Goal: Task Accomplishment & Management: Complete application form

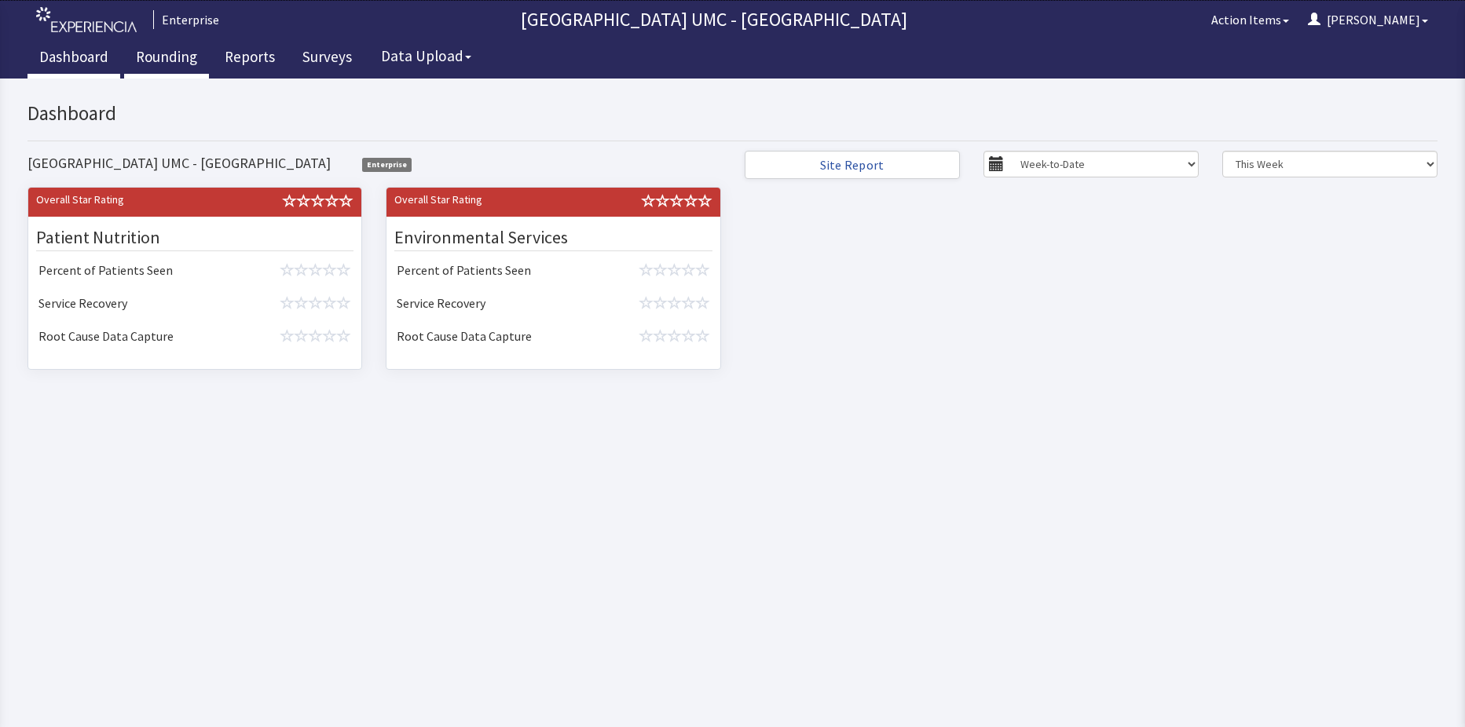
click at [156, 68] on link "Rounding" at bounding box center [166, 58] width 85 height 39
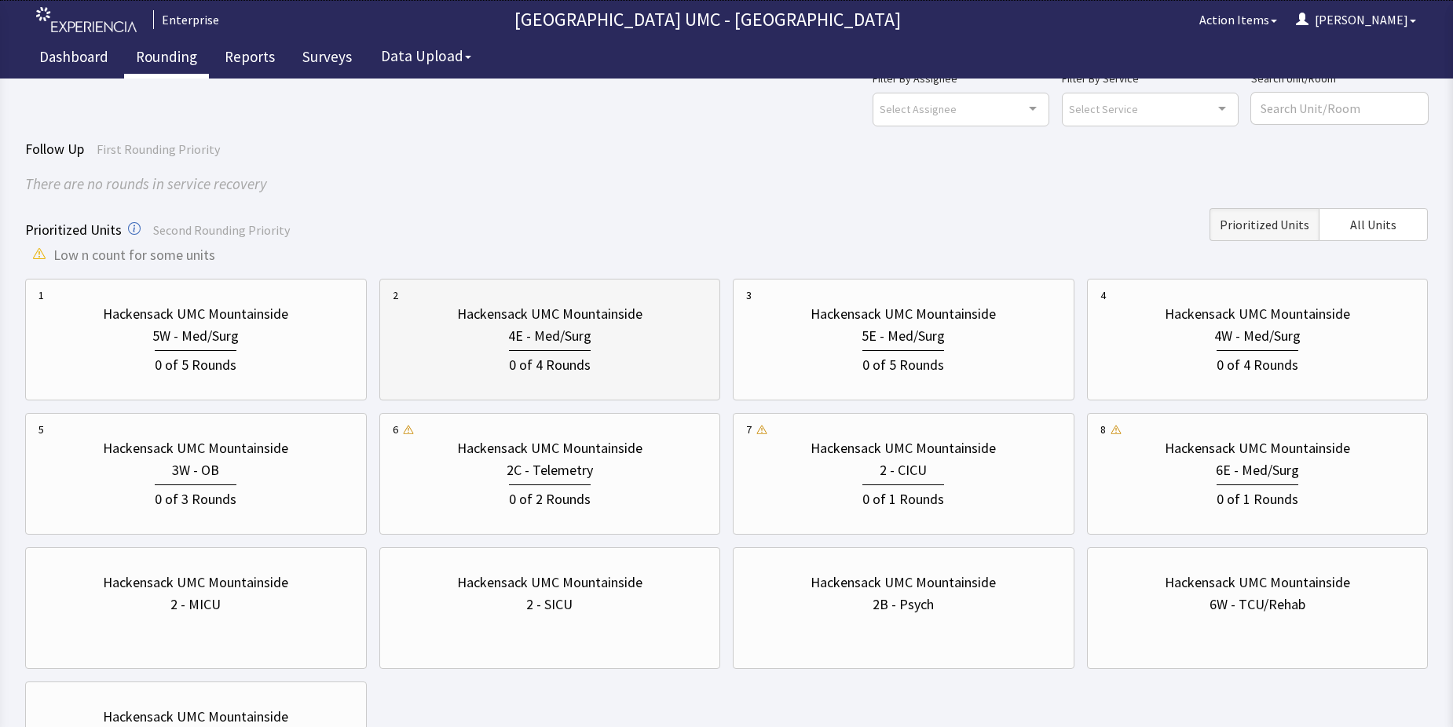
scroll to position [79, 0]
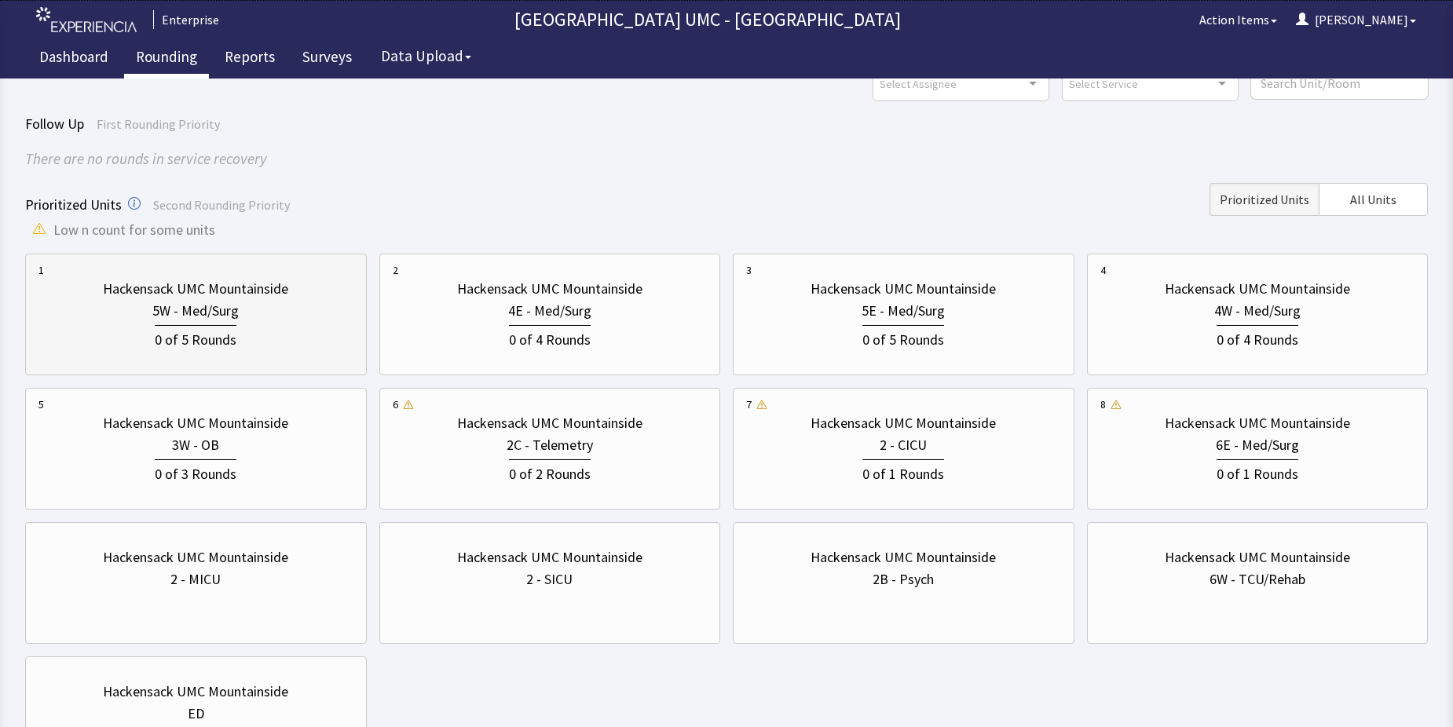
click at [211, 338] on div "0 of 5 Rounds" at bounding box center [196, 338] width 82 height 26
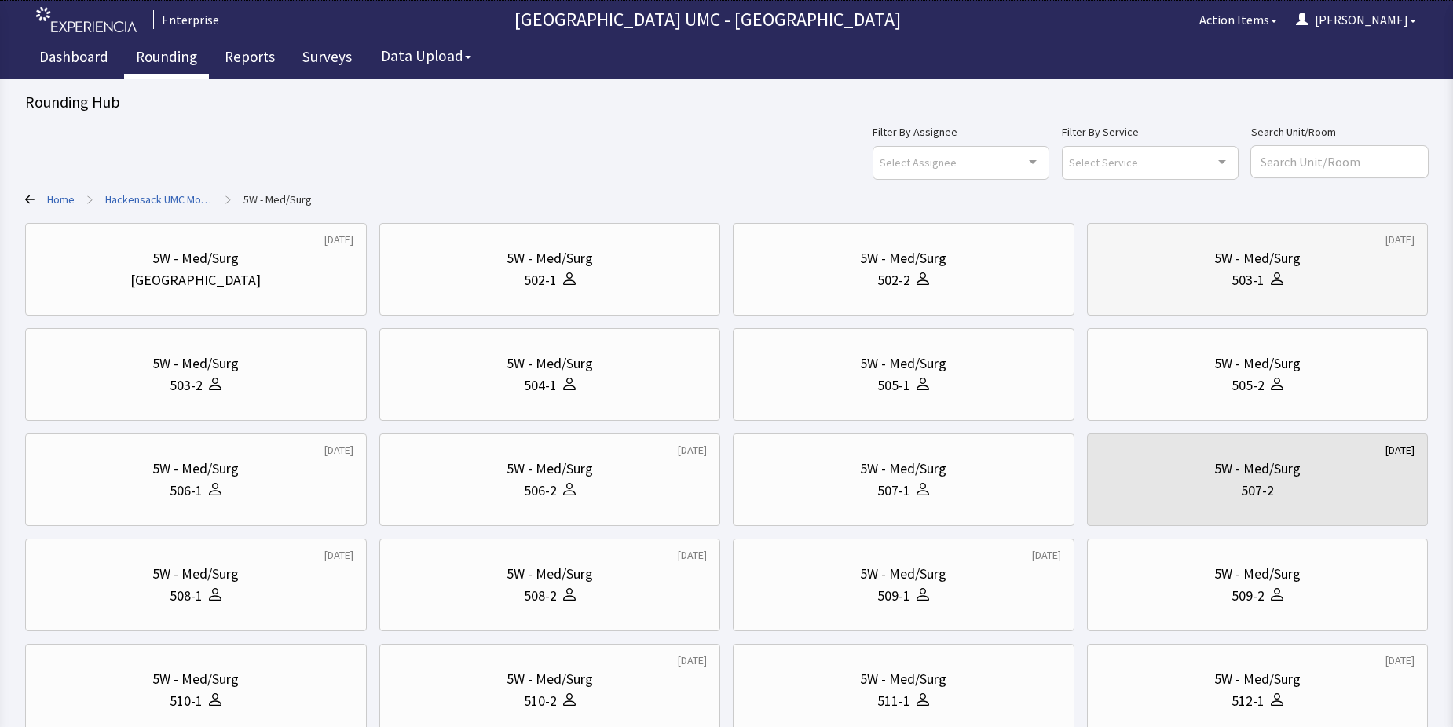
click at [1162, 291] on div "5W - Med/Surg 503-1" at bounding box center [1257, 269] width 315 height 75
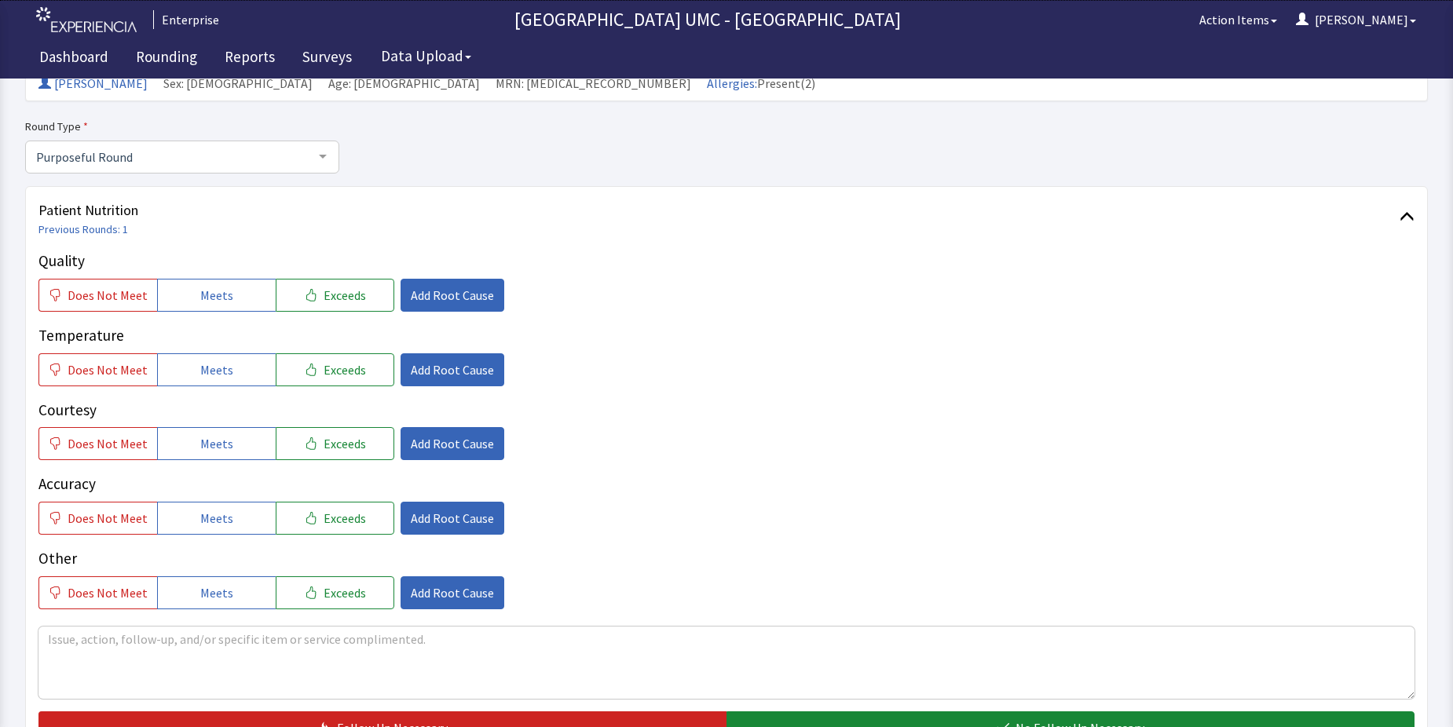
scroll to position [157, 0]
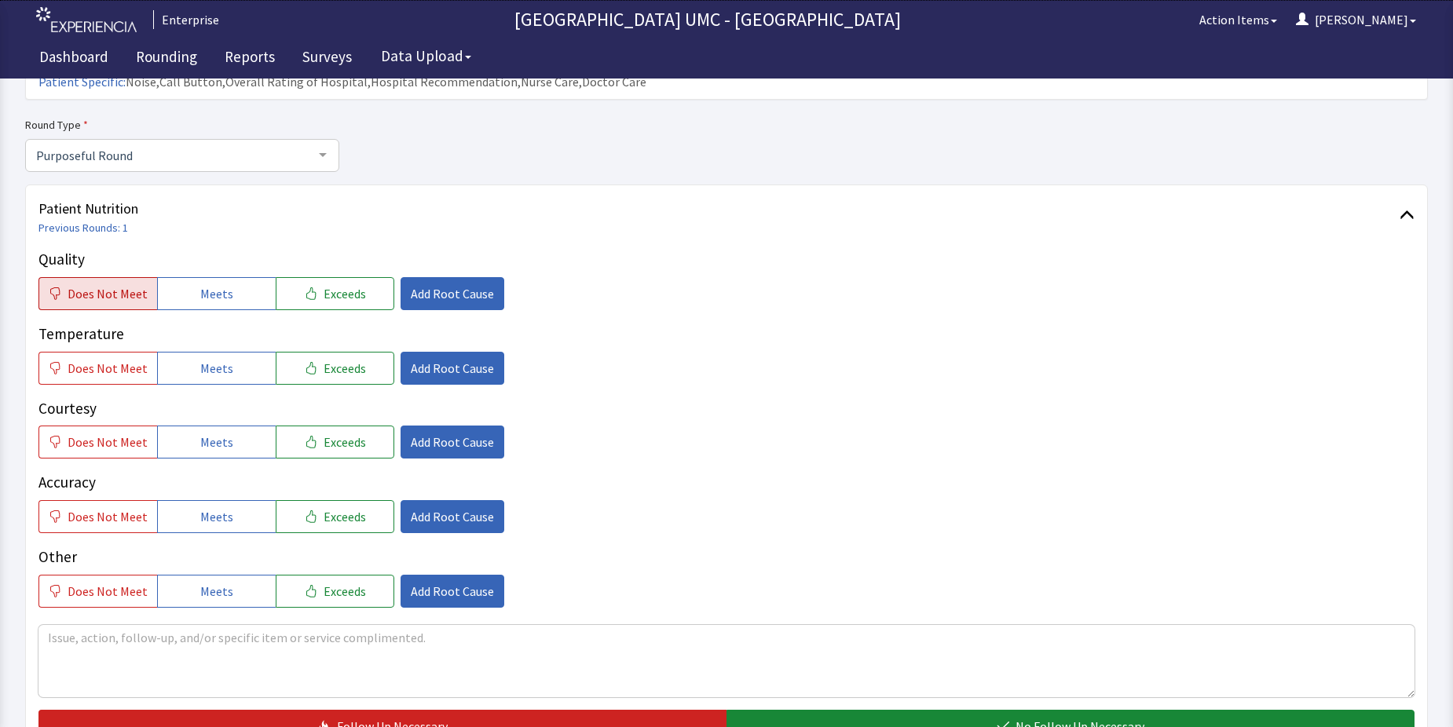
click at [123, 284] on span "Does Not Meet" at bounding box center [108, 293] width 80 height 19
click at [101, 359] on span "Does Not Meet" at bounding box center [108, 368] width 80 height 19
click at [76, 433] on span "Does Not Meet" at bounding box center [108, 442] width 80 height 19
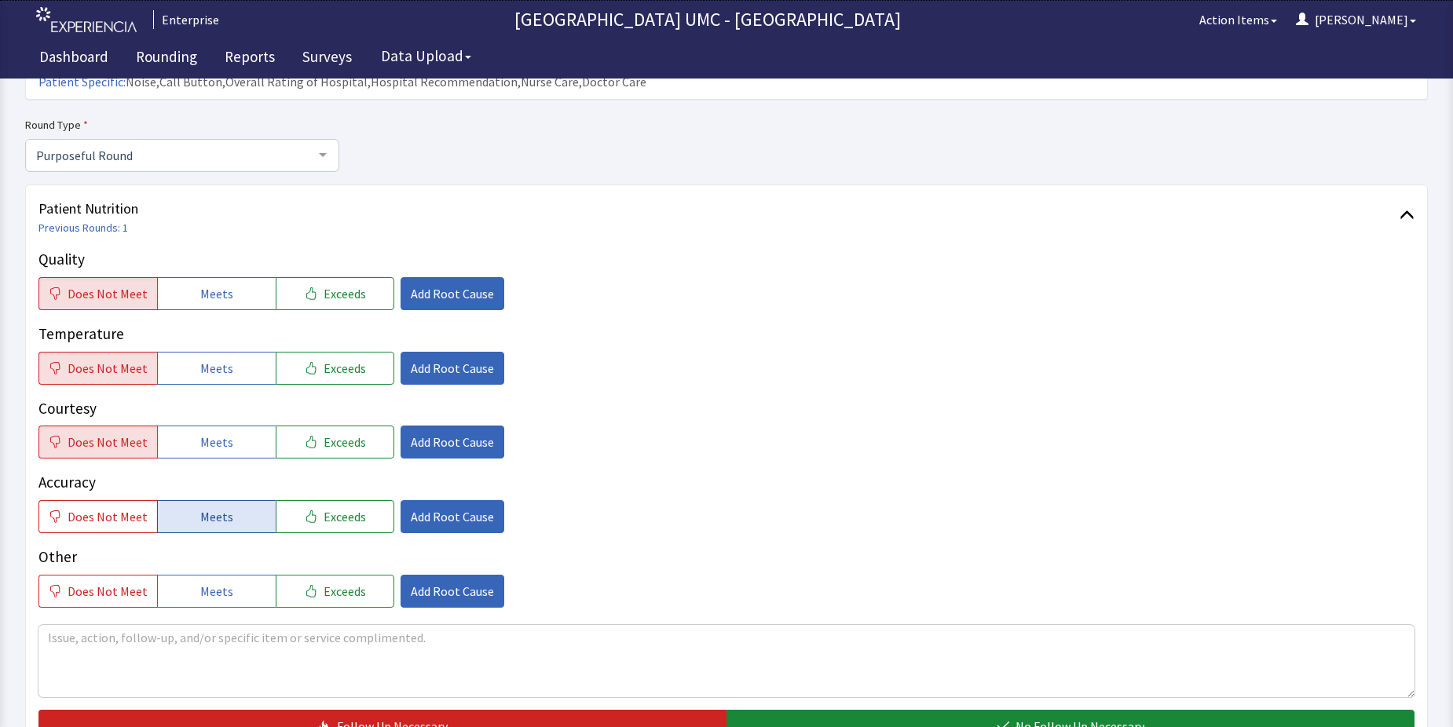
click at [203, 507] on span "Meets" at bounding box center [216, 516] width 33 height 19
click at [222, 582] on span "Meets" at bounding box center [216, 591] width 33 height 19
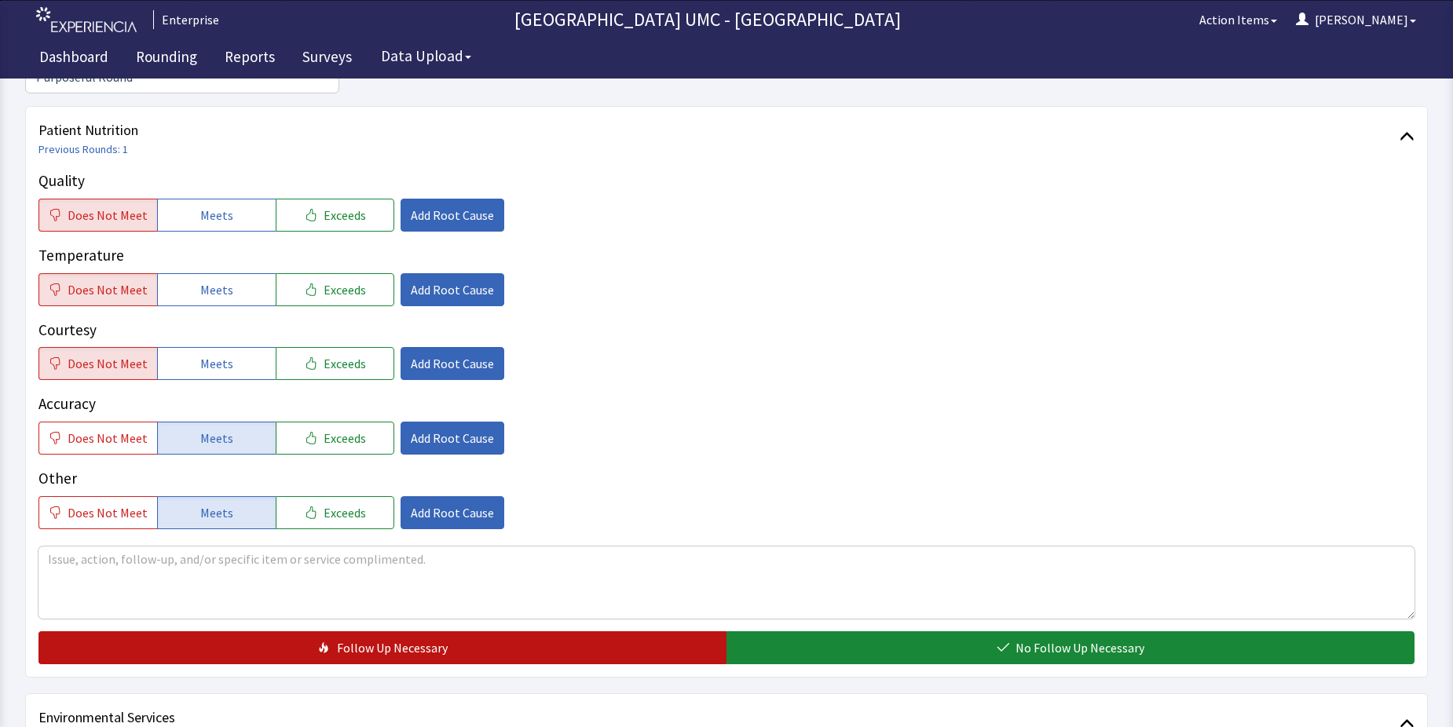
click at [465, 632] on button "Follow Up Necessary" at bounding box center [382, 648] width 688 height 33
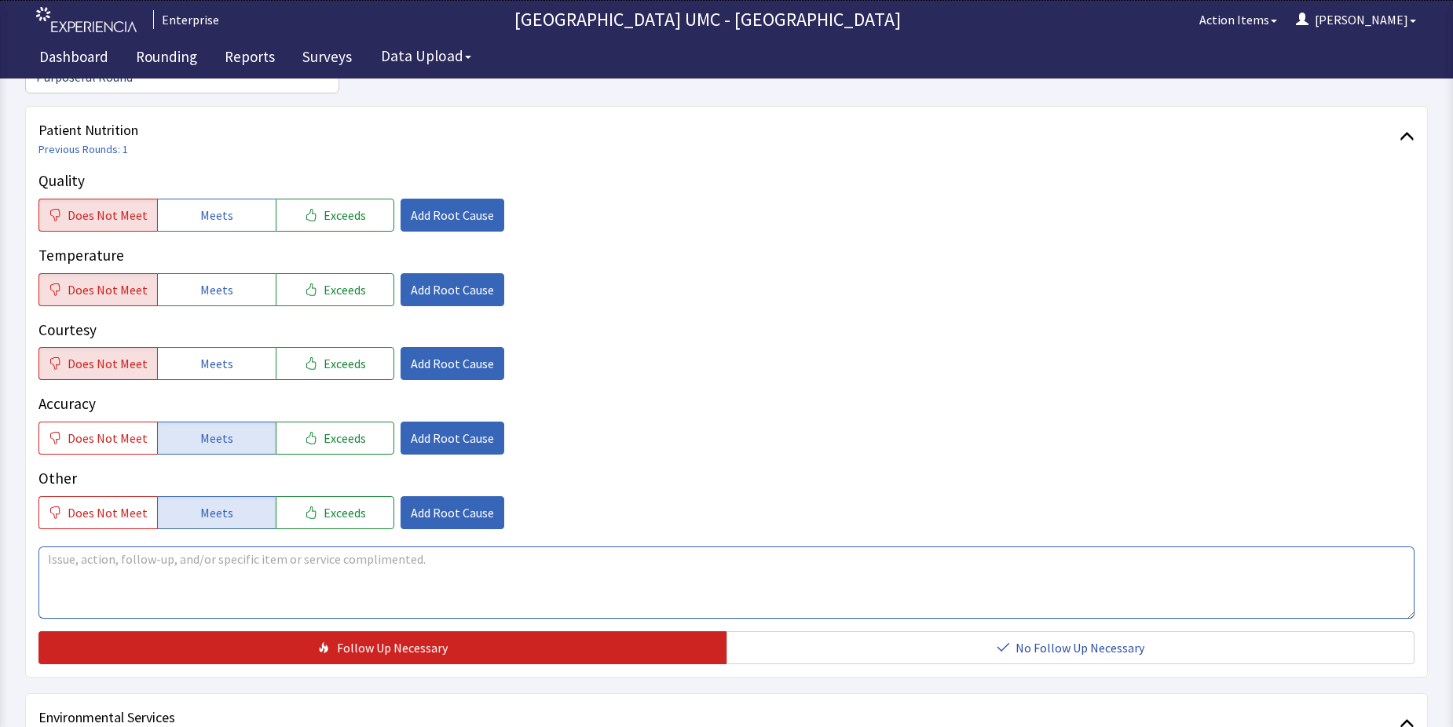
click at [294, 547] on textarea at bounding box center [726, 583] width 1376 height 72
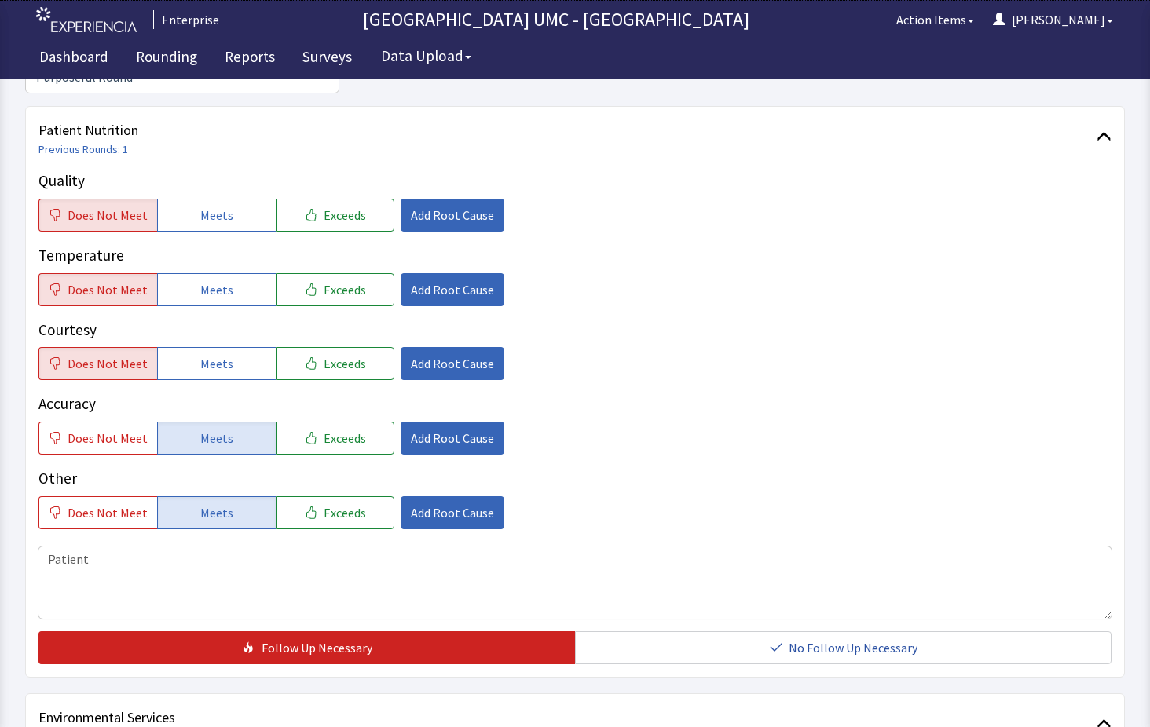
click at [998, 347] on div "Does Not Meet Meets Exceeds Add Root Cause" at bounding box center [574, 363] width 1073 height 33
click at [1080, 422] on div "Does Not Meet Meets Exceeds Add Root Cause" at bounding box center [574, 438] width 1073 height 33
click at [1045, 424] on div "Does Not Meet Meets Exceeds Add Root Cause" at bounding box center [574, 438] width 1073 height 33
click at [130, 547] on textarea "Patient" at bounding box center [574, 583] width 1073 height 72
click at [1016, 430] on div "Quality Does Not Meet Meets Exceeds Add Root Cause Temperature Does Not Meet Me…" at bounding box center [574, 350] width 1073 height 360
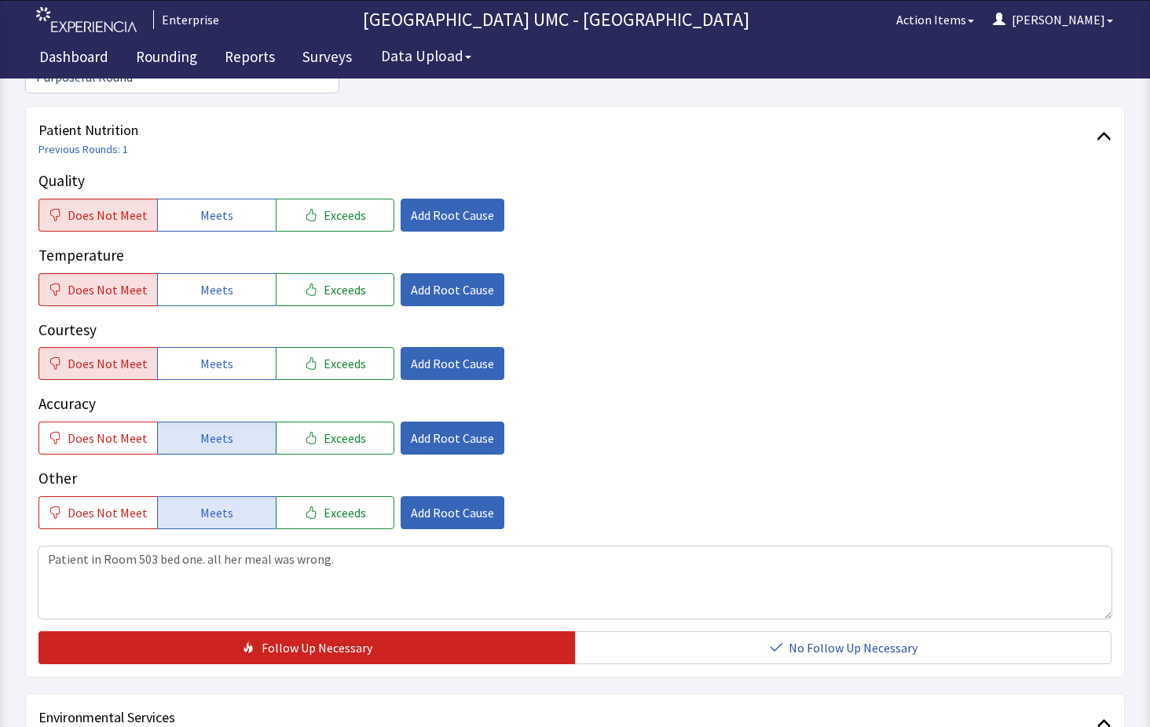
click at [1140, 617] on div "Rounding Hub > Hackensack UMC Mountainside > 5W - Med/Surg > 503-1 Rounding Scr…" at bounding box center [575, 501] width 1150 height 1475
click at [330, 547] on textarea "Patient in Room 503 bed one. all her meal was wrong." at bounding box center [574, 583] width 1073 height 72
type textarea "P"
click at [185, 547] on textarea "Patient Room 503, bed 1" at bounding box center [574, 583] width 1073 height 72
click at [364, 547] on textarea "Patient Room 503, bed 1 said all her meals were incorrect" at bounding box center [574, 583] width 1073 height 72
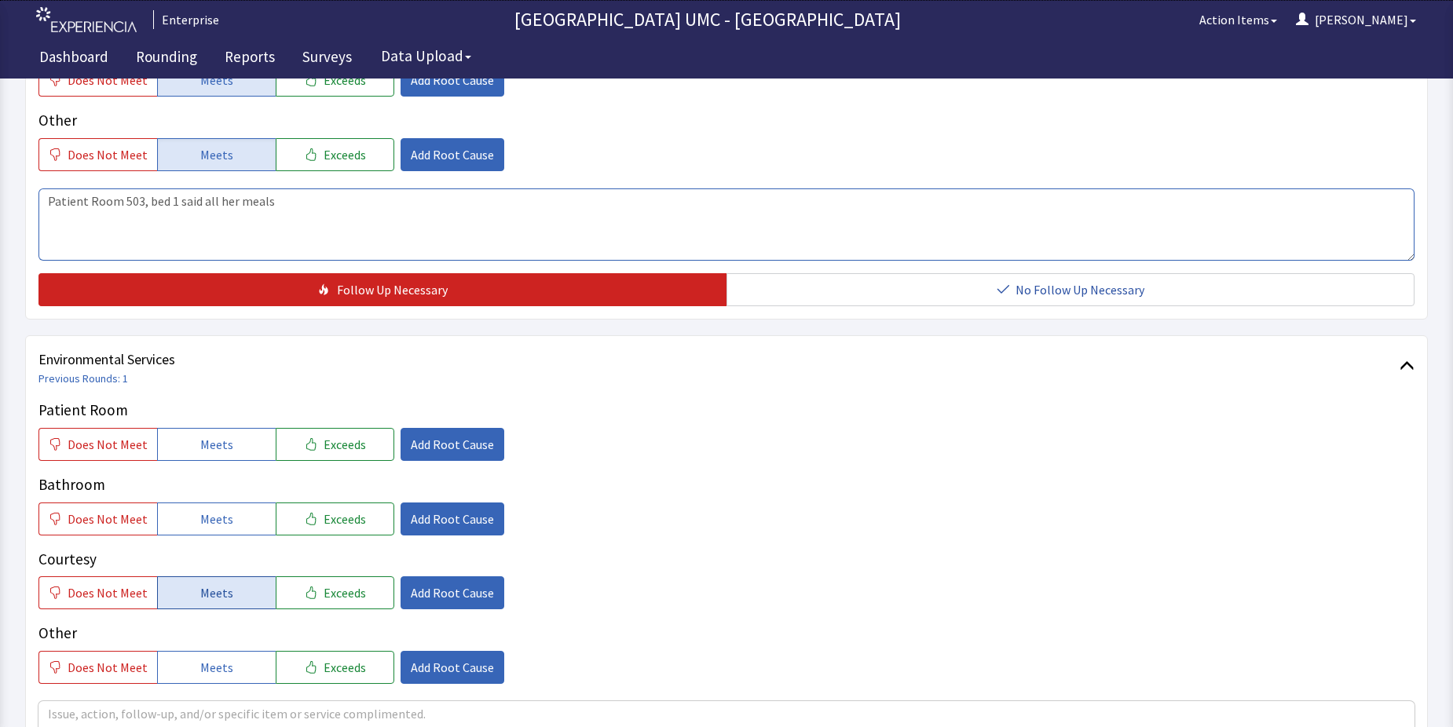
scroll to position [628, 0]
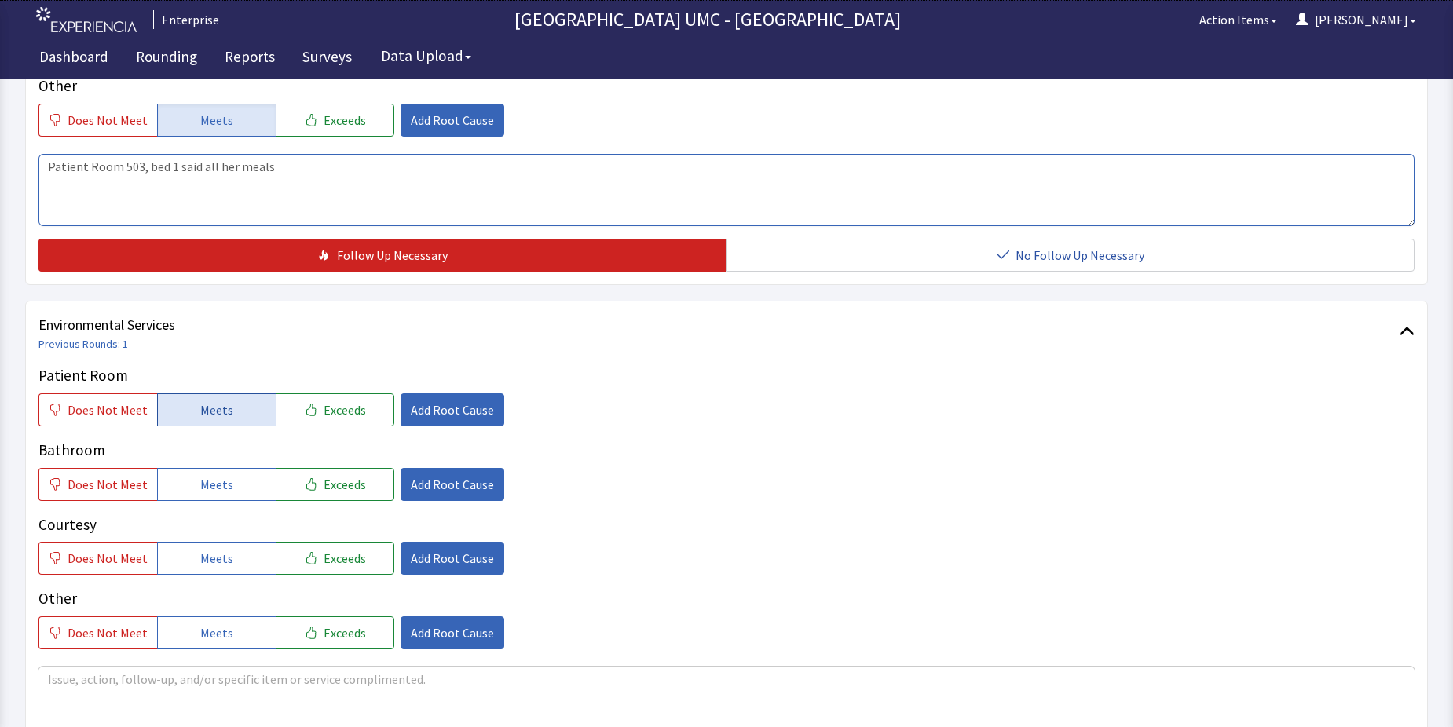
type textarea "Patient Room 503, bed 1 said all her meals"
click at [207, 401] on span "Meets" at bounding box center [216, 410] width 33 height 19
click at [214, 475] on span "Meets" at bounding box center [216, 484] width 33 height 19
drag, startPoint x: 226, startPoint y: 533, endPoint x: 225, endPoint y: 616, distance: 83.3
click at [226, 542] on button "Meets" at bounding box center [216, 558] width 119 height 33
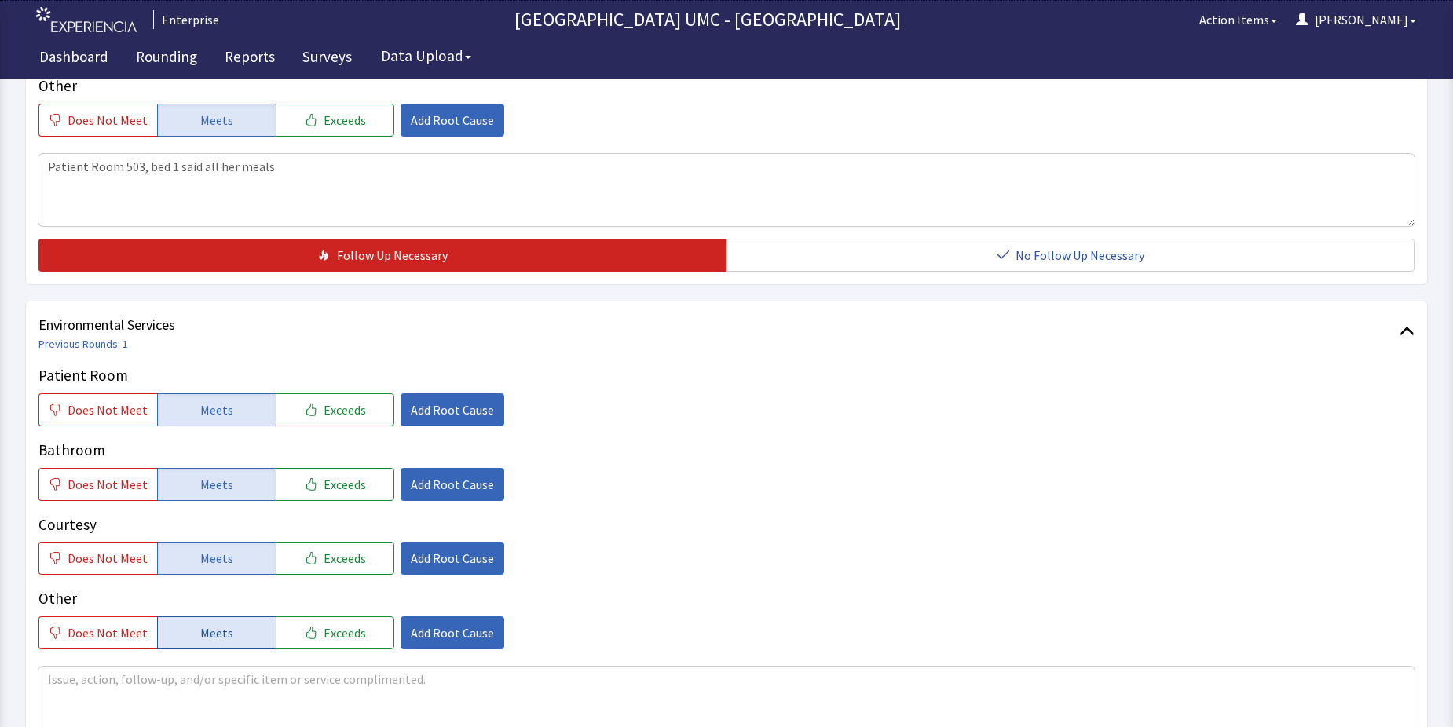
click at [223, 624] on span "Meets" at bounding box center [216, 633] width 33 height 19
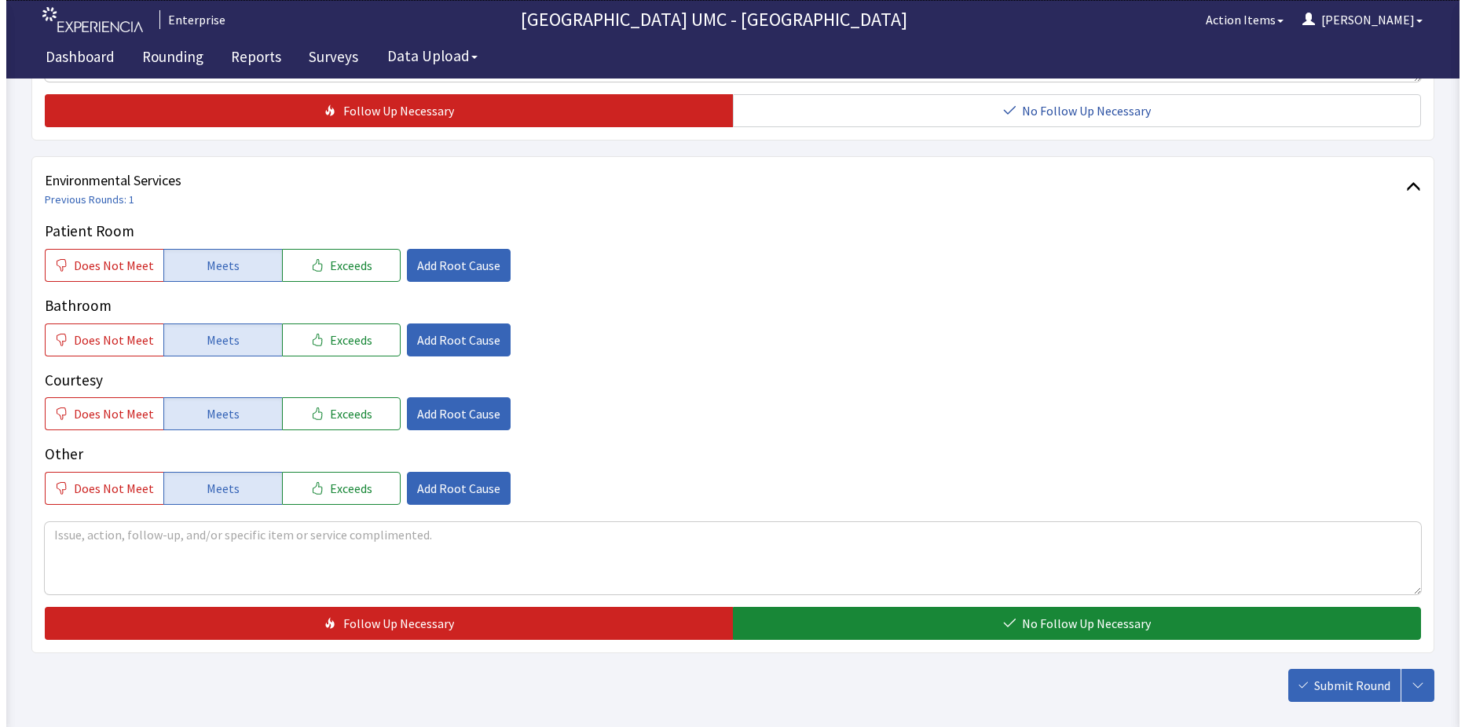
scroll to position [785, 0]
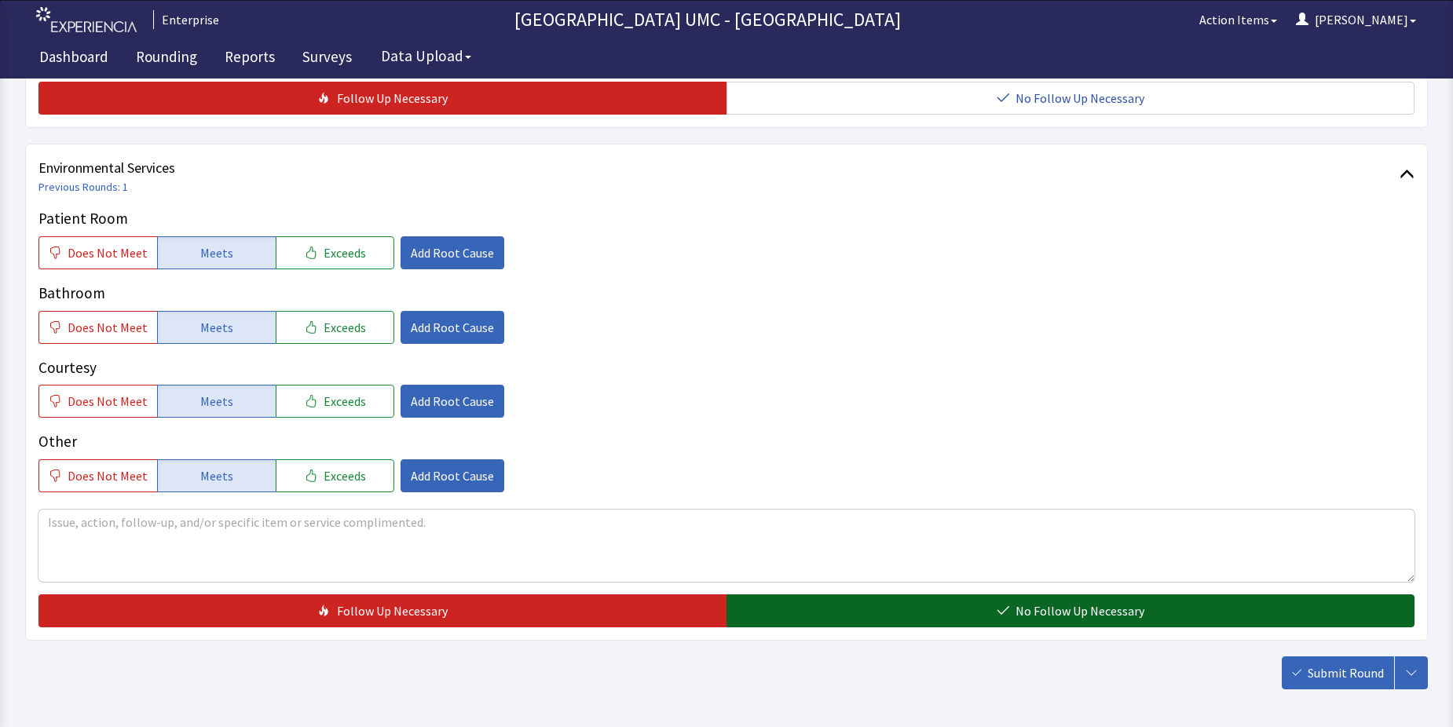
drag, startPoint x: 1030, startPoint y: 584, endPoint x: 1263, endPoint y: 627, distance: 237.3
click at [1035, 602] on span "No Follow Up Necessary" at bounding box center [1080, 611] width 129 height 19
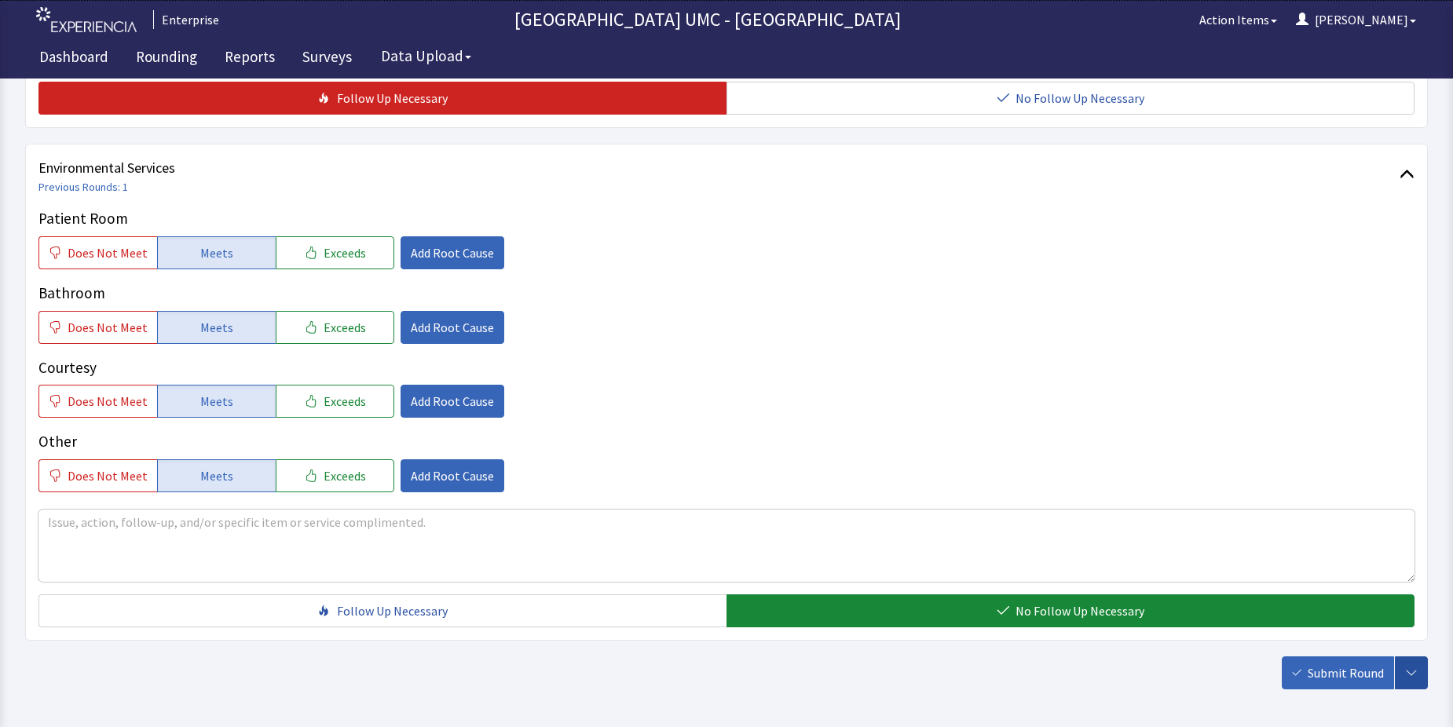
click at [1404, 657] on button "button" at bounding box center [1411, 673] width 33 height 33
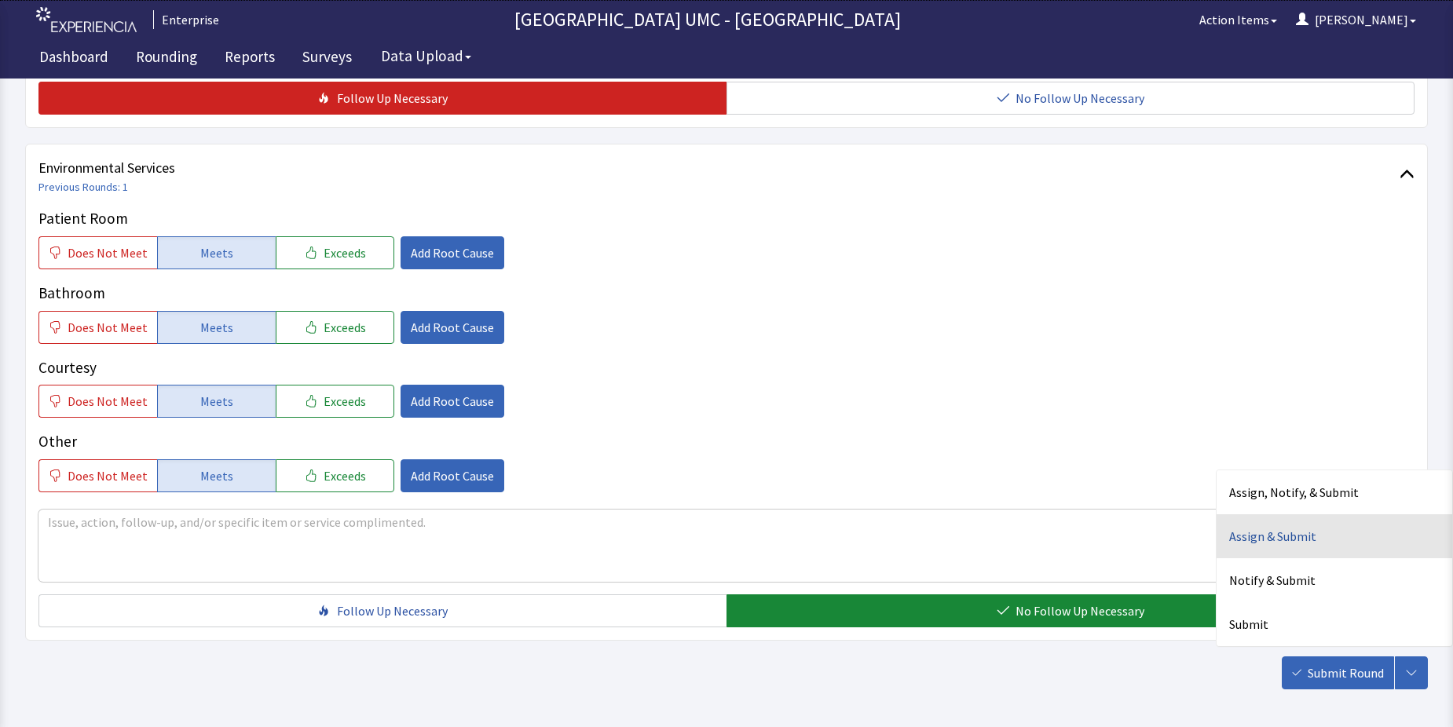
click at [1273, 514] on div "Assign & Submit" at bounding box center [1335, 536] width 236 height 44
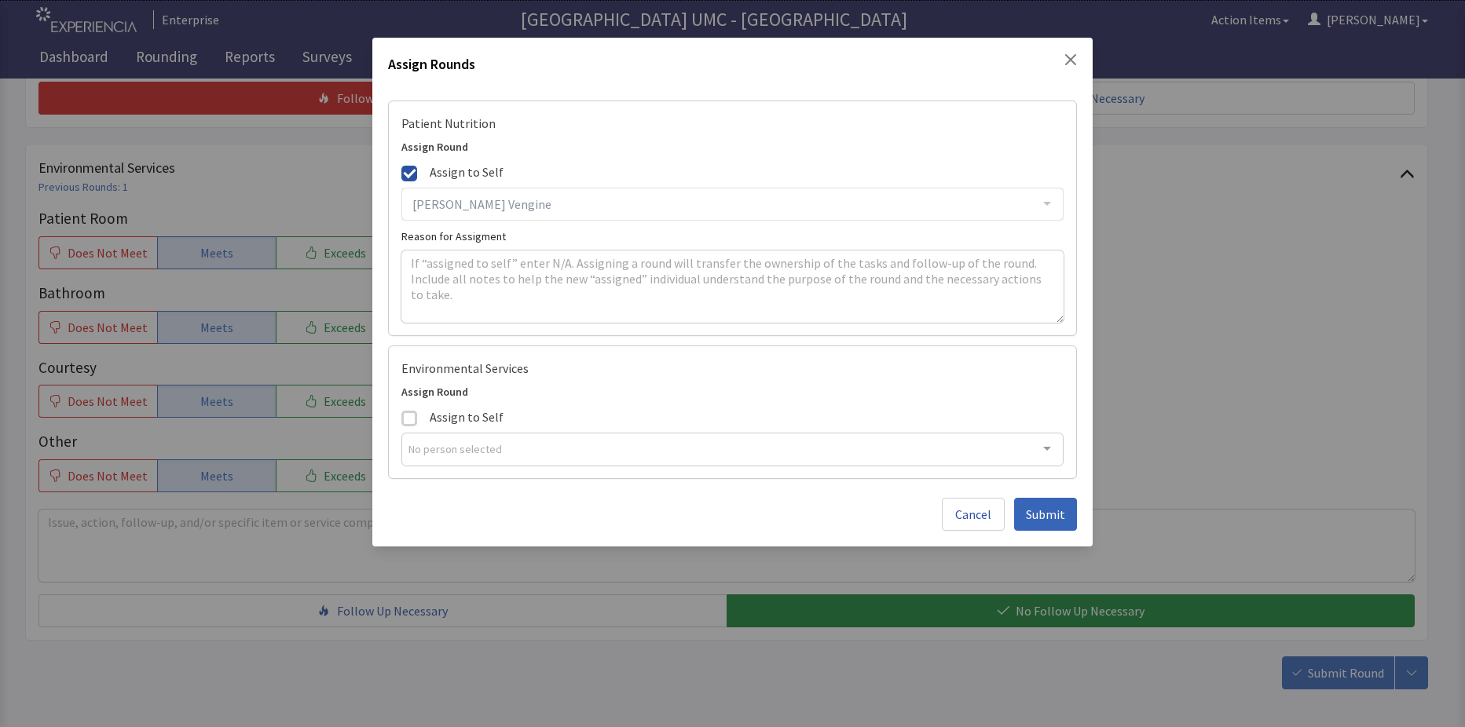
click at [1048, 203] on div "Nadege Vengine Allyson Devantier Angela Wright Binta Leverette Brandyn Nutaut B…" at bounding box center [732, 204] width 662 height 33
click at [1050, 203] on div "Nadege Vengine Allyson Devantier Angela Wright Binta Leverette Brandyn Nutaut B…" at bounding box center [732, 204] width 662 height 33
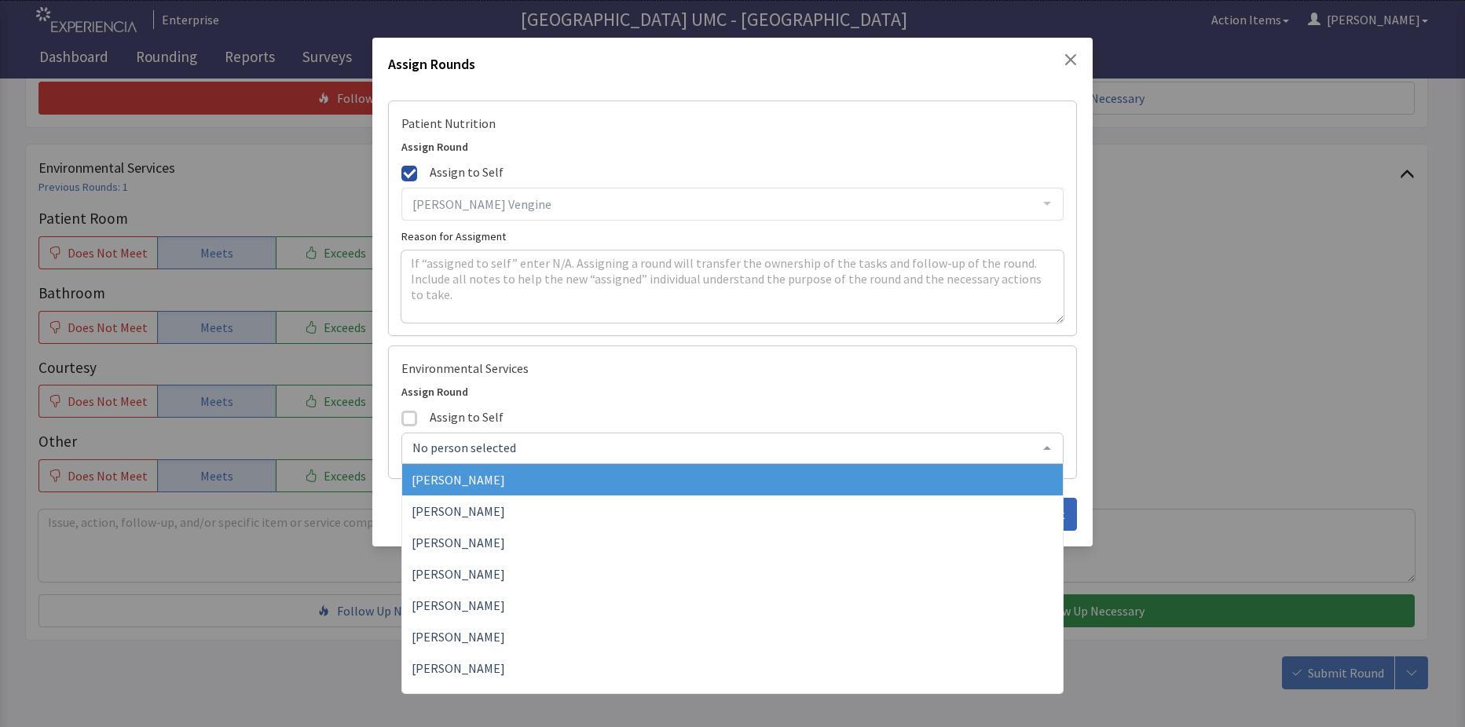
click at [1051, 450] on div at bounding box center [1046, 449] width 31 height 30
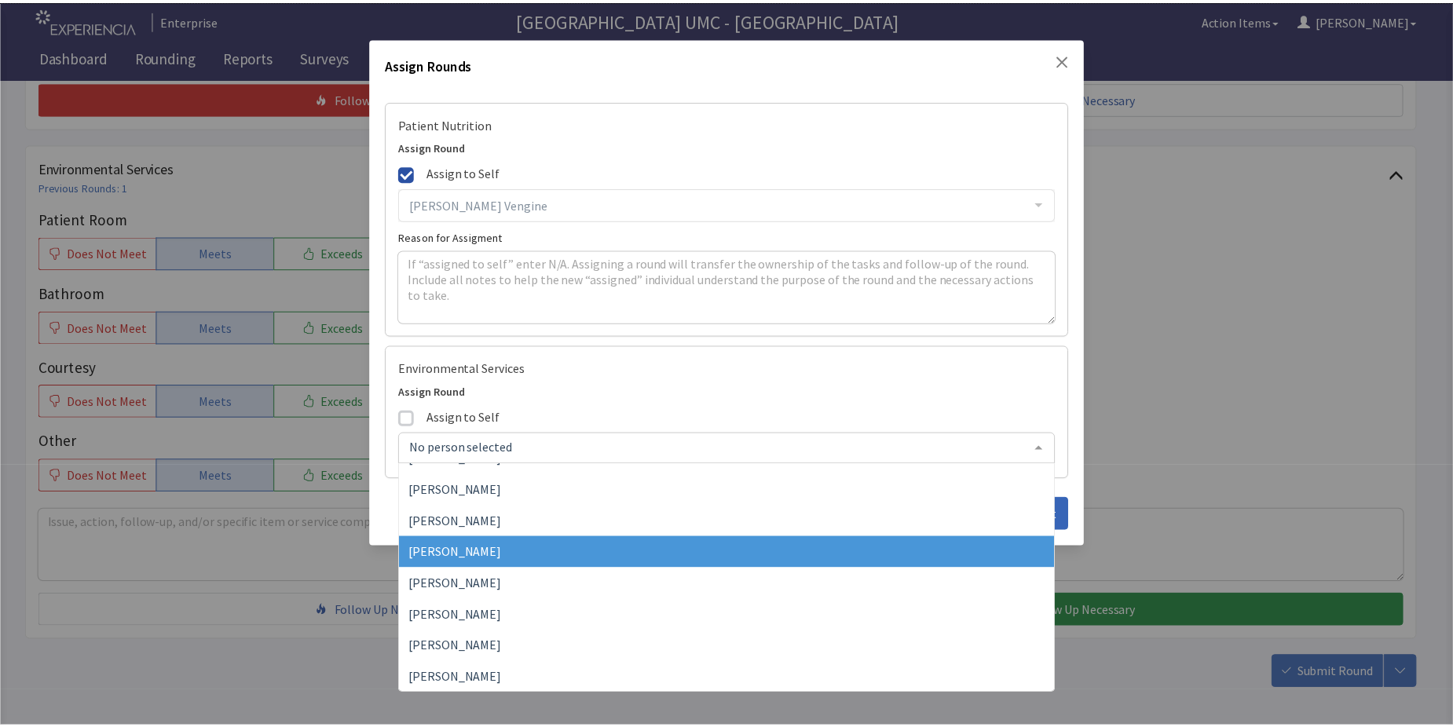
scroll to position [1342, 0]
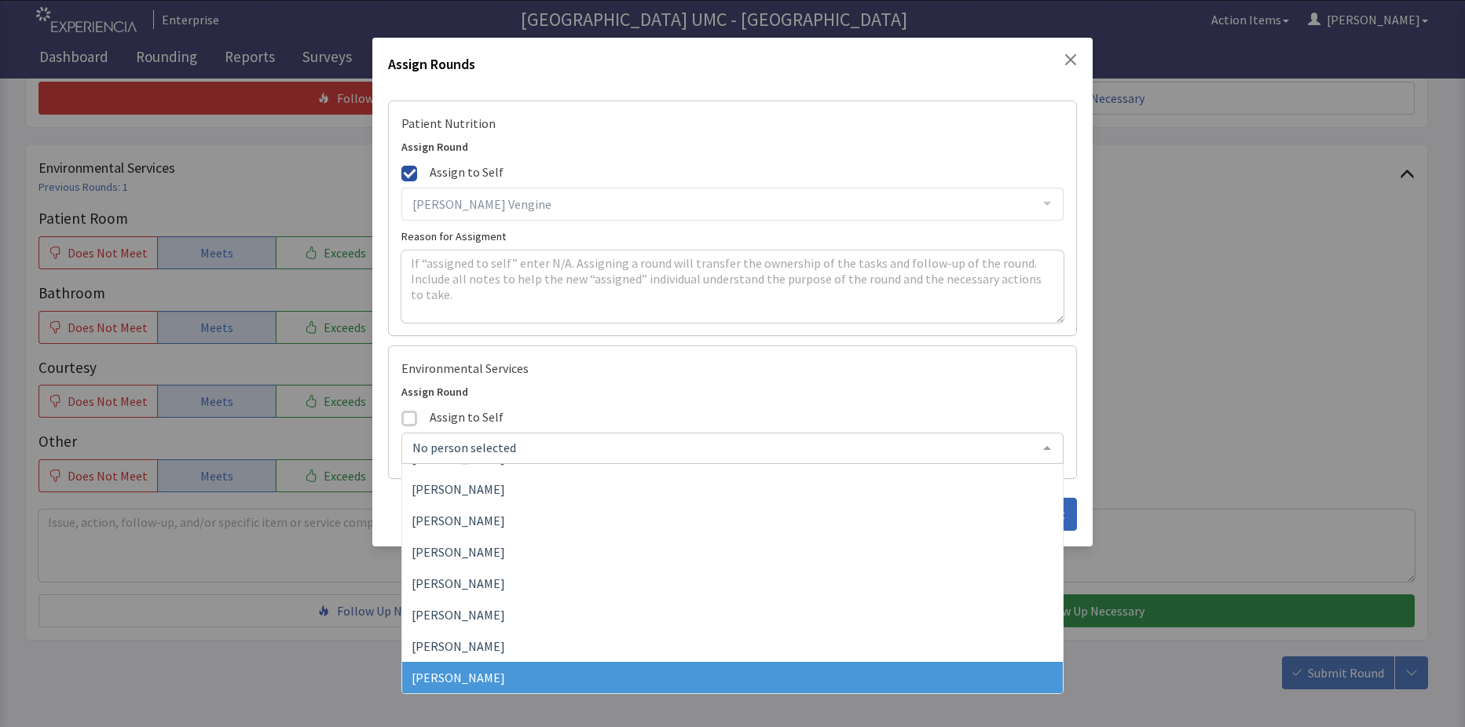
click at [476, 677] on span "Yolanda Jones" at bounding box center [458, 678] width 93 height 16
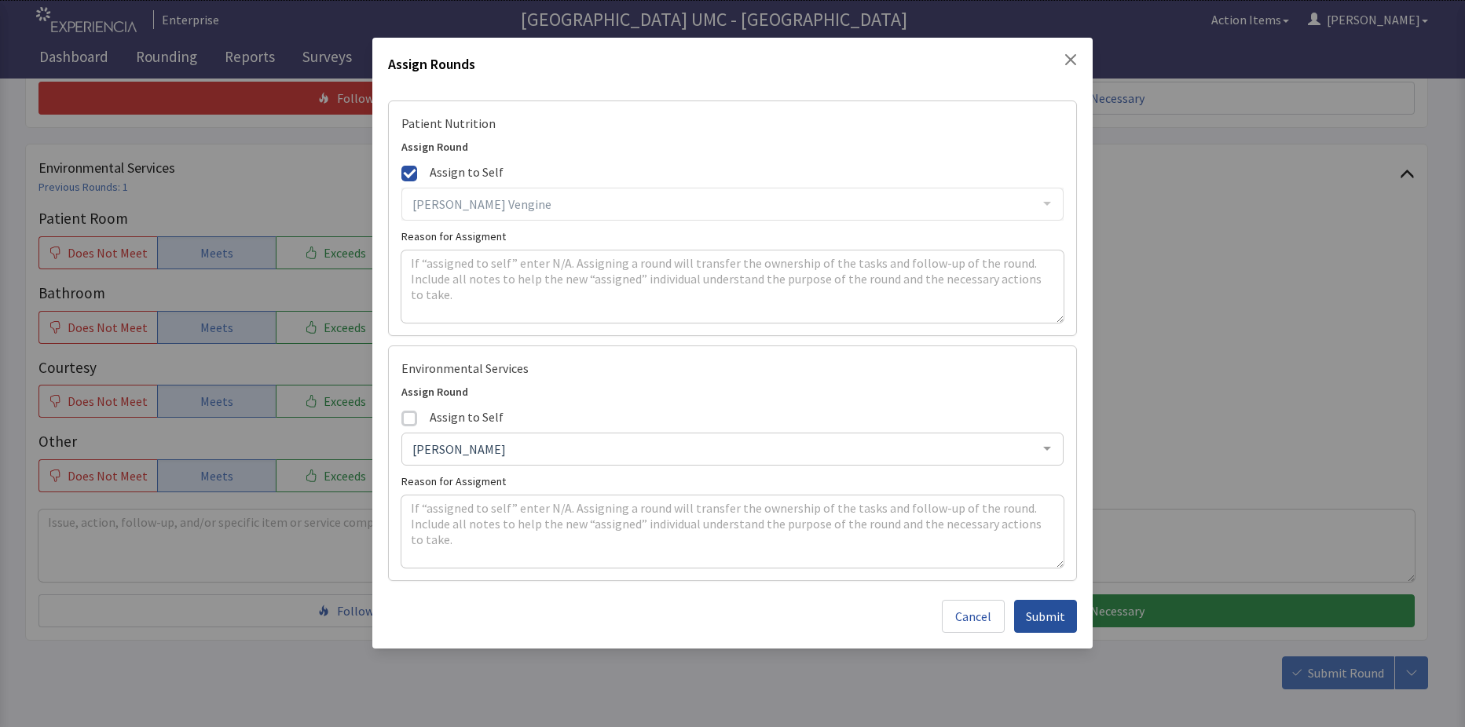
click at [1056, 613] on span "Submit" at bounding box center [1045, 616] width 39 height 19
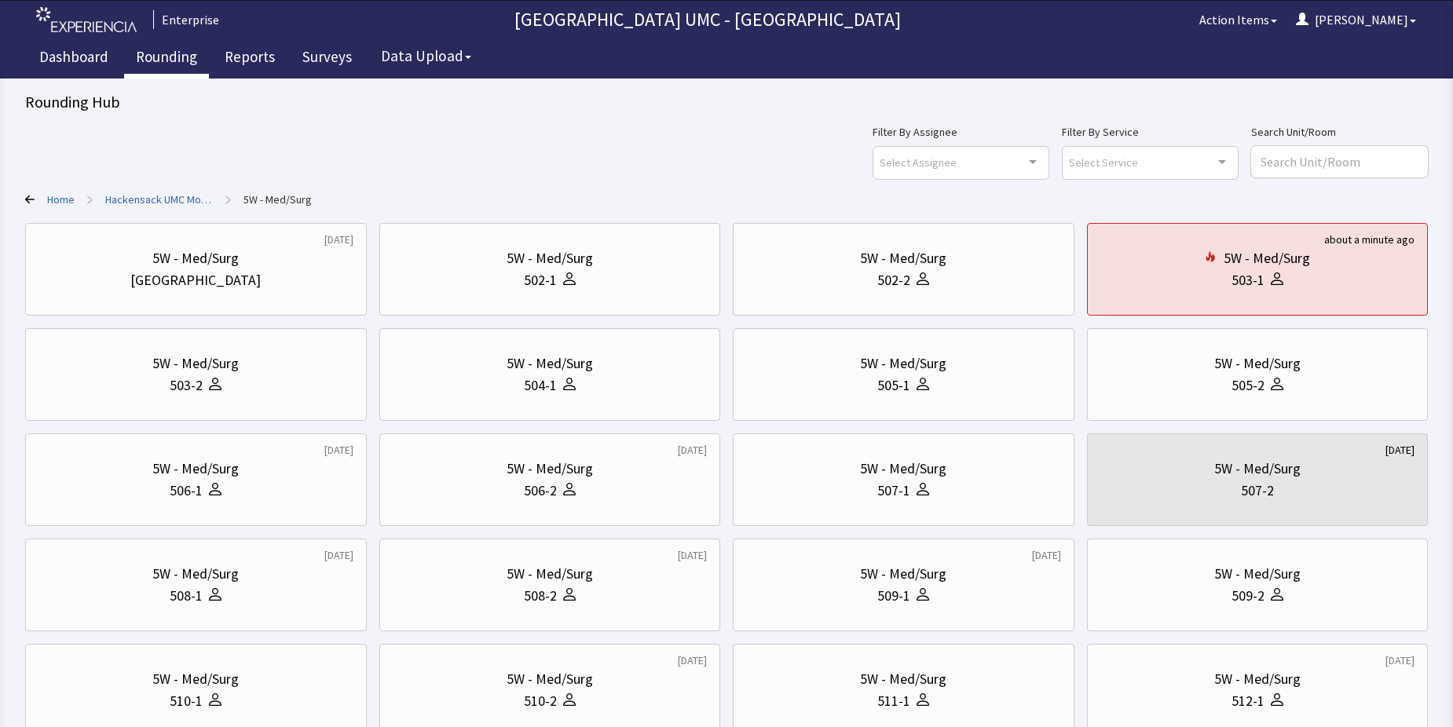
click at [151, 50] on link "Rounding" at bounding box center [166, 58] width 85 height 39
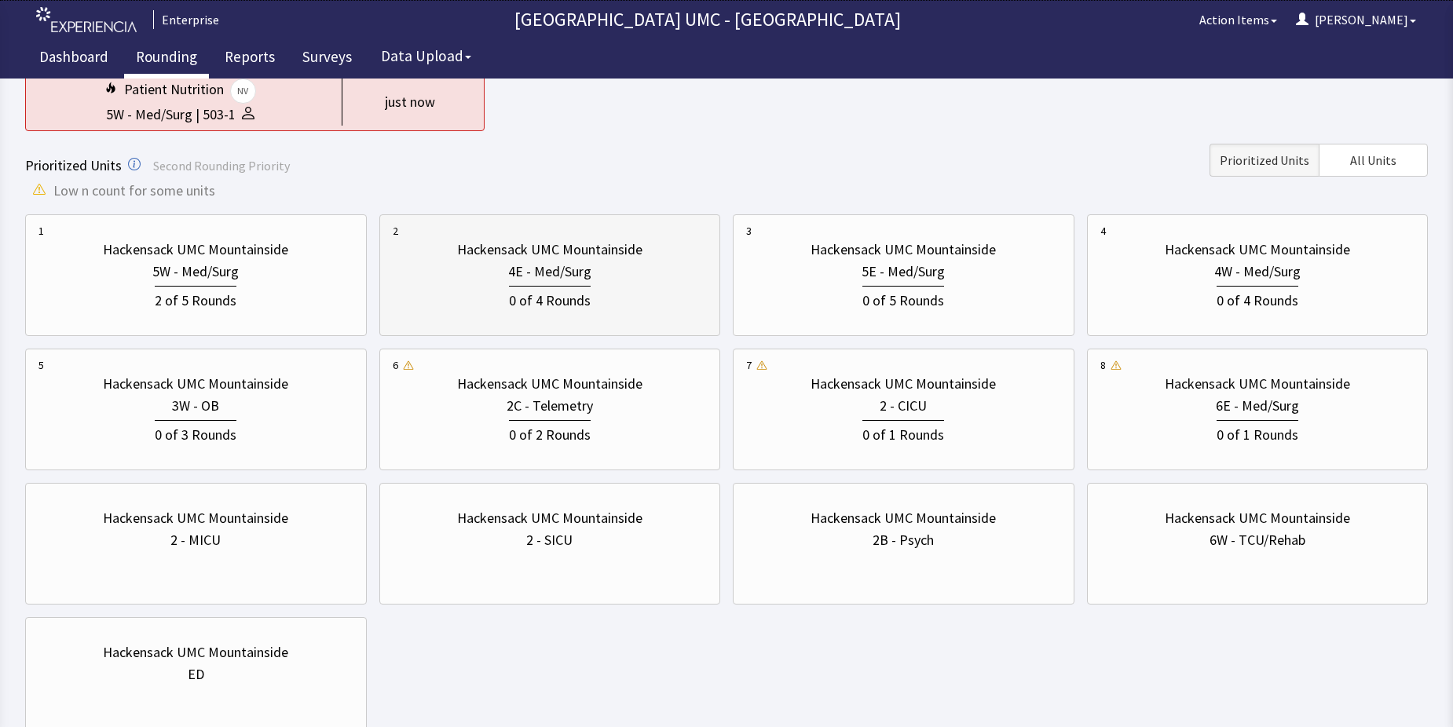
scroll to position [157, 0]
click at [841, 296] on div "0 of 5 Rounds" at bounding box center [903, 296] width 315 height 29
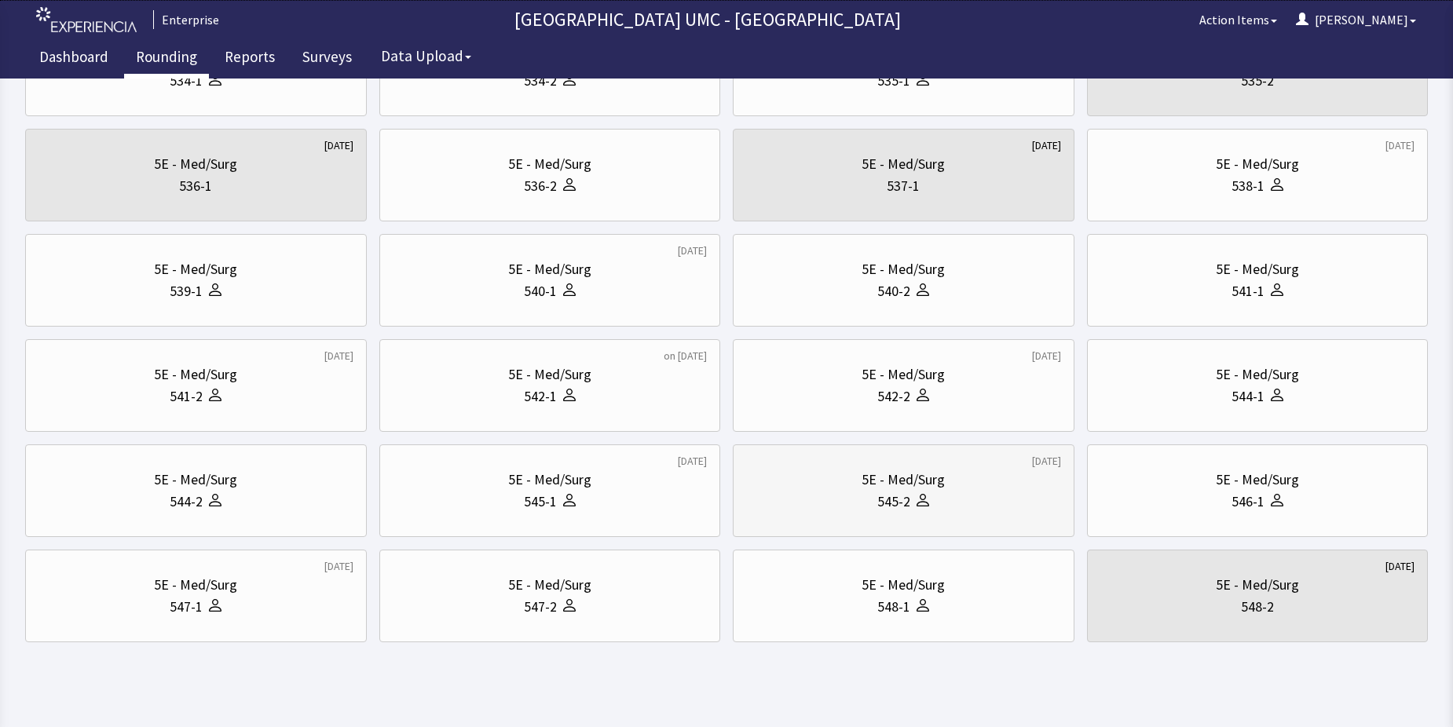
scroll to position [534, 0]
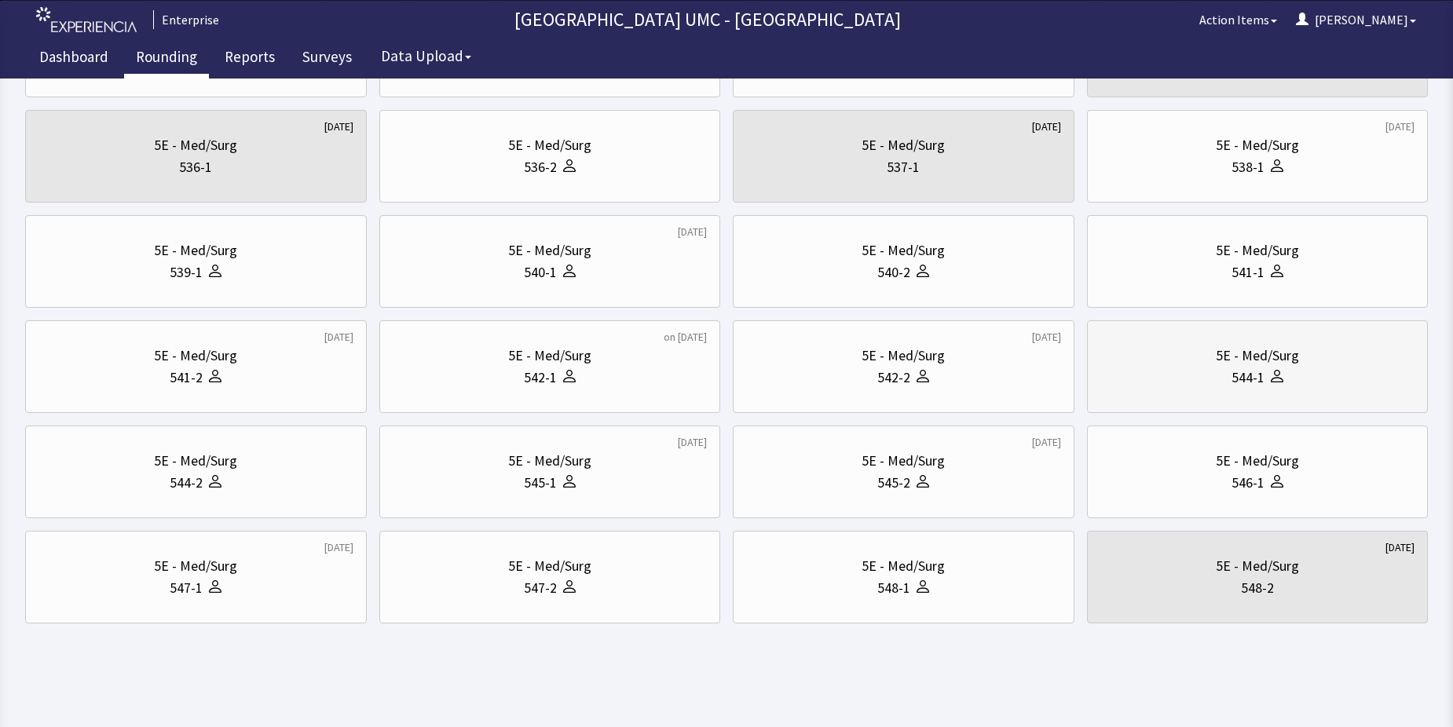
click at [1239, 368] on div "544-1" at bounding box center [1248, 378] width 33 height 22
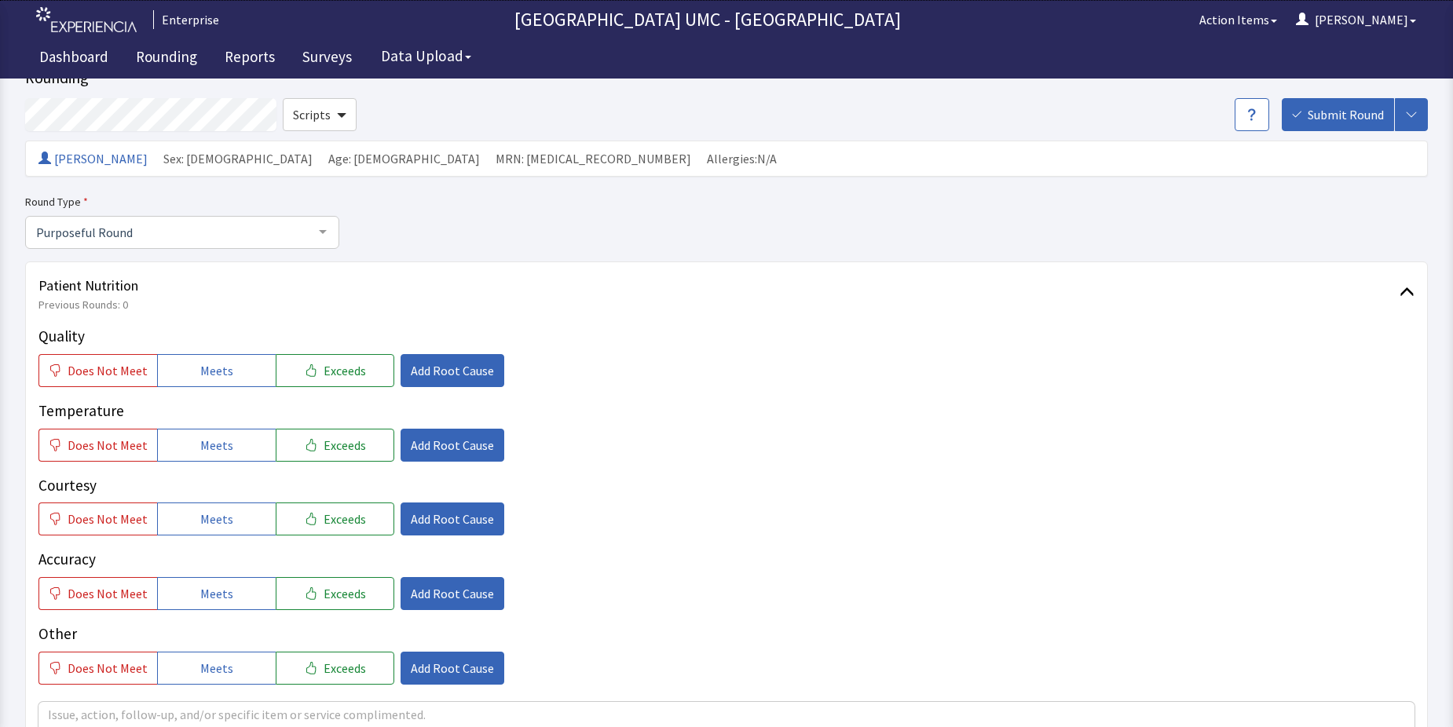
scroll to position [79, 0]
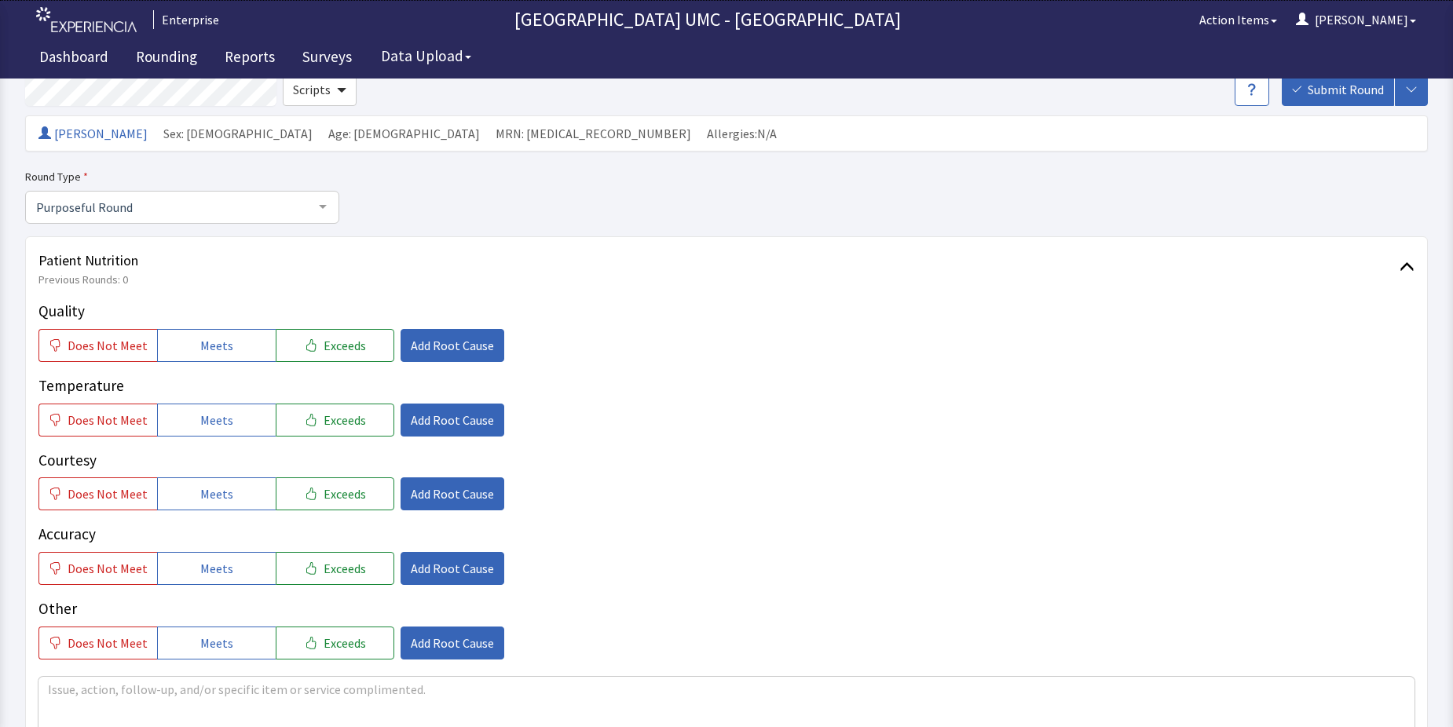
drag, startPoint x: 211, startPoint y: 346, endPoint x: 205, endPoint y: 380, distance: 34.2
click at [211, 346] on span "Meets" at bounding box center [216, 345] width 33 height 19
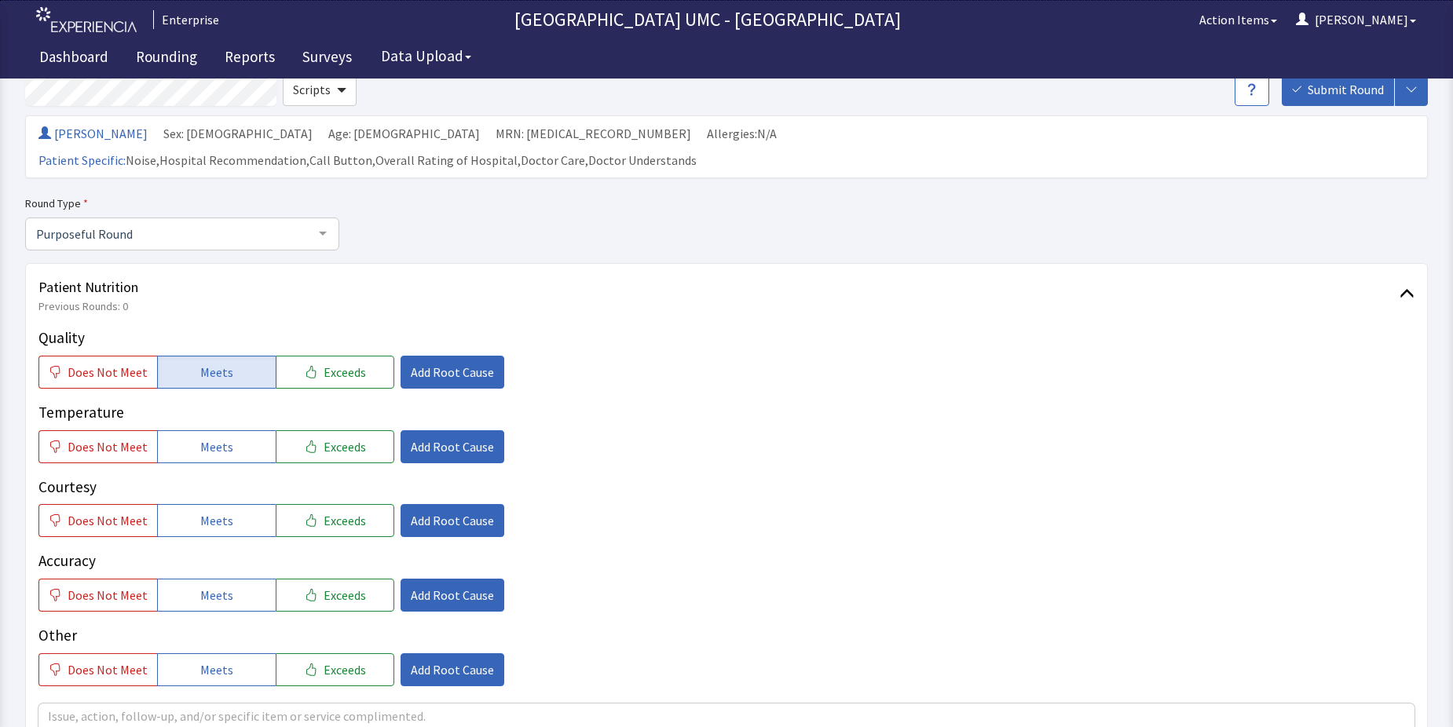
drag, startPoint x: 198, startPoint y: 423, endPoint x: 208, endPoint y: 449, distance: 27.1
click at [202, 434] on button "Meets" at bounding box center [216, 446] width 119 height 33
click at [211, 511] on span "Meets" at bounding box center [216, 520] width 33 height 19
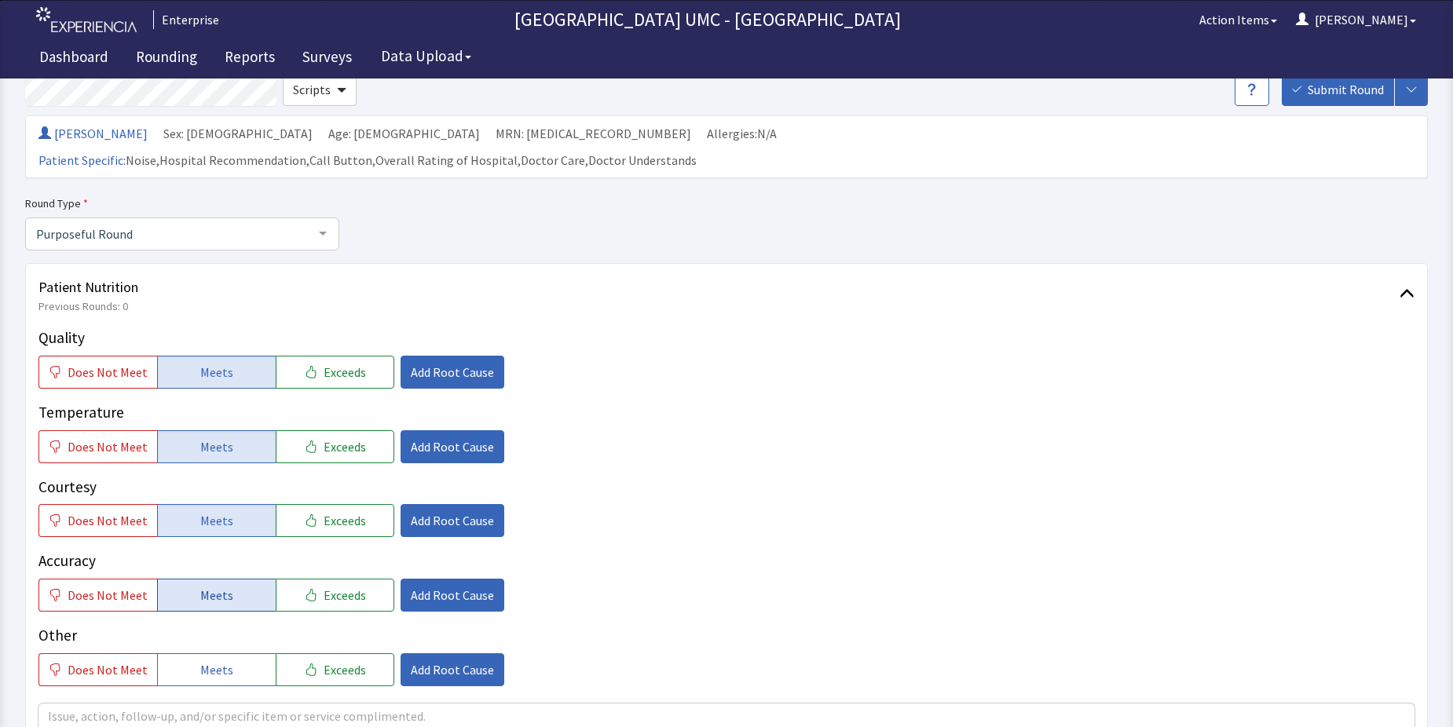
click at [204, 586] on span "Meets" at bounding box center [216, 595] width 33 height 19
click at [229, 654] on button "Meets" at bounding box center [216, 670] width 119 height 33
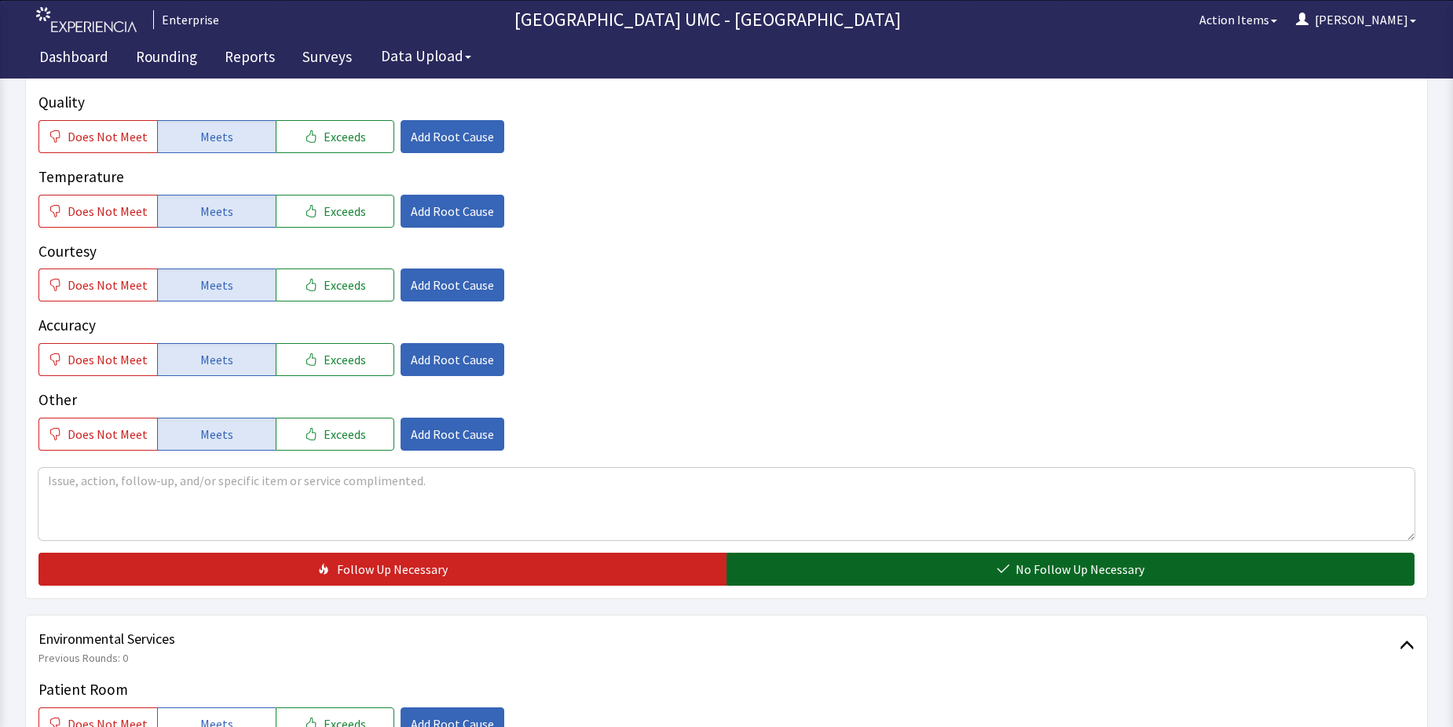
click at [1068, 560] on span "No Follow Up Necessary" at bounding box center [1080, 569] width 129 height 19
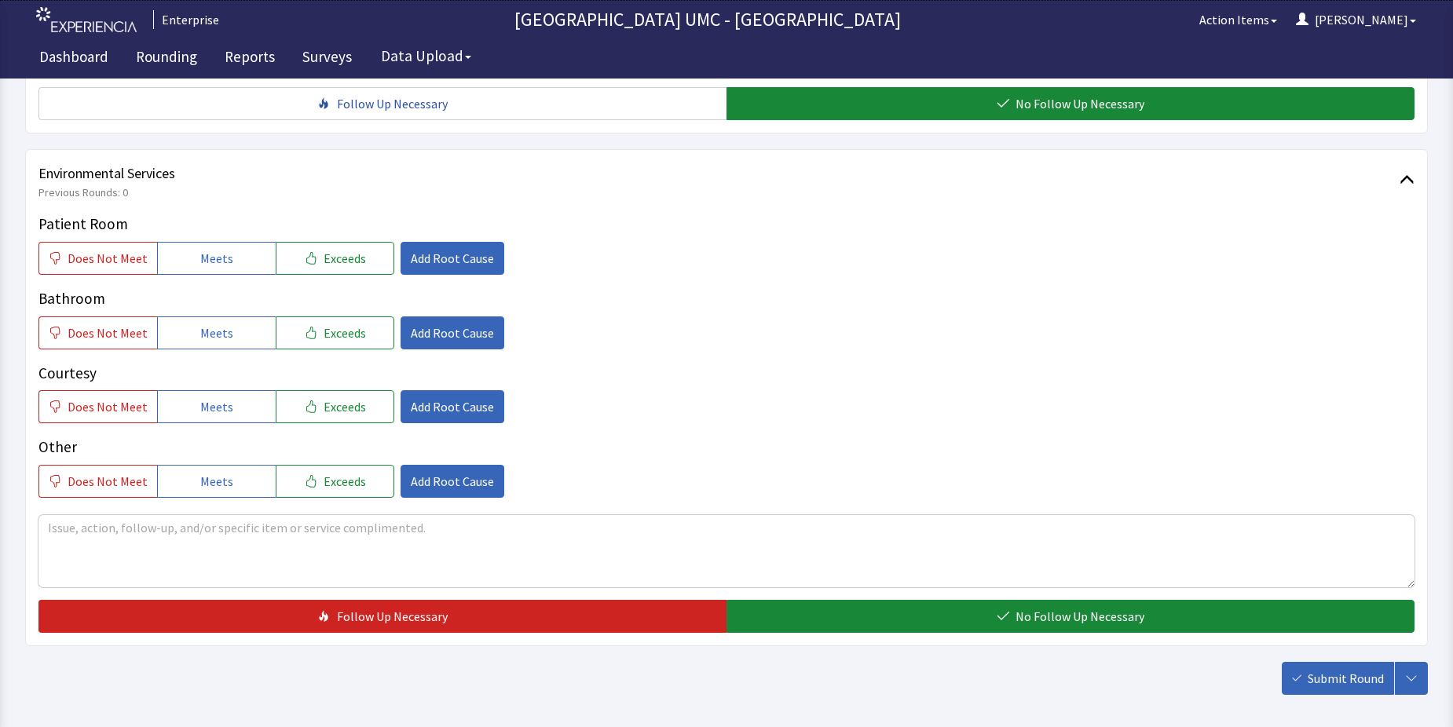
scroll to position [785, 0]
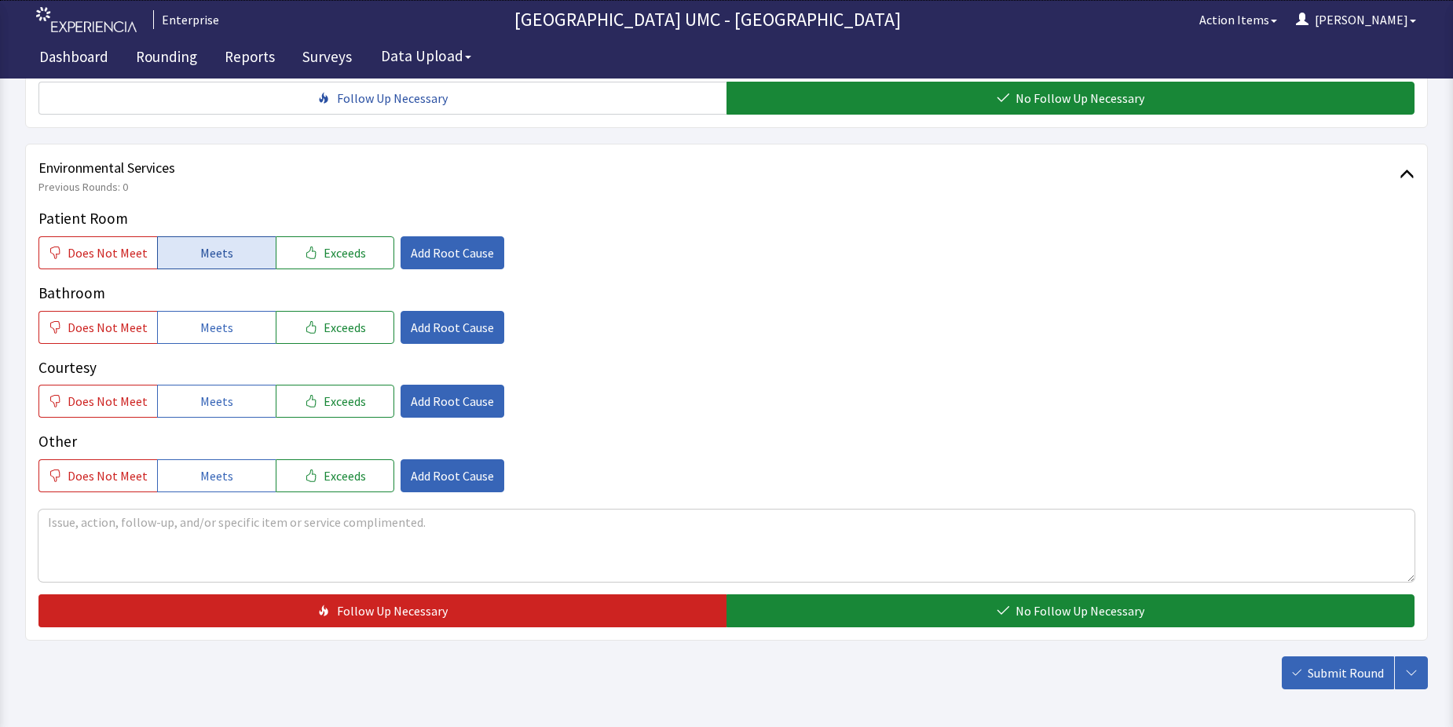
click at [204, 243] on span "Meets" at bounding box center [216, 252] width 33 height 19
drag, startPoint x: 191, startPoint y: 301, endPoint x: 211, endPoint y: 380, distance: 81.7
click at [191, 311] on button "Meets" at bounding box center [216, 327] width 119 height 33
drag, startPoint x: 211, startPoint y: 380, endPoint x: 231, endPoint y: 443, distance: 66.1
click at [211, 392] on span "Meets" at bounding box center [216, 401] width 33 height 19
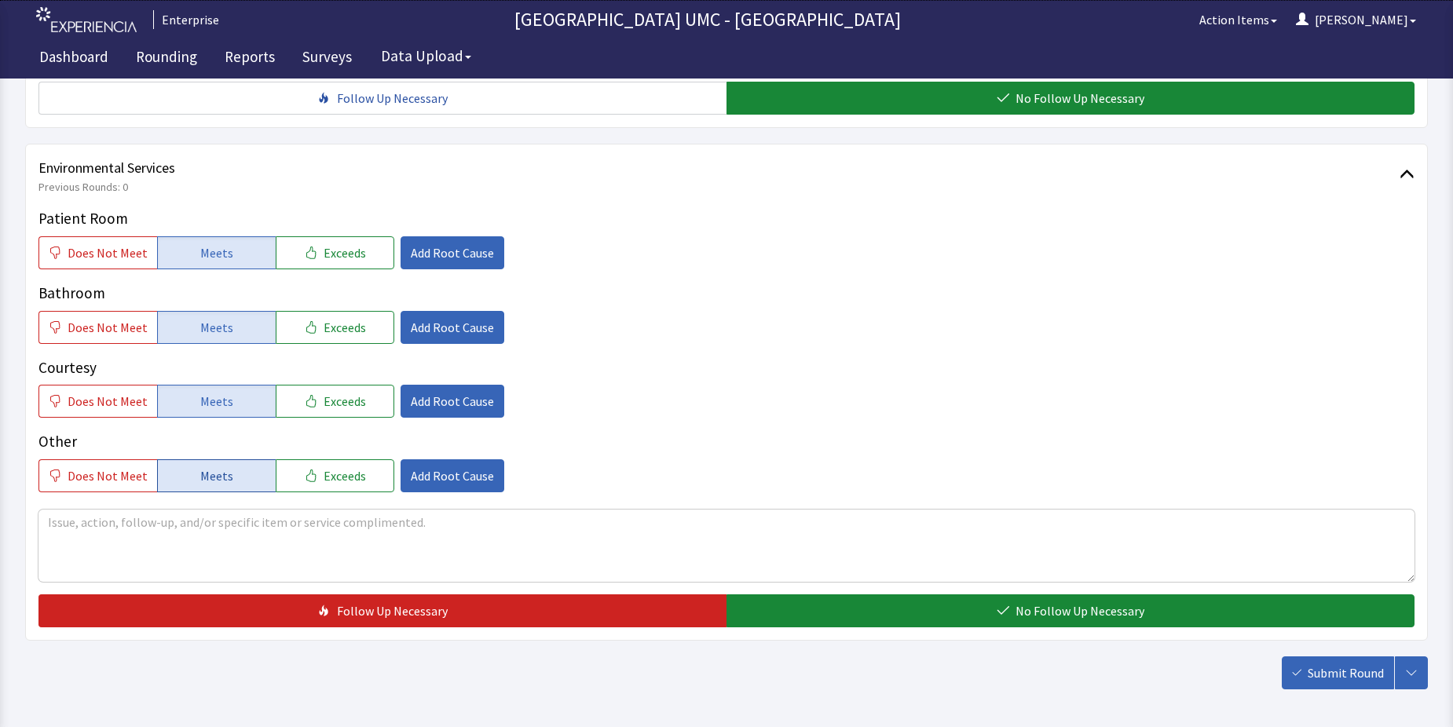
click at [222, 467] on span "Meets" at bounding box center [216, 476] width 33 height 19
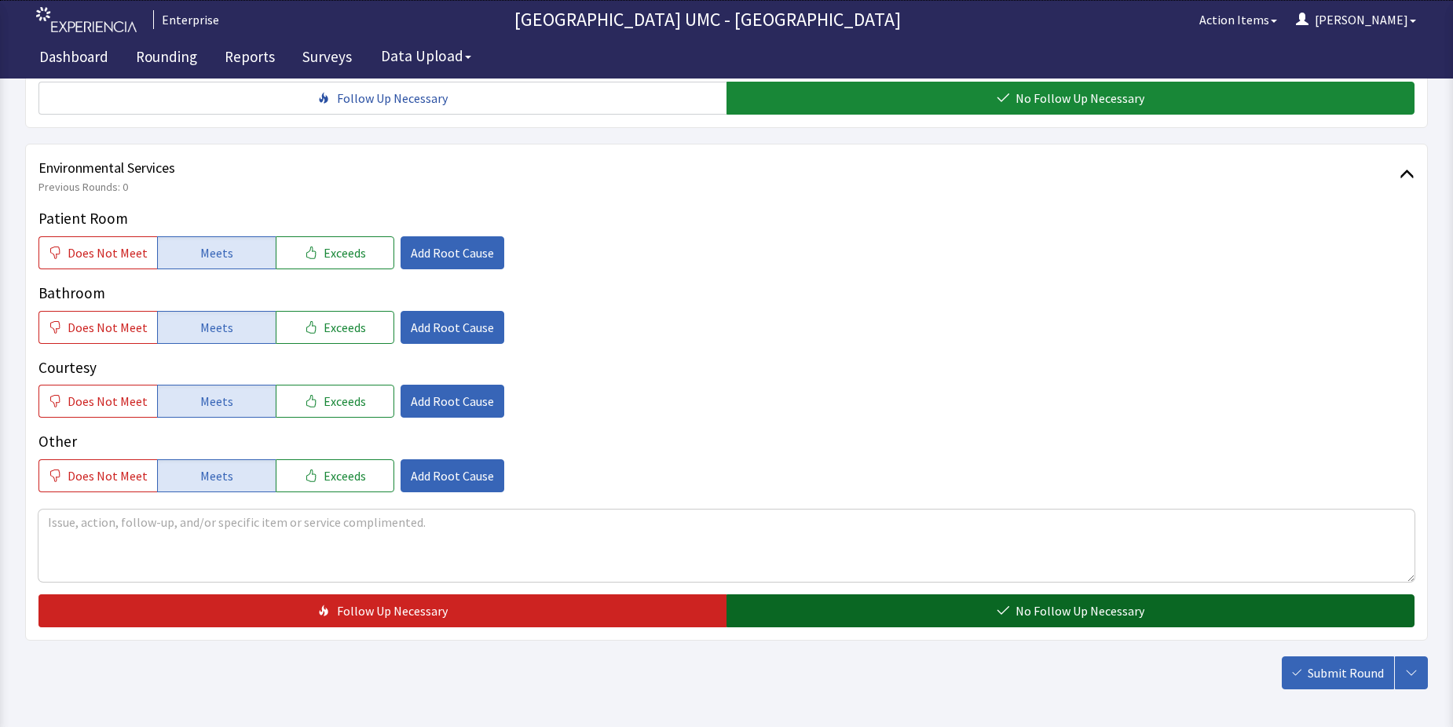
click at [1082, 602] on span "No Follow Up Necessary" at bounding box center [1080, 611] width 129 height 19
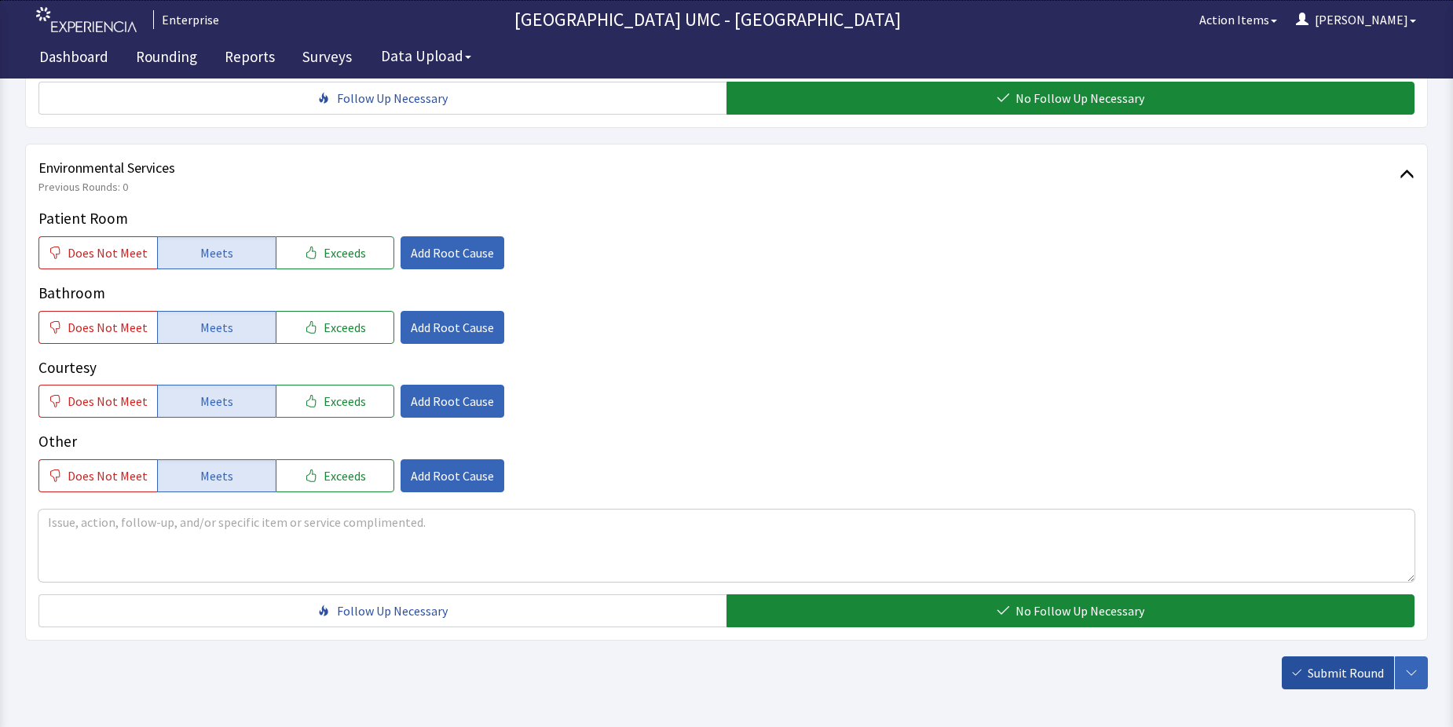
click at [1320, 664] on span "Submit Round" at bounding box center [1346, 673] width 76 height 19
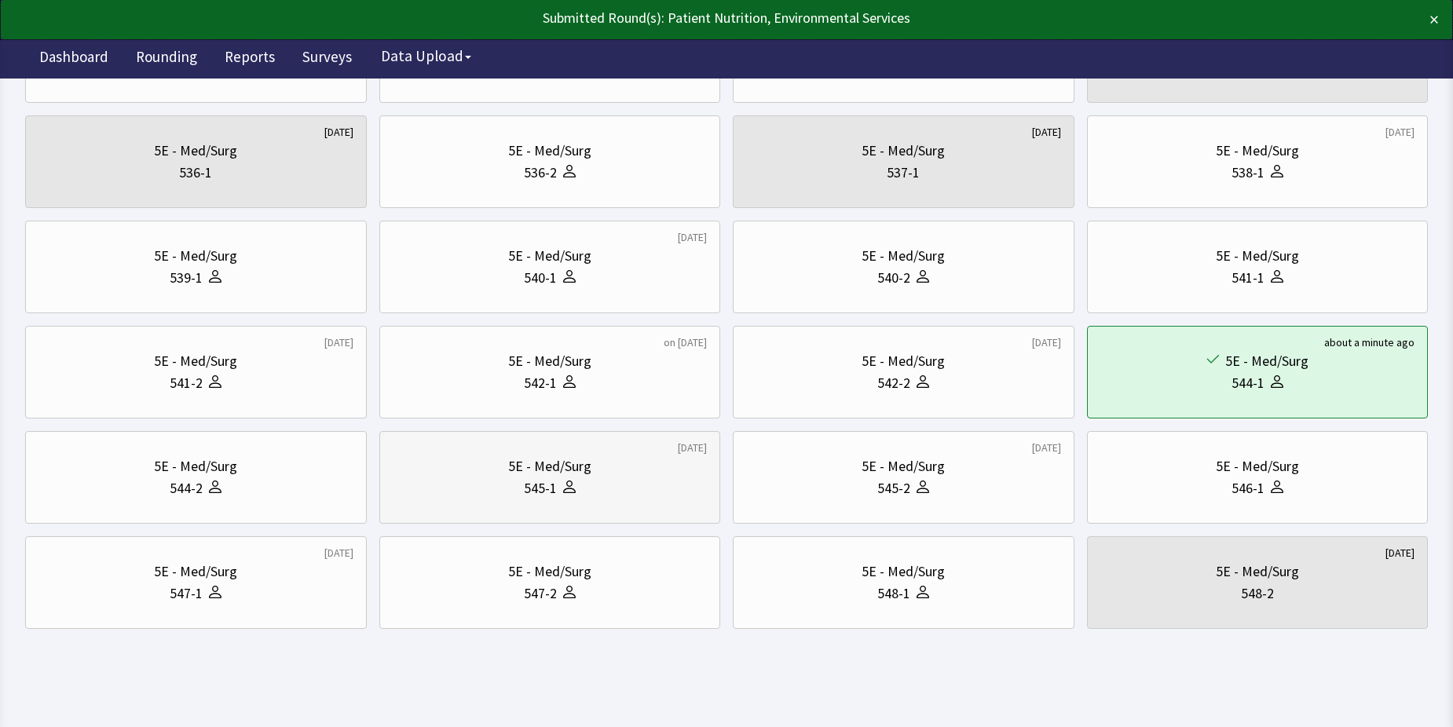
scroll to position [534, 0]
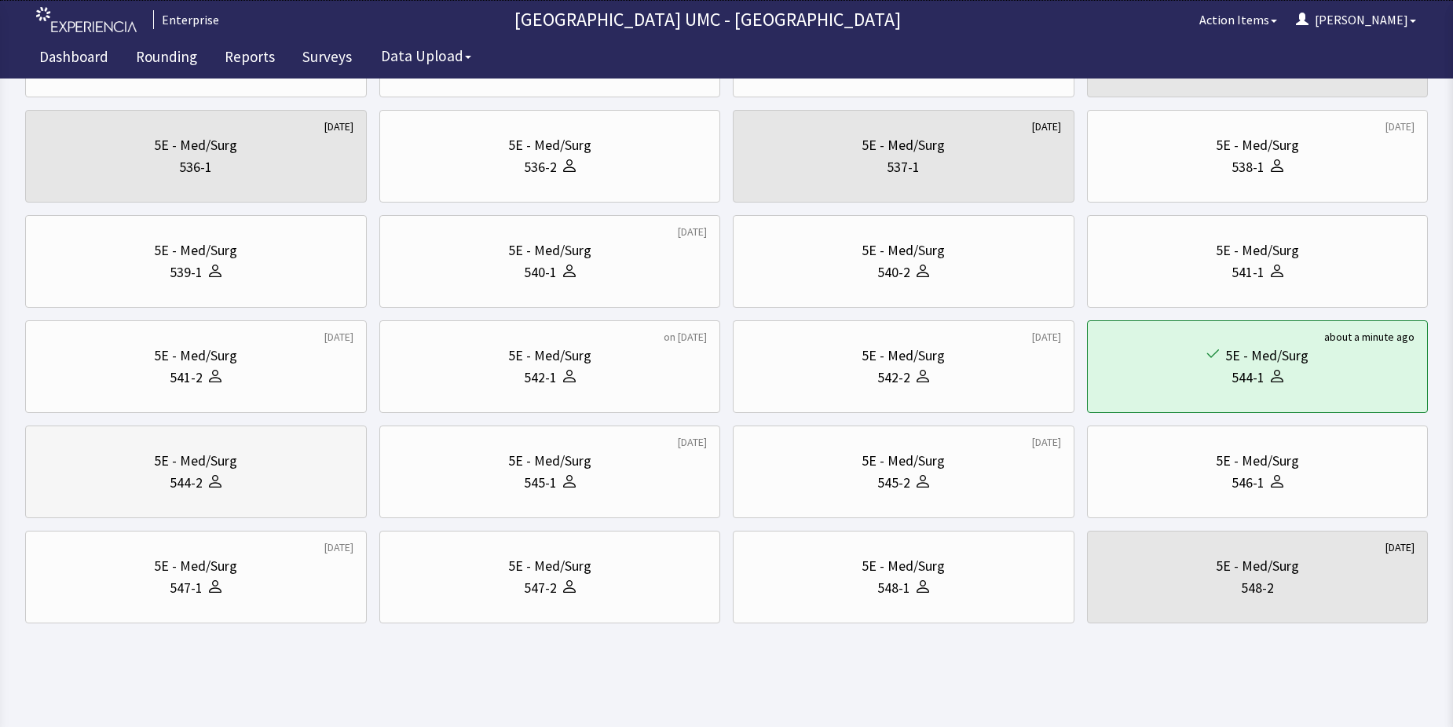
click at [231, 479] on div "544-2" at bounding box center [195, 483] width 315 height 22
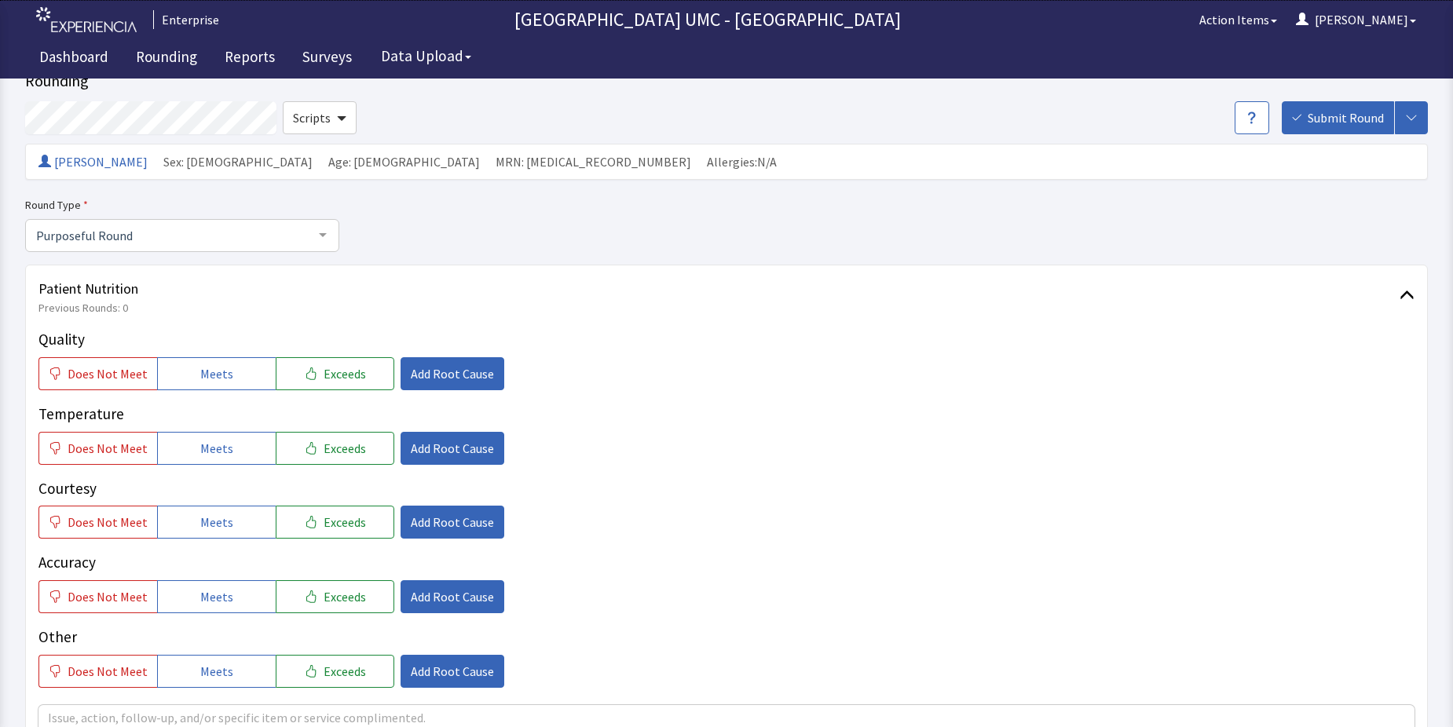
scroll to position [79, 0]
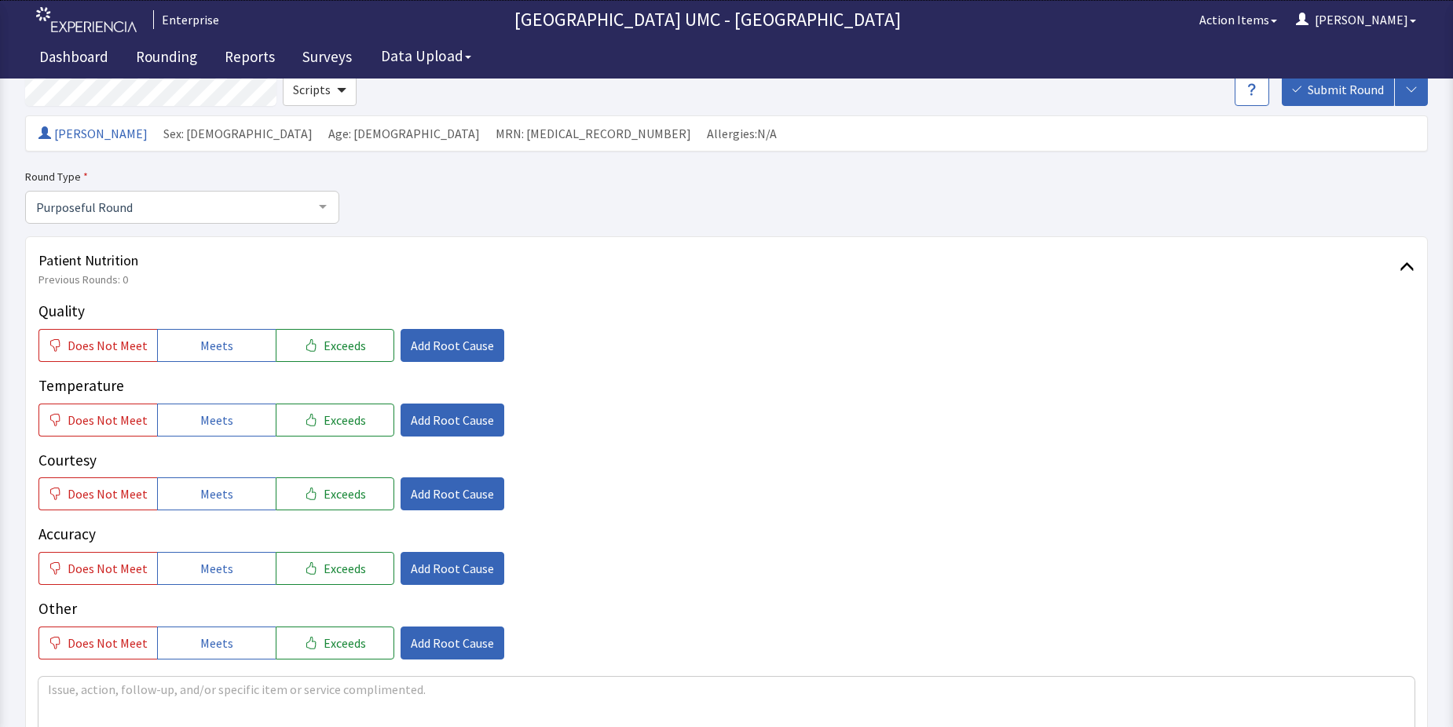
drag, startPoint x: 198, startPoint y: 335, endPoint x: 222, endPoint y: 386, distance: 55.9
click at [201, 336] on span "Meets" at bounding box center [216, 345] width 33 height 19
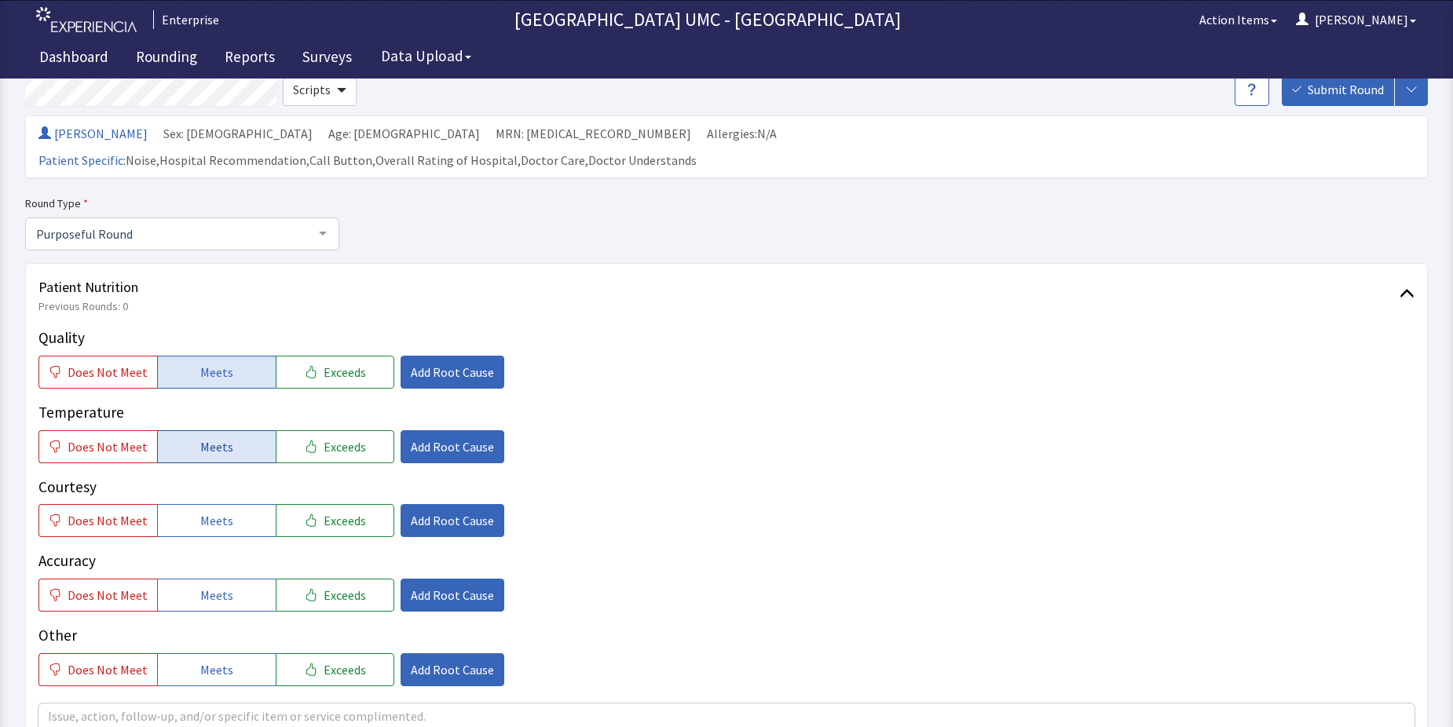
click at [199, 433] on button "Meets" at bounding box center [216, 446] width 119 height 33
click at [207, 511] on span "Meets" at bounding box center [216, 520] width 33 height 19
click at [210, 586] on span "Meets" at bounding box center [216, 595] width 33 height 19
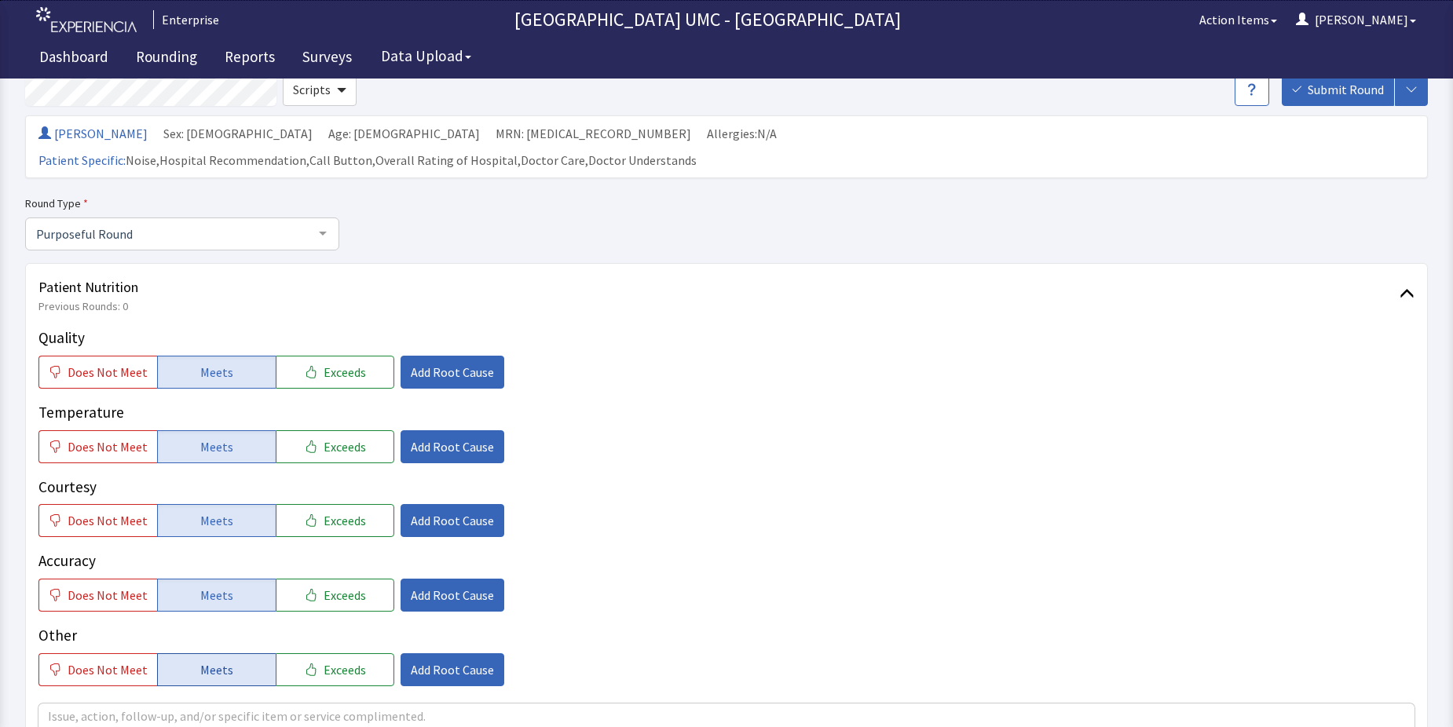
click at [212, 661] on span "Meets" at bounding box center [216, 670] width 33 height 19
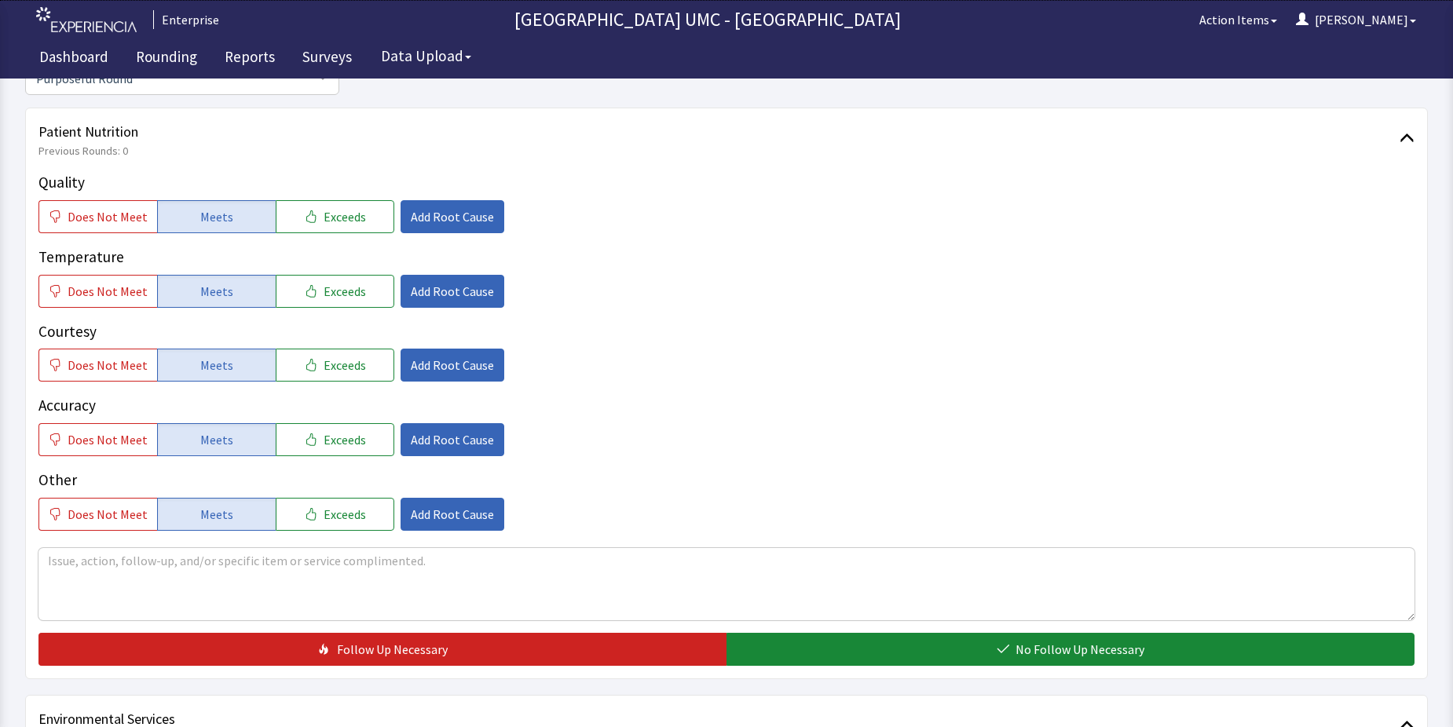
scroll to position [236, 0]
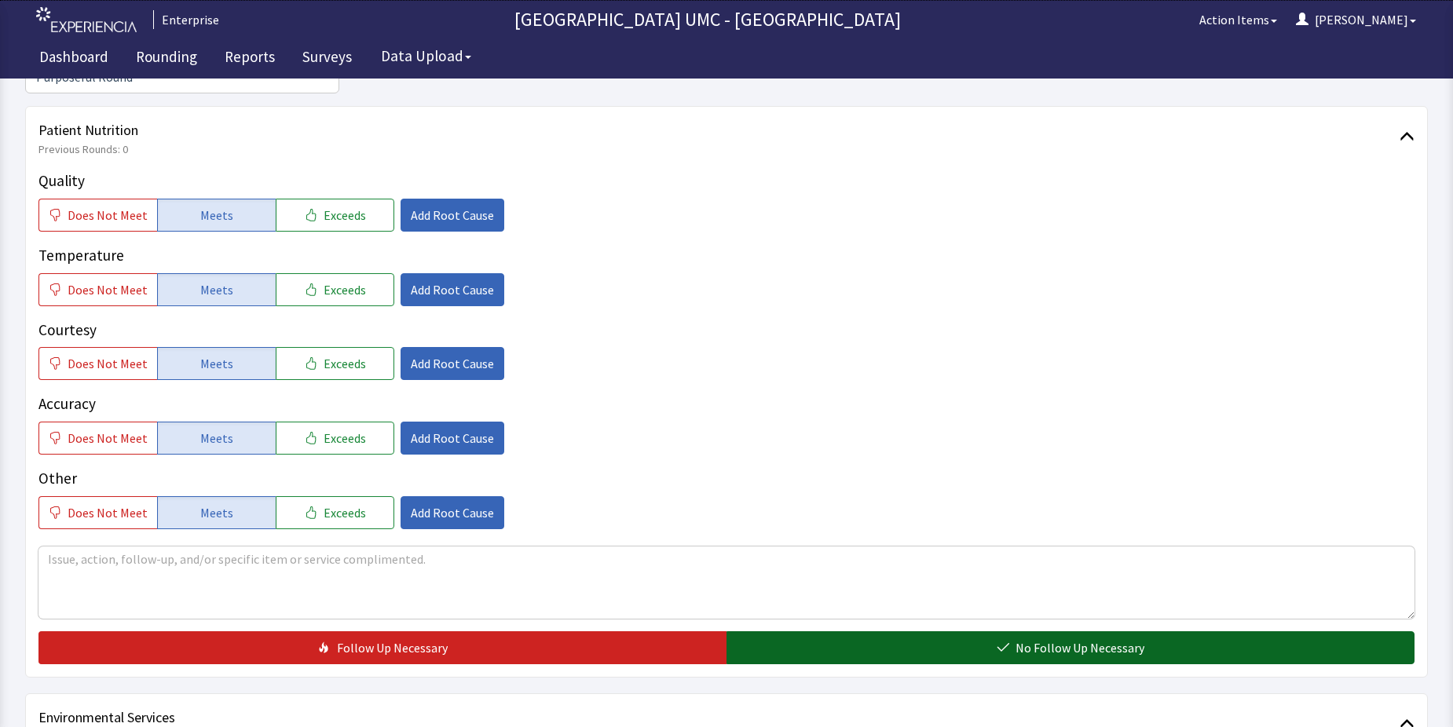
click at [1083, 639] on span "No Follow Up Necessary" at bounding box center [1080, 648] width 129 height 19
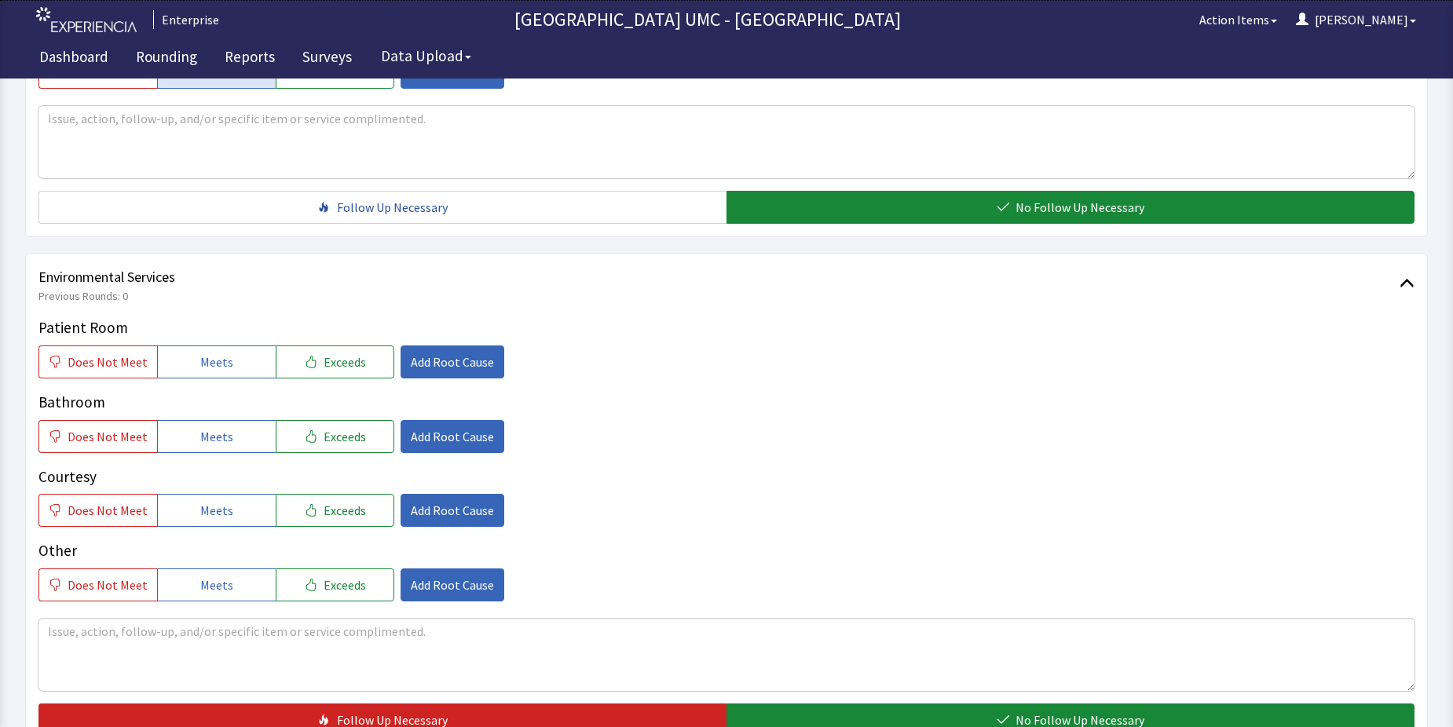
scroll to position [707, 0]
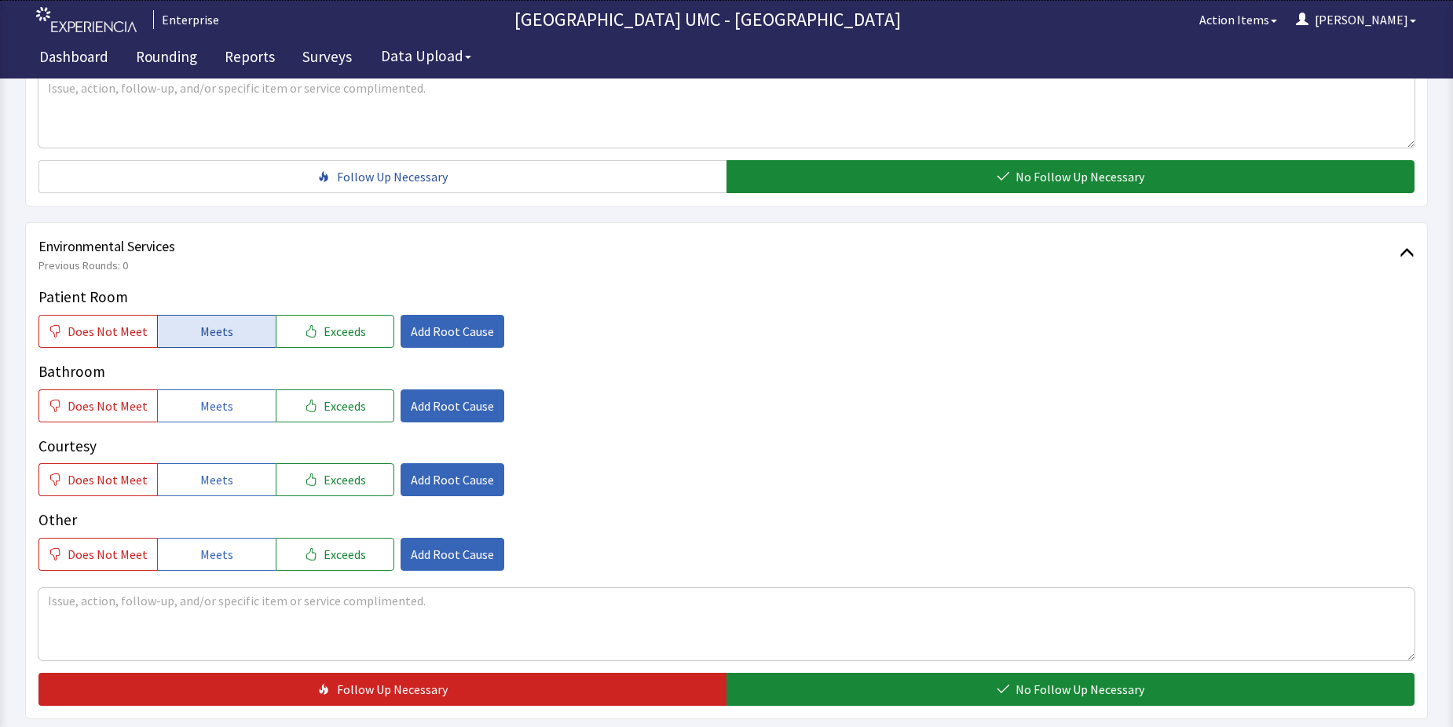
click at [200, 322] on span "Meets" at bounding box center [216, 331] width 33 height 19
drag, startPoint x: 183, startPoint y: 383, endPoint x: 185, endPoint y: 427, distance: 43.3
click at [183, 390] on button "Meets" at bounding box center [216, 406] width 119 height 33
drag, startPoint x: 187, startPoint y: 445, endPoint x: 207, endPoint y: 527, distance: 85.0
click at [187, 463] on button "Meets" at bounding box center [216, 479] width 119 height 33
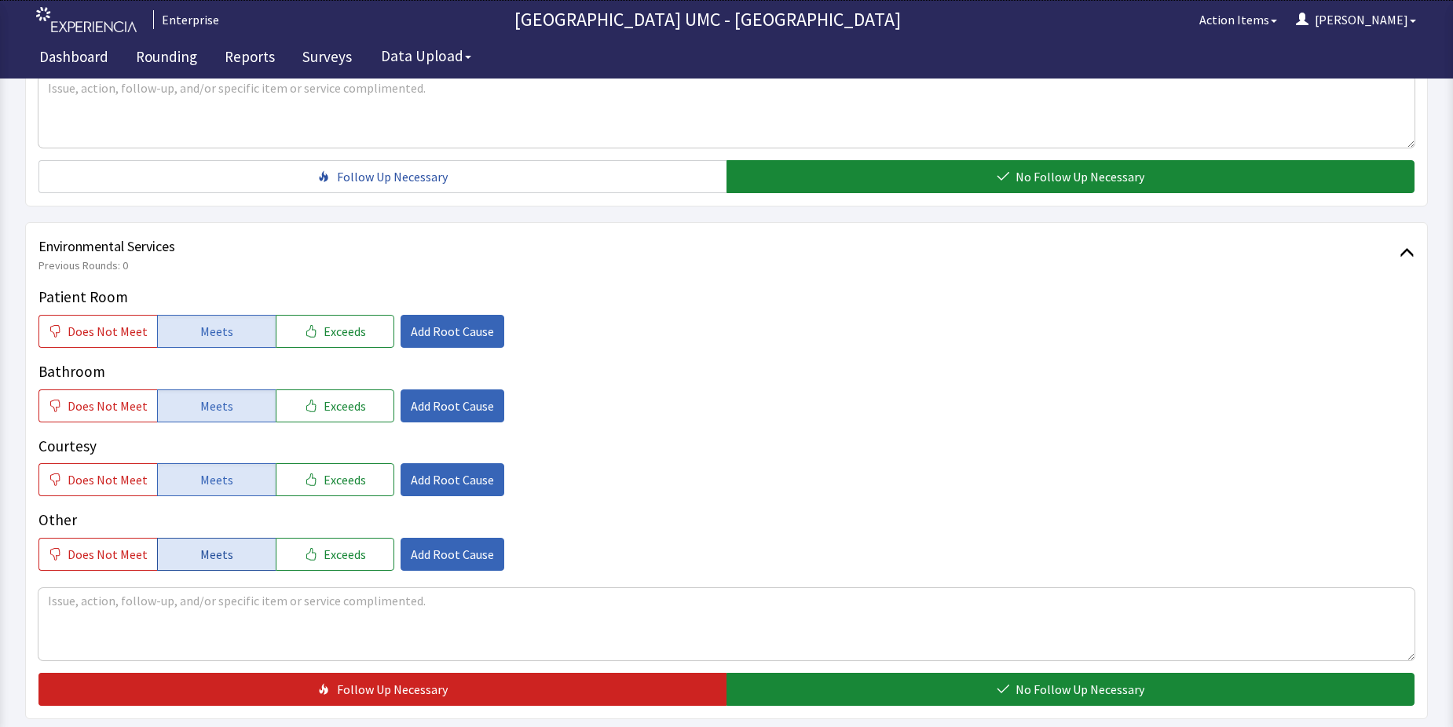
click at [209, 545] on span "Meets" at bounding box center [216, 554] width 33 height 19
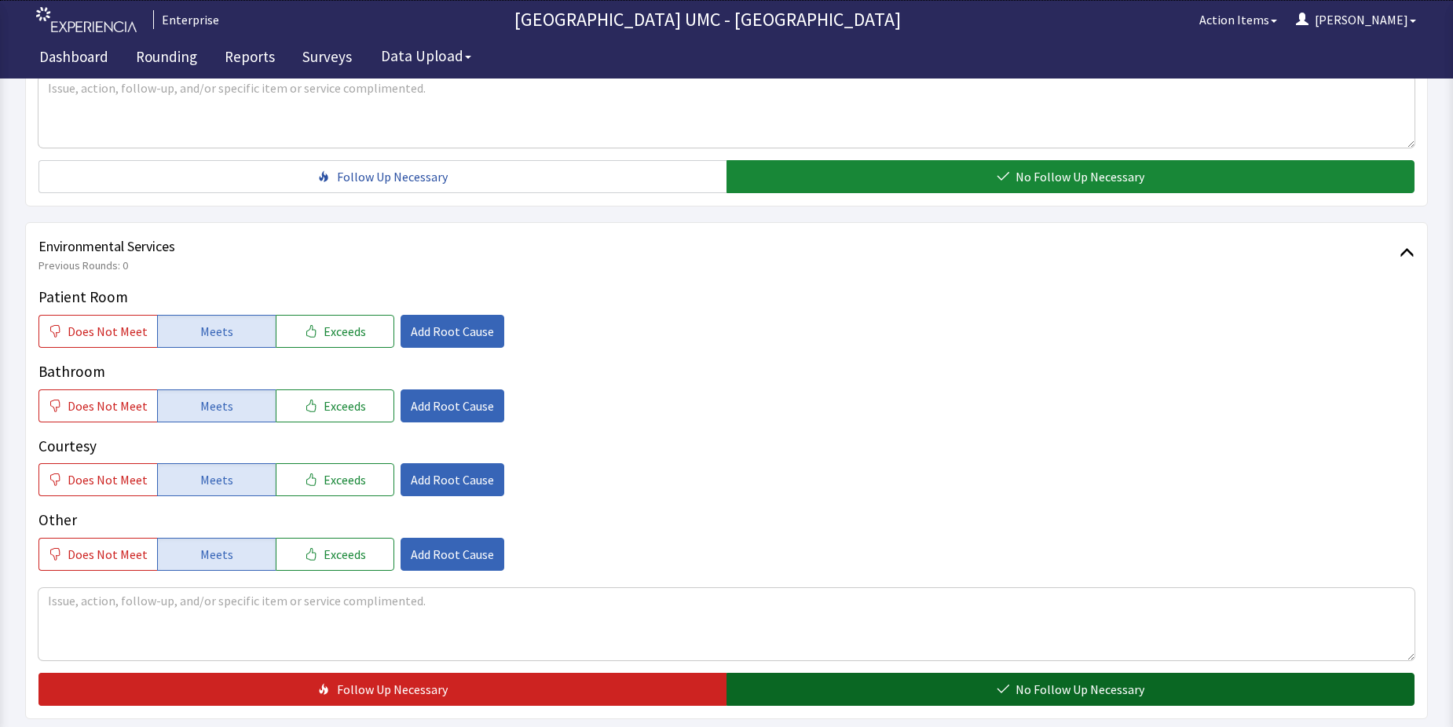
click at [935, 673] on button "No Follow Up Necessary" at bounding box center [1071, 689] width 688 height 33
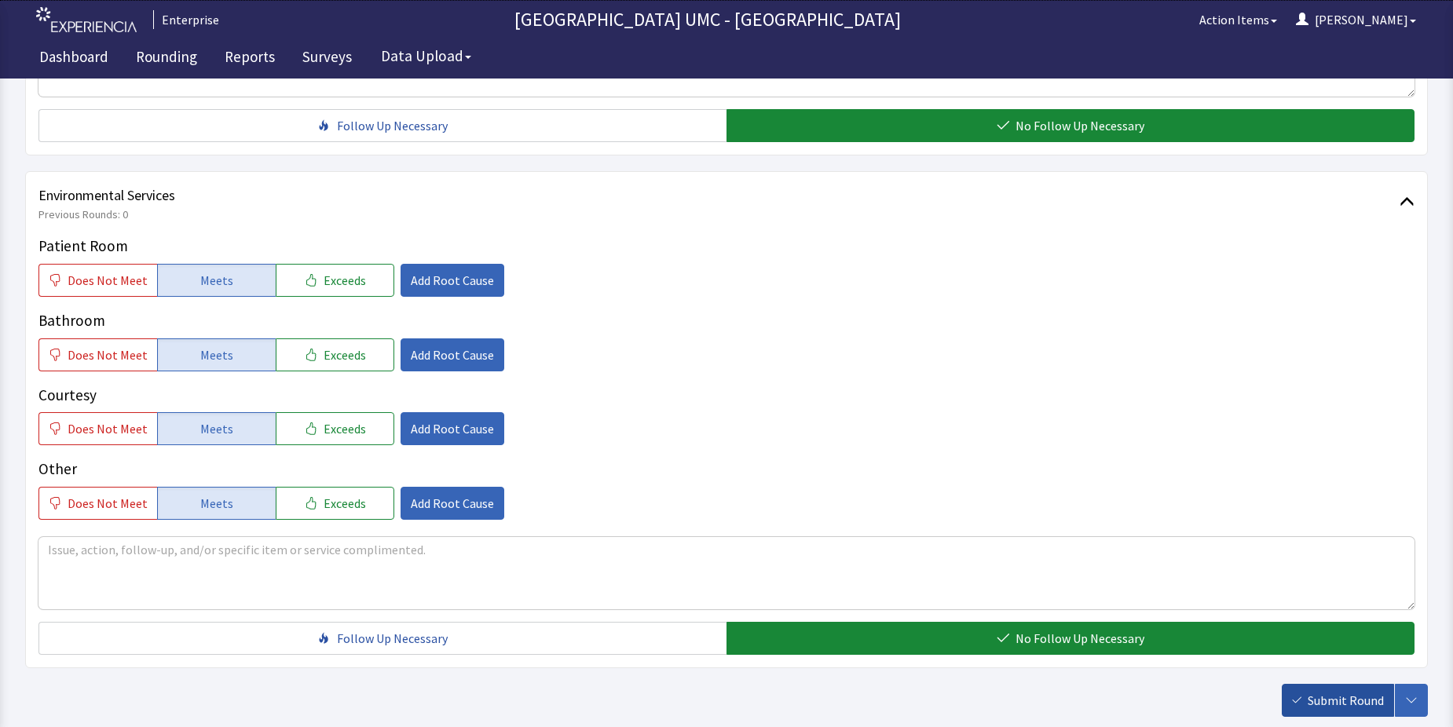
scroll to position [785, 0]
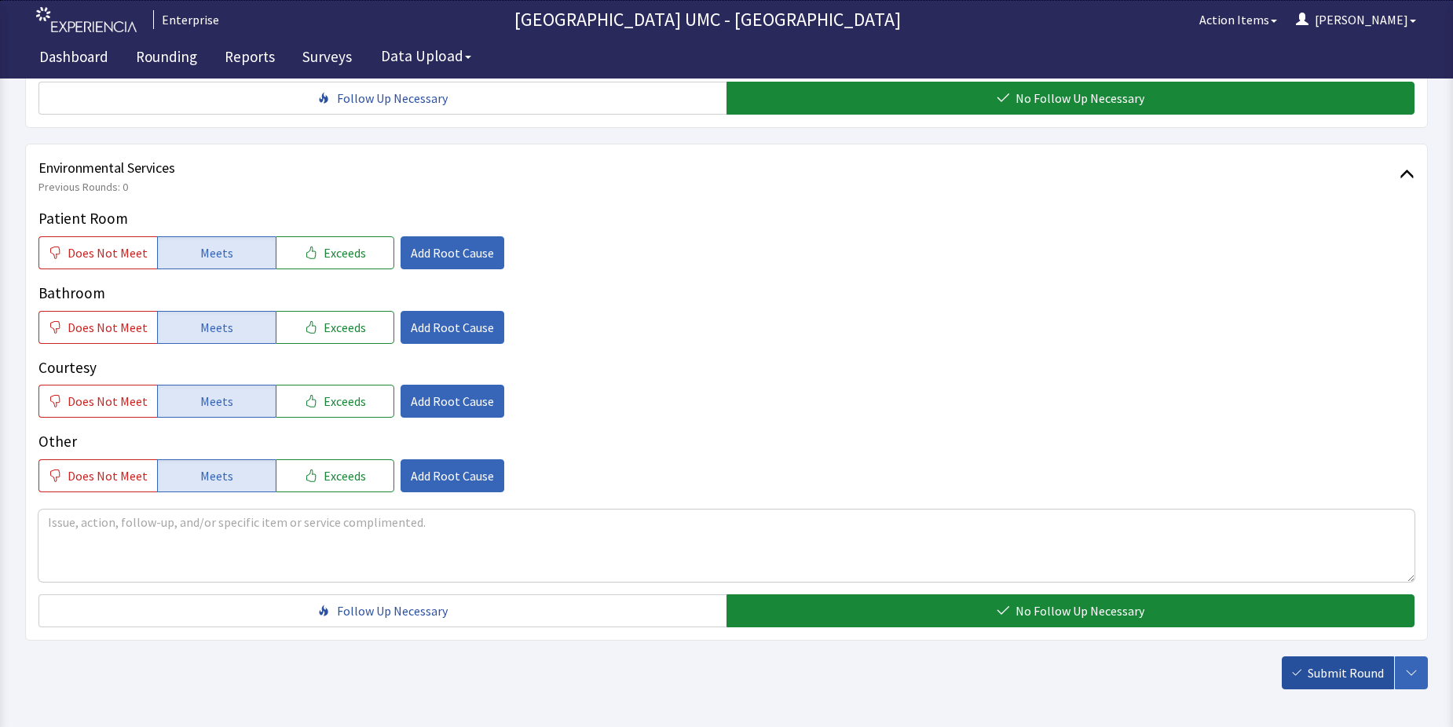
click at [1366, 664] on span "Submit Round" at bounding box center [1346, 673] width 76 height 19
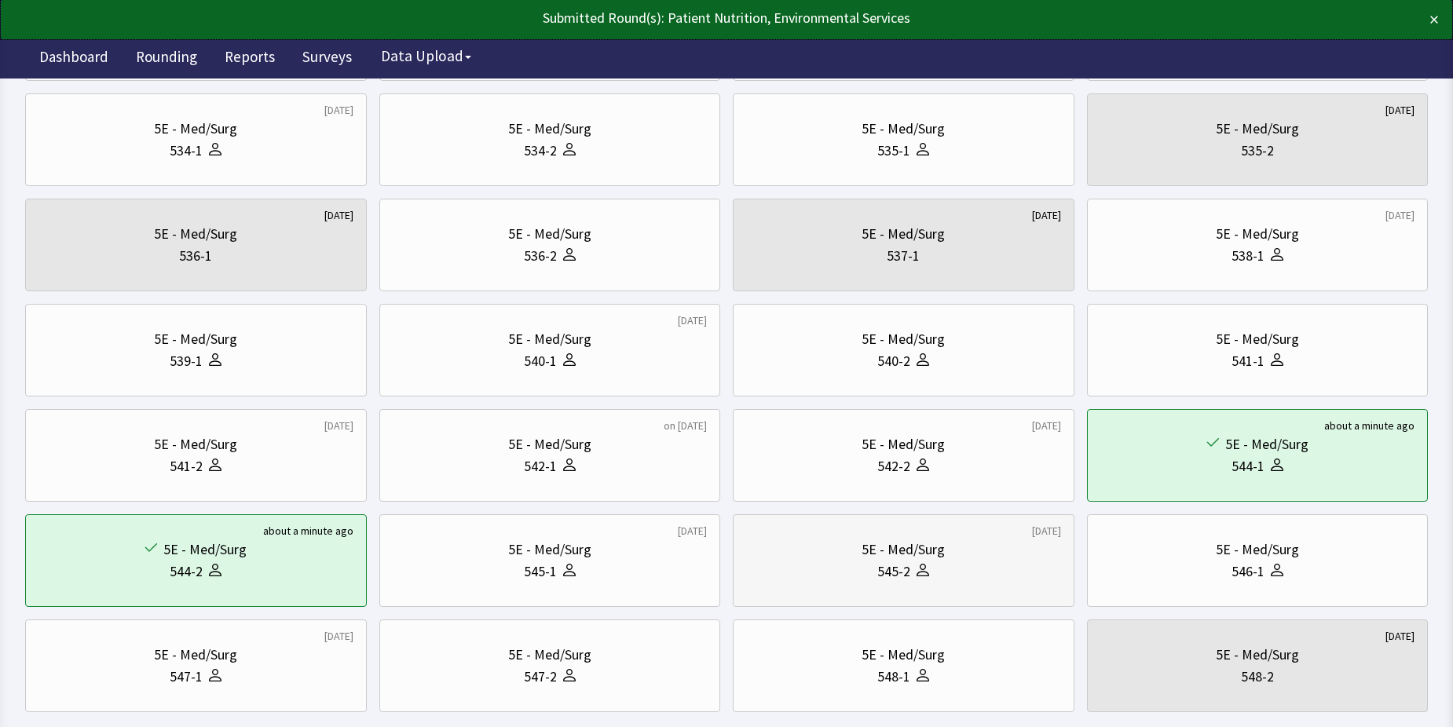
scroll to position [471, 0]
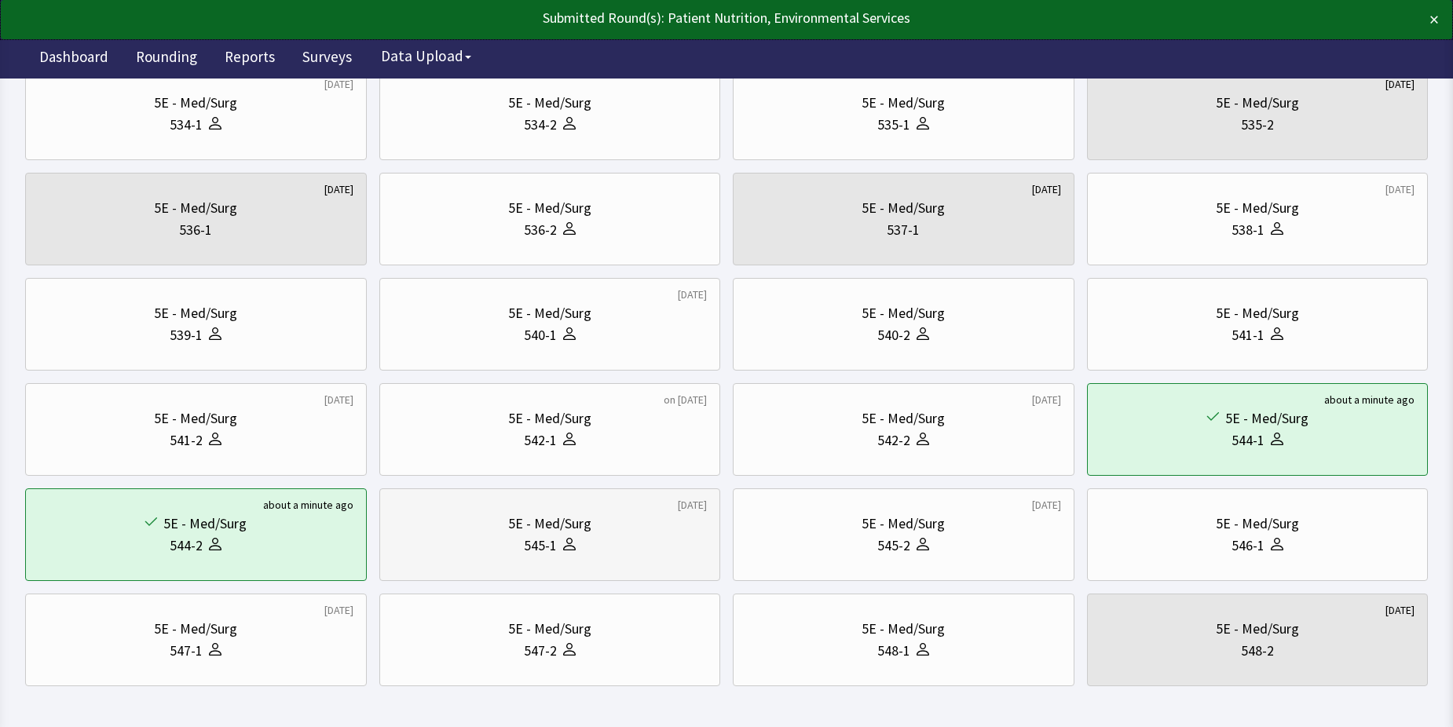
click at [554, 543] on div "545-1" at bounding box center [540, 546] width 33 height 22
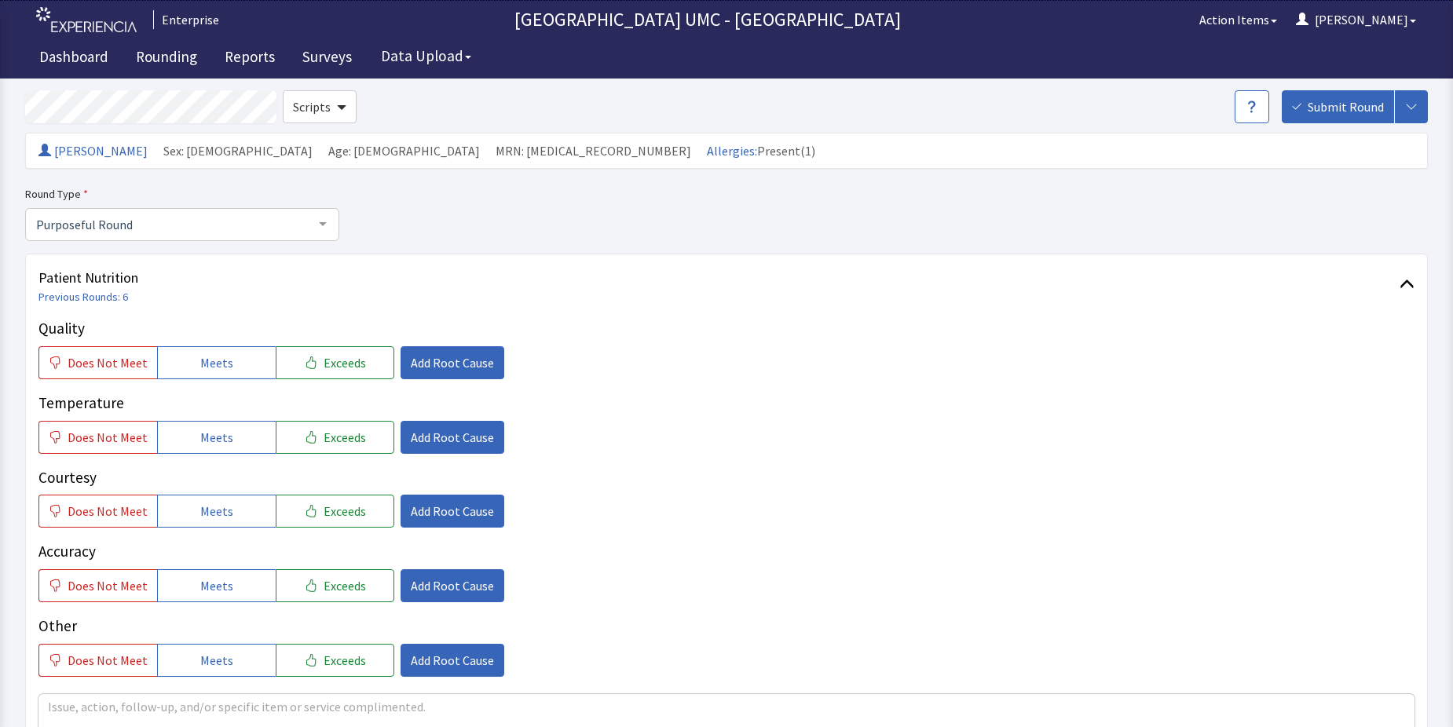
scroll to position [79, 0]
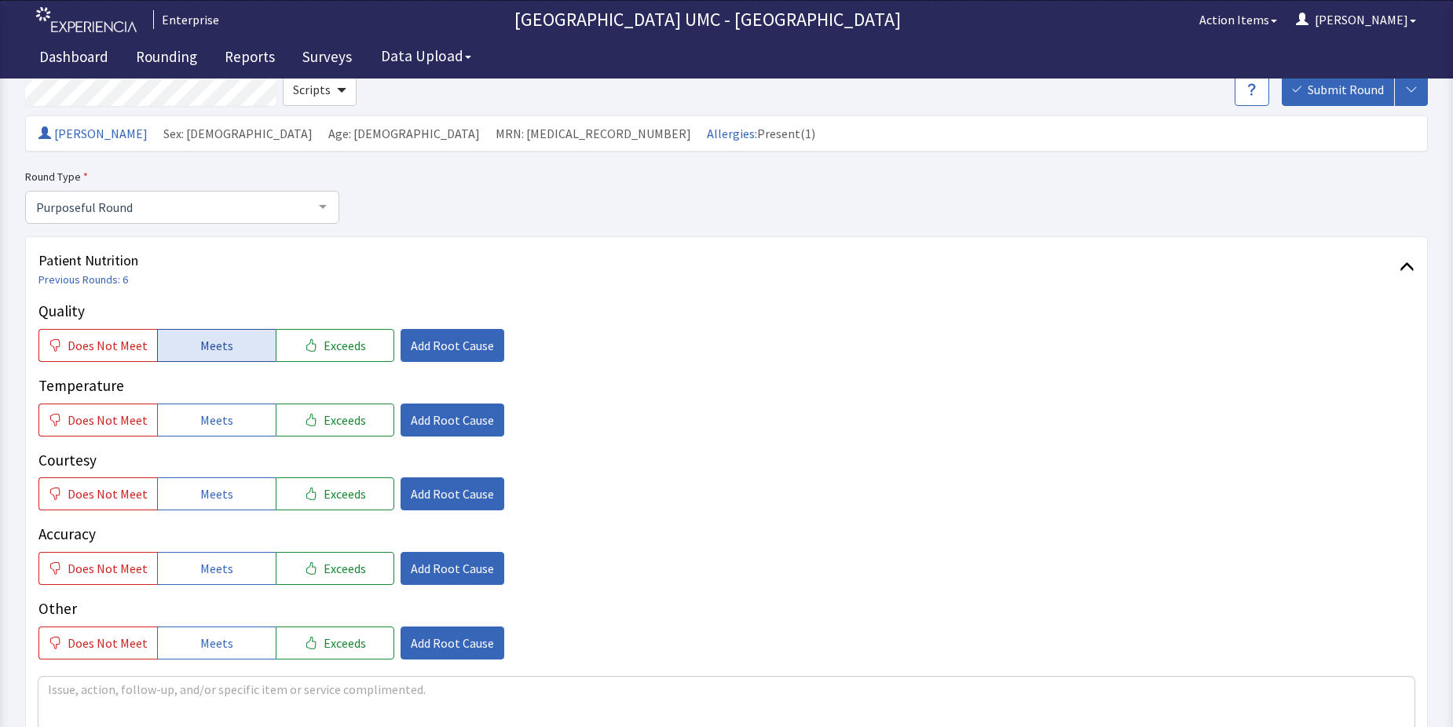
click at [218, 342] on span "Meets" at bounding box center [216, 345] width 33 height 19
click at [221, 433] on button "Meets" at bounding box center [216, 420] width 119 height 33
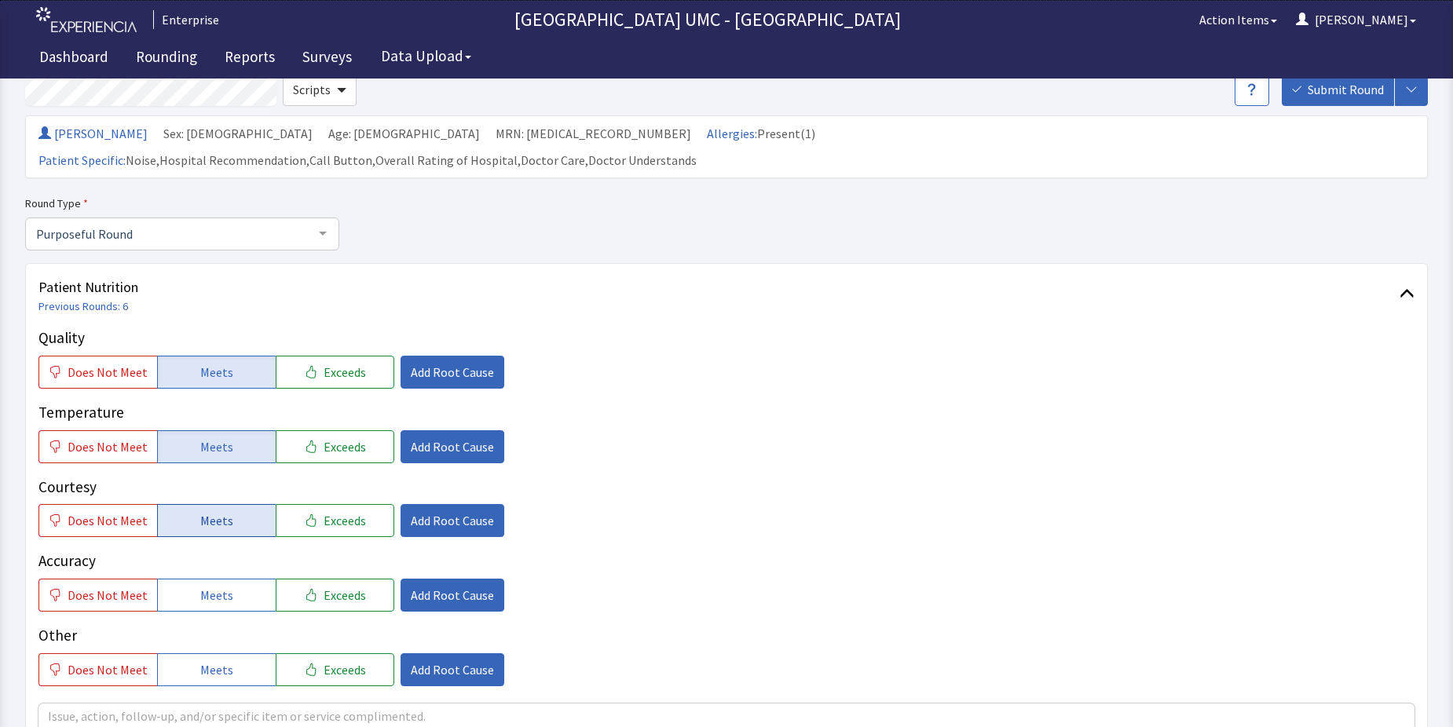
click at [225, 511] on span "Meets" at bounding box center [216, 520] width 33 height 19
click at [219, 586] on span "Meets" at bounding box center [216, 595] width 33 height 19
click at [200, 661] on span "Meets" at bounding box center [216, 670] width 33 height 19
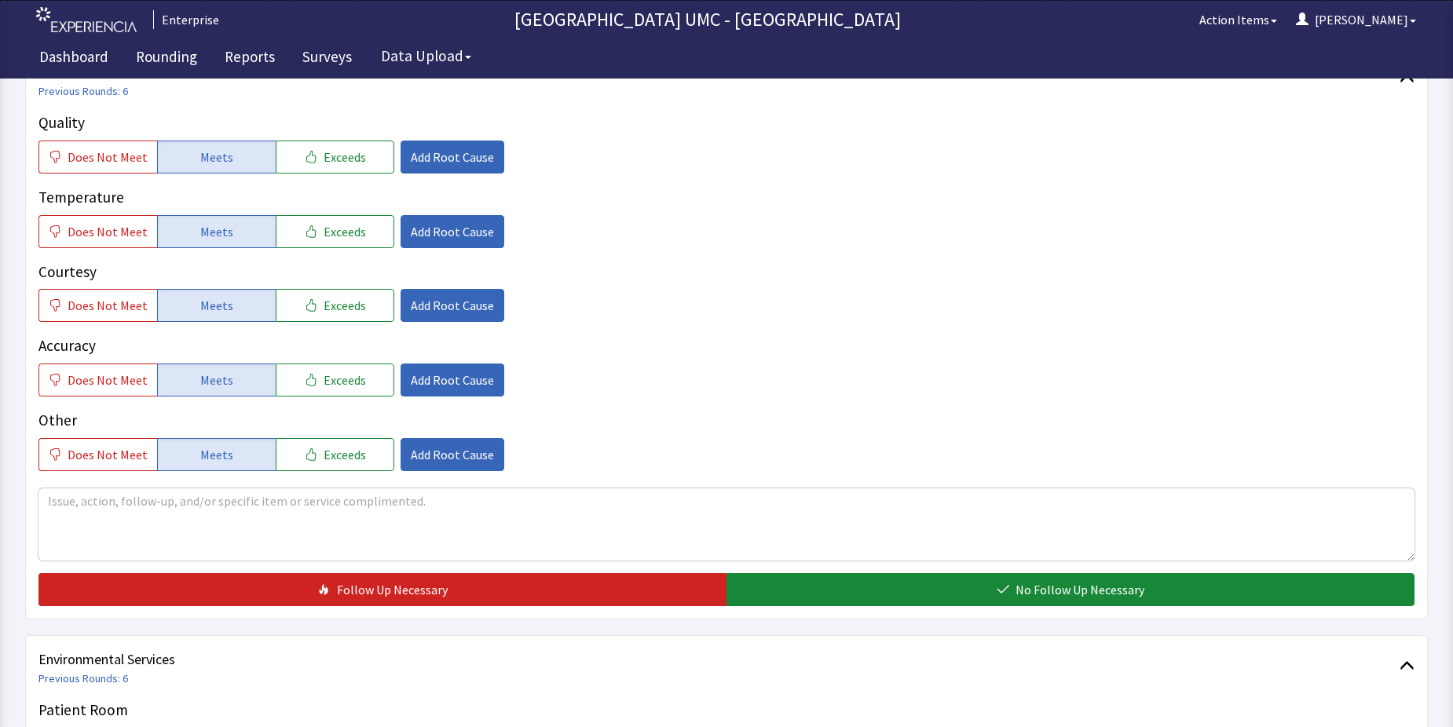
scroll to position [314, 0]
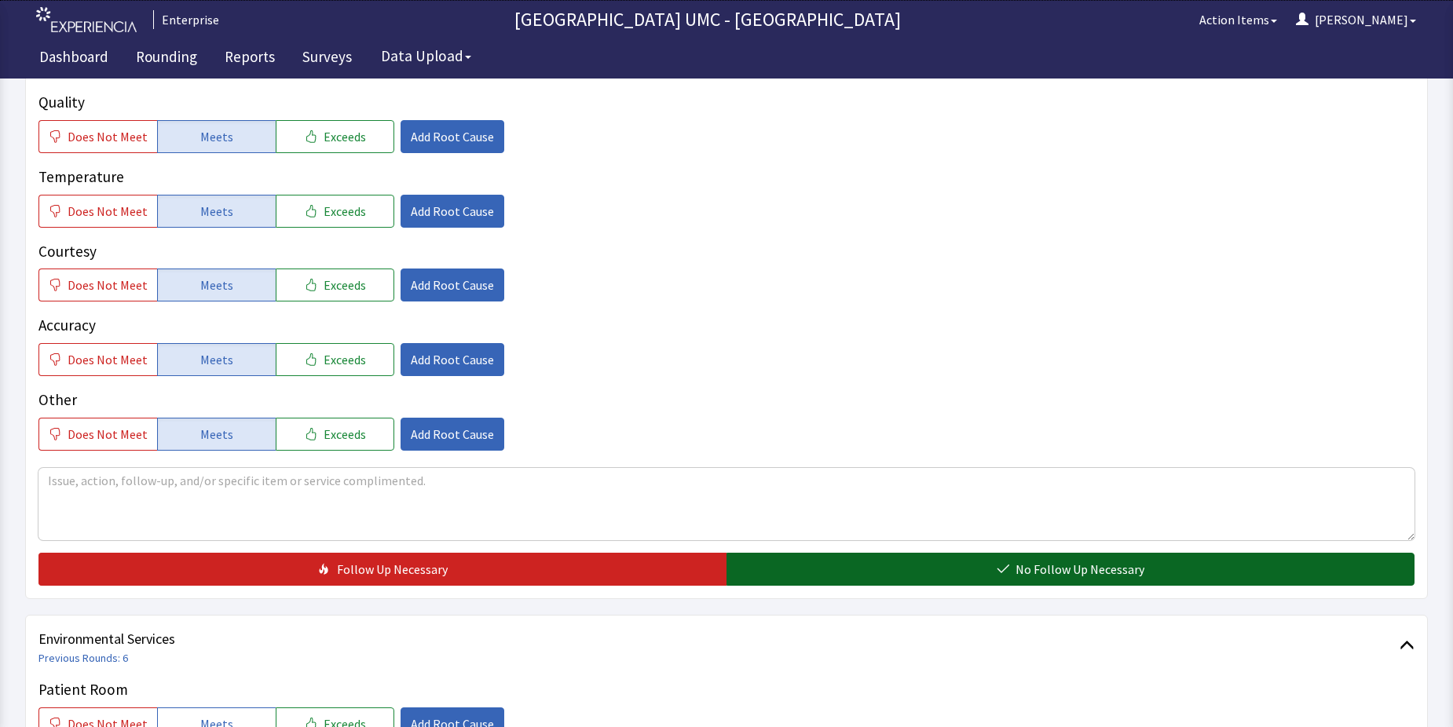
click at [998, 553] on button "No Follow Up Necessary" at bounding box center [1071, 569] width 688 height 33
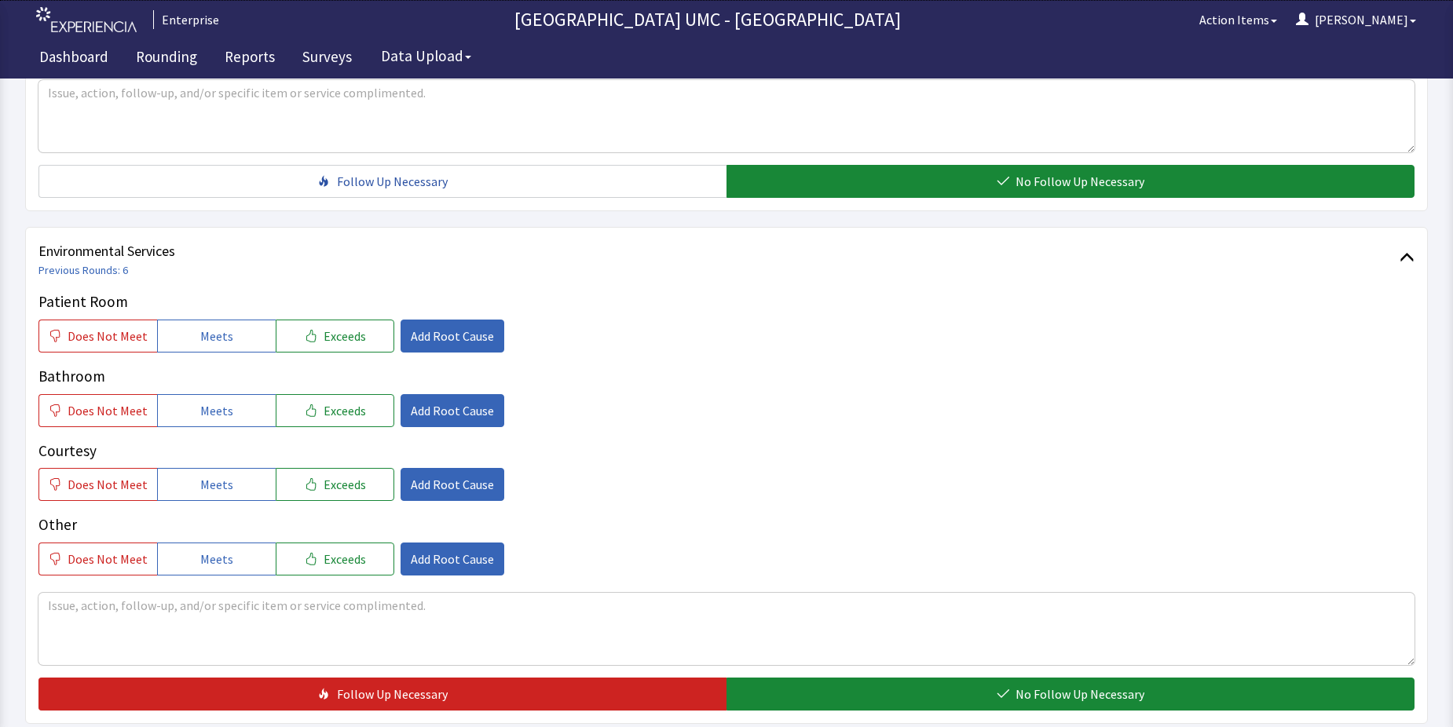
scroll to position [668, 0]
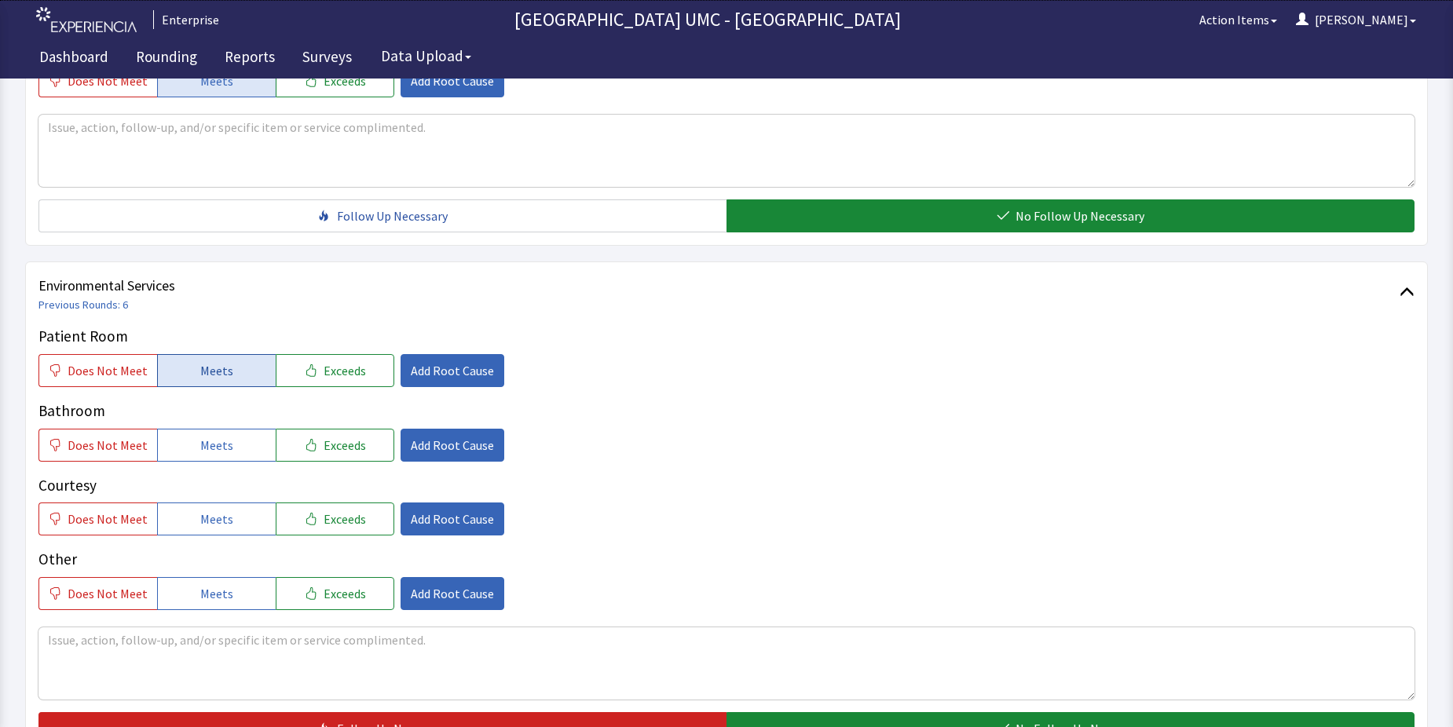
click at [209, 354] on button "Meets" at bounding box center [216, 370] width 119 height 33
click at [216, 436] on span "Meets" at bounding box center [216, 445] width 33 height 19
drag, startPoint x: 221, startPoint y: 486, endPoint x: 228, endPoint y: 516, distance: 30.7
click at [221, 510] on span "Meets" at bounding box center [216, 519] width 33 height 19
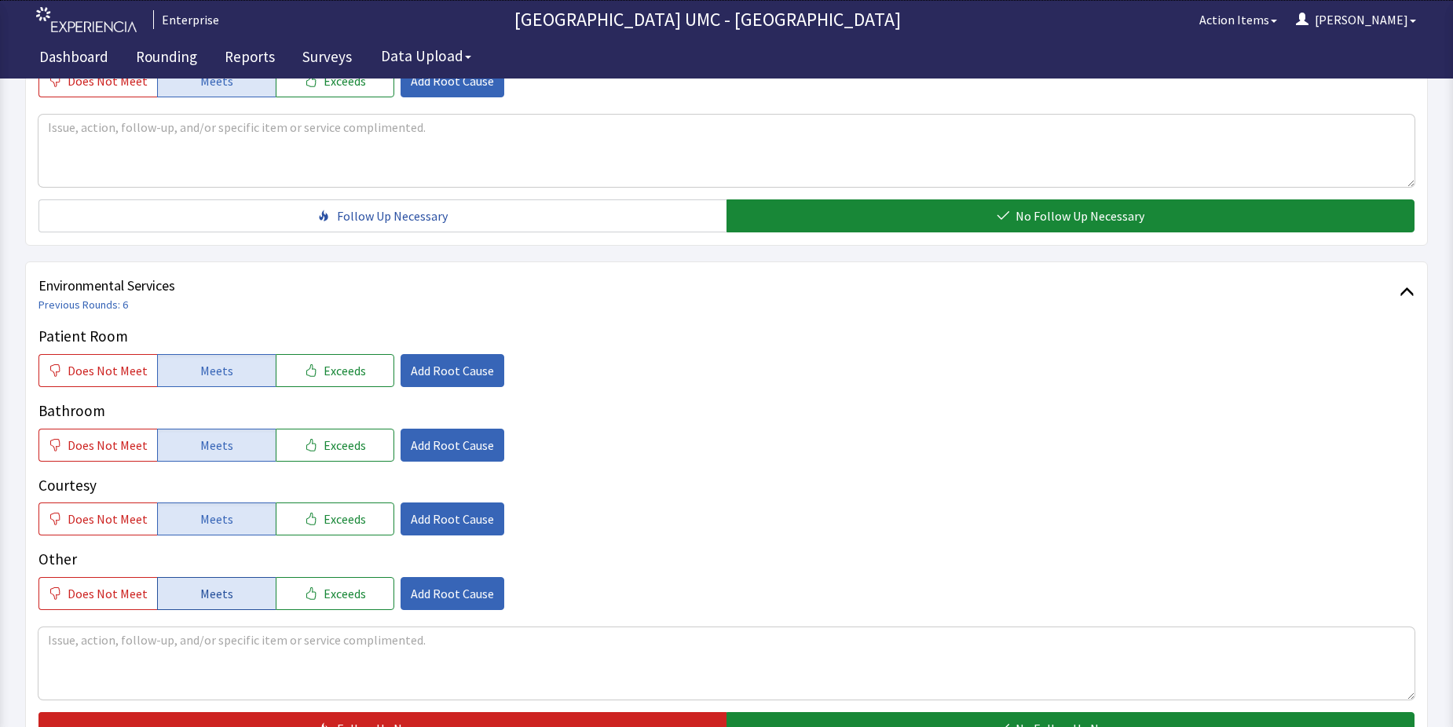
drag, startPoint x: 225, startPoint y: 565, endPoint x: 244, endPoint y: 565, distance: 18.9
click at [234, 577] on button "Meets" at bounding box center [216, 593] width 119 height 33
click at [824, 712] on button "No Follow Up Necessary" at bounding box center [1071, 728] width 688 height 33
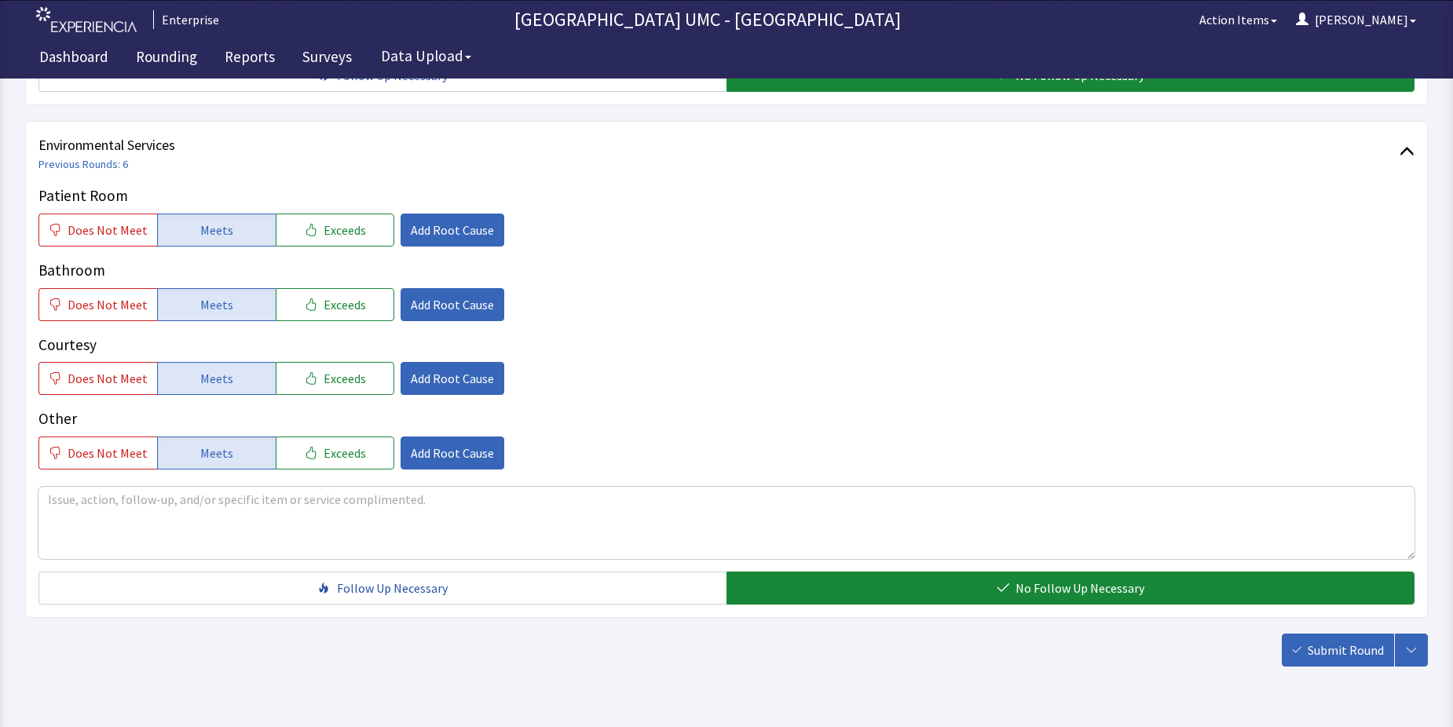
scroll to position [825, 0]
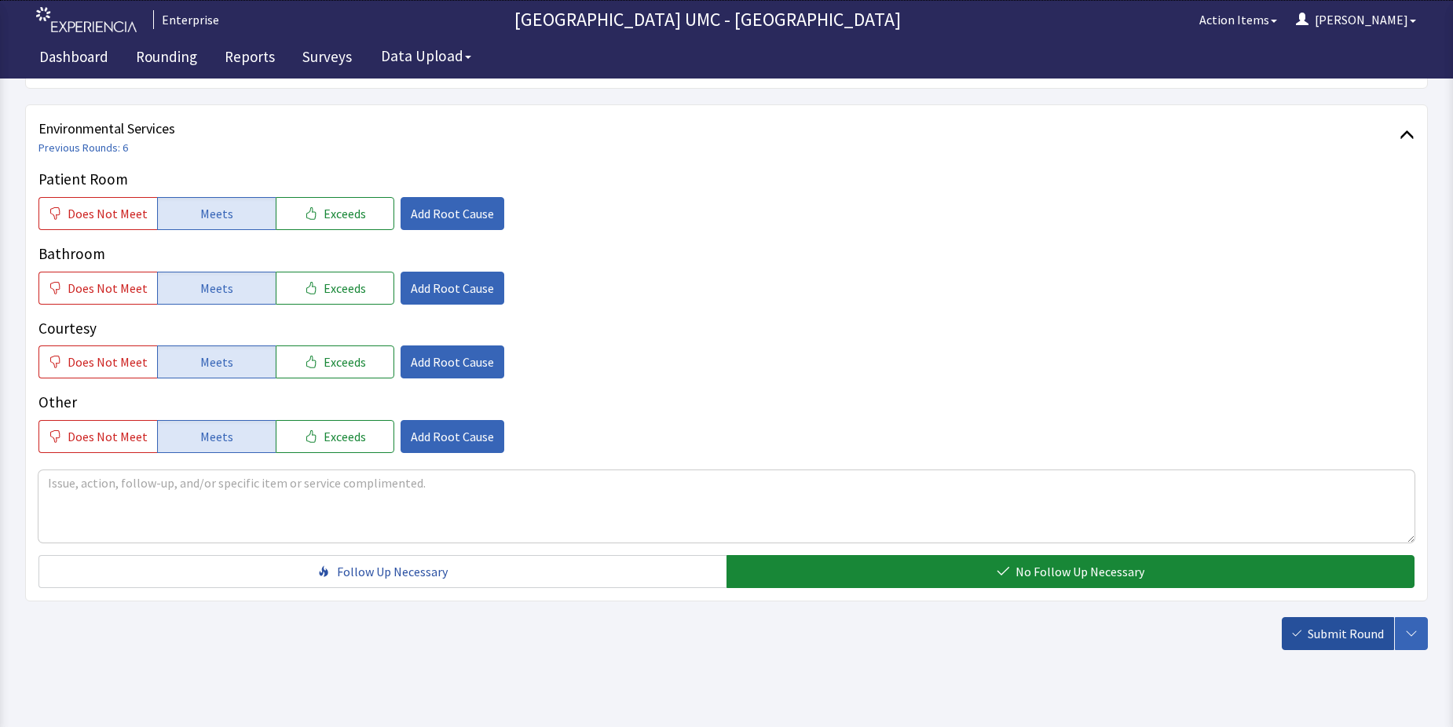
click at [1342, 624] on span "Submit Round" at bounding box center [1346, 633] width 76 height 19
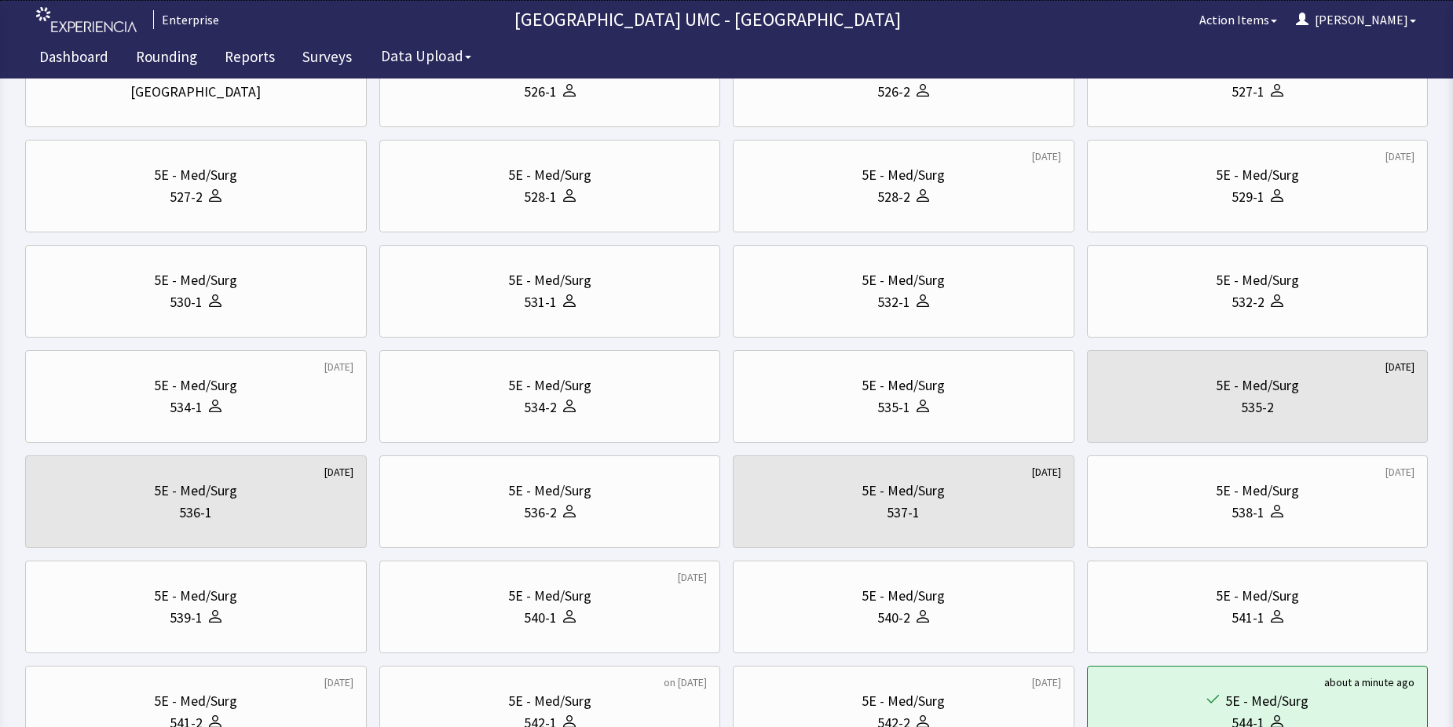
scroll to position [141, 0]
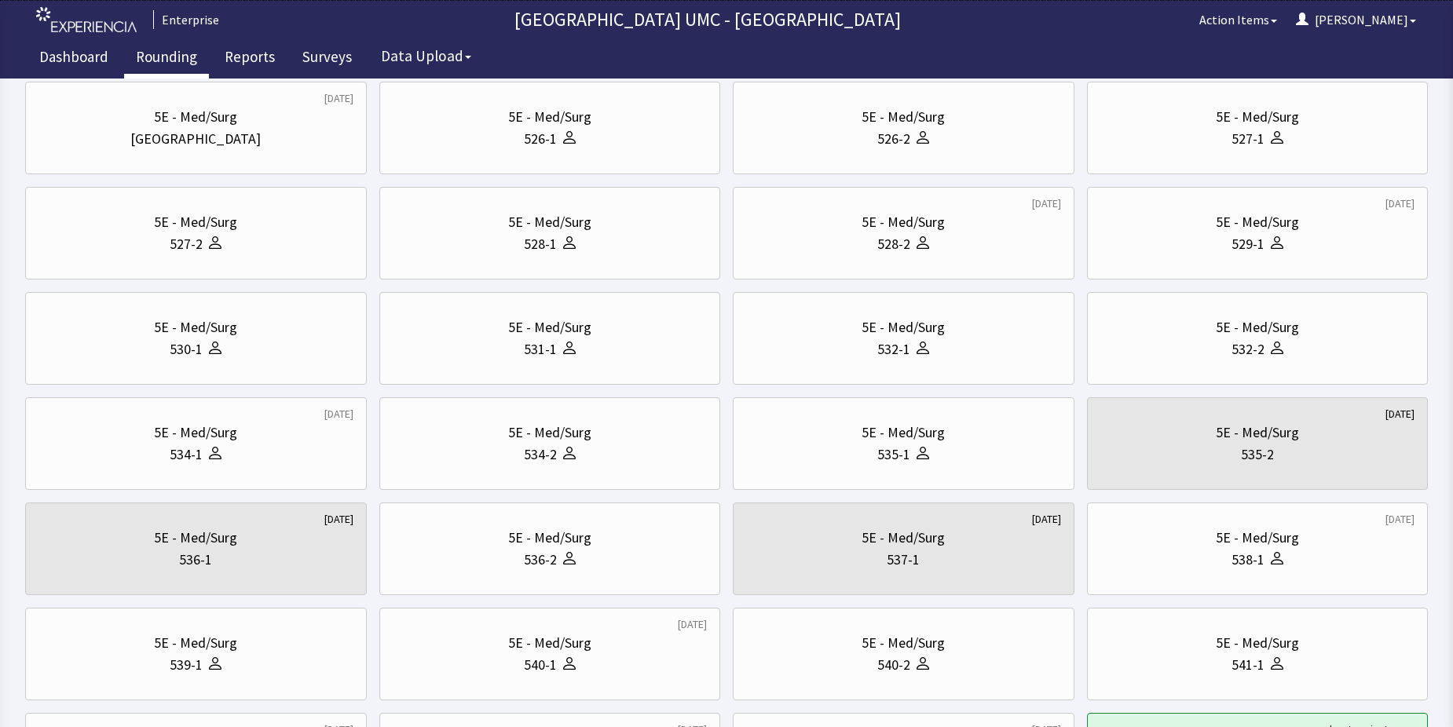
click at [166, 61] on link "Rounding" at bounding box center [166, 58] width 85 height 39
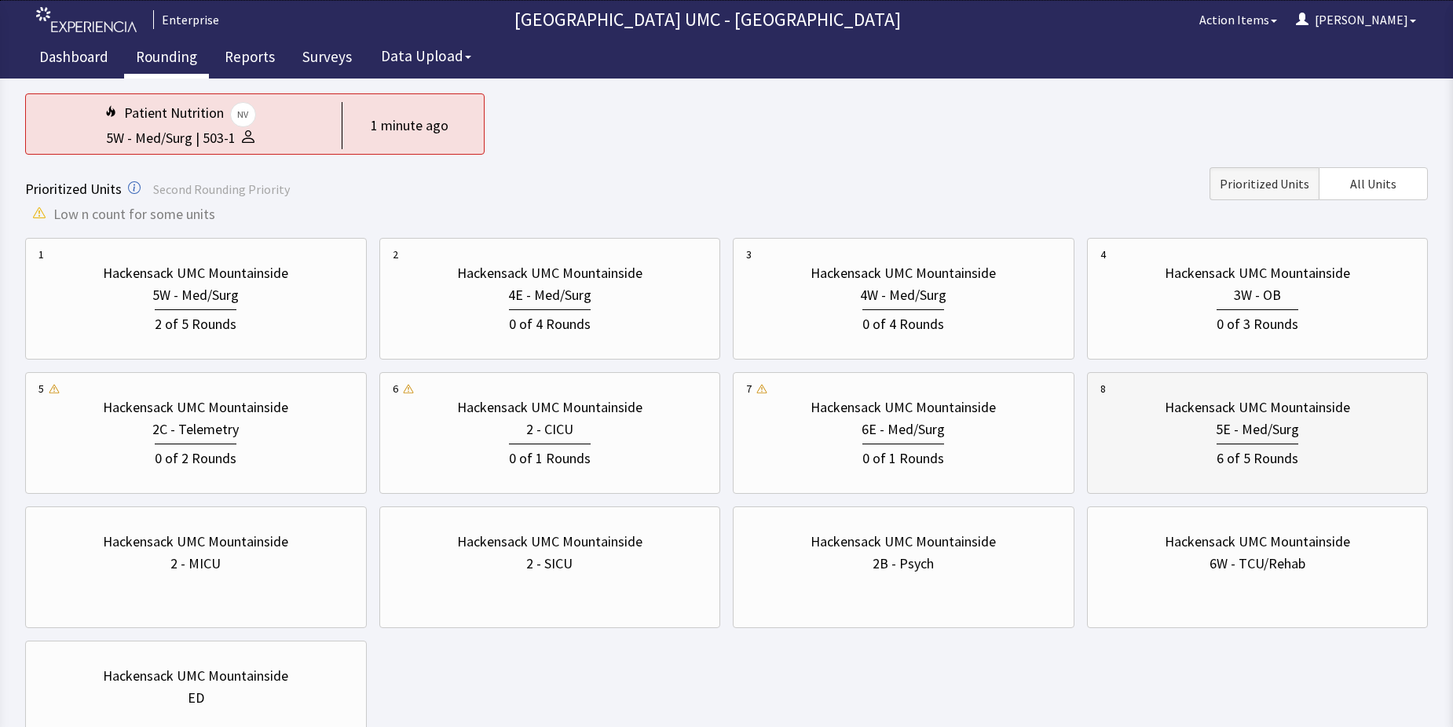
scroll to position [157, 0]
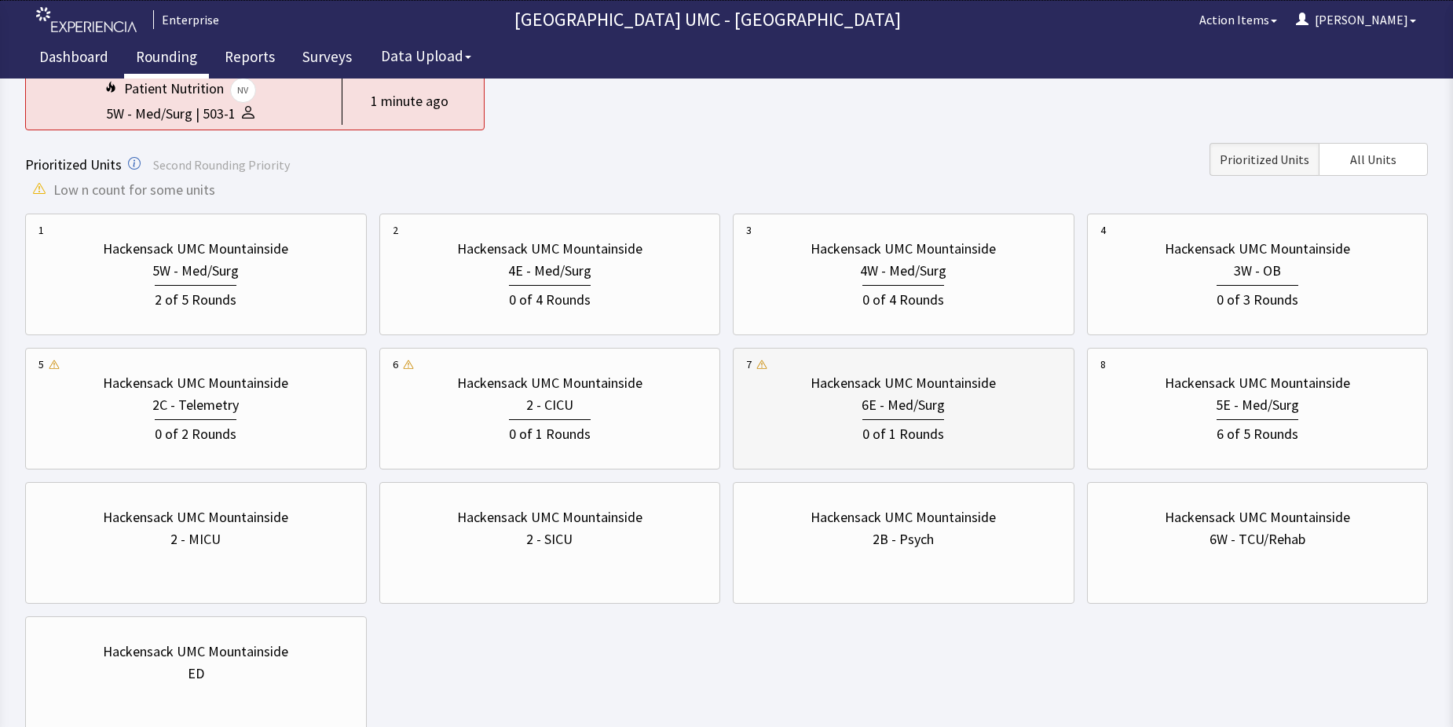
click at [917, 426] on div "0 of 1 Rounds" at bounding box center [903, 432] width 82 height 26
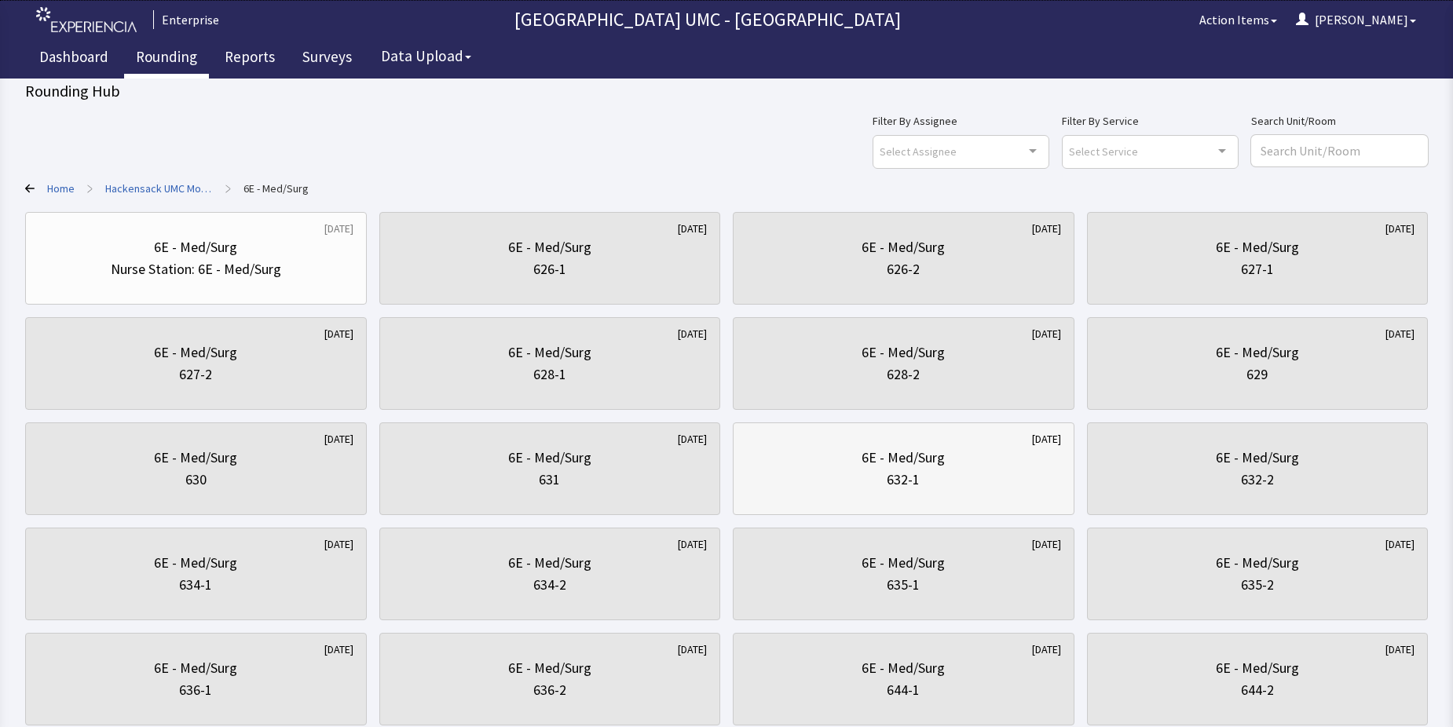
scroll to position [0, 0]
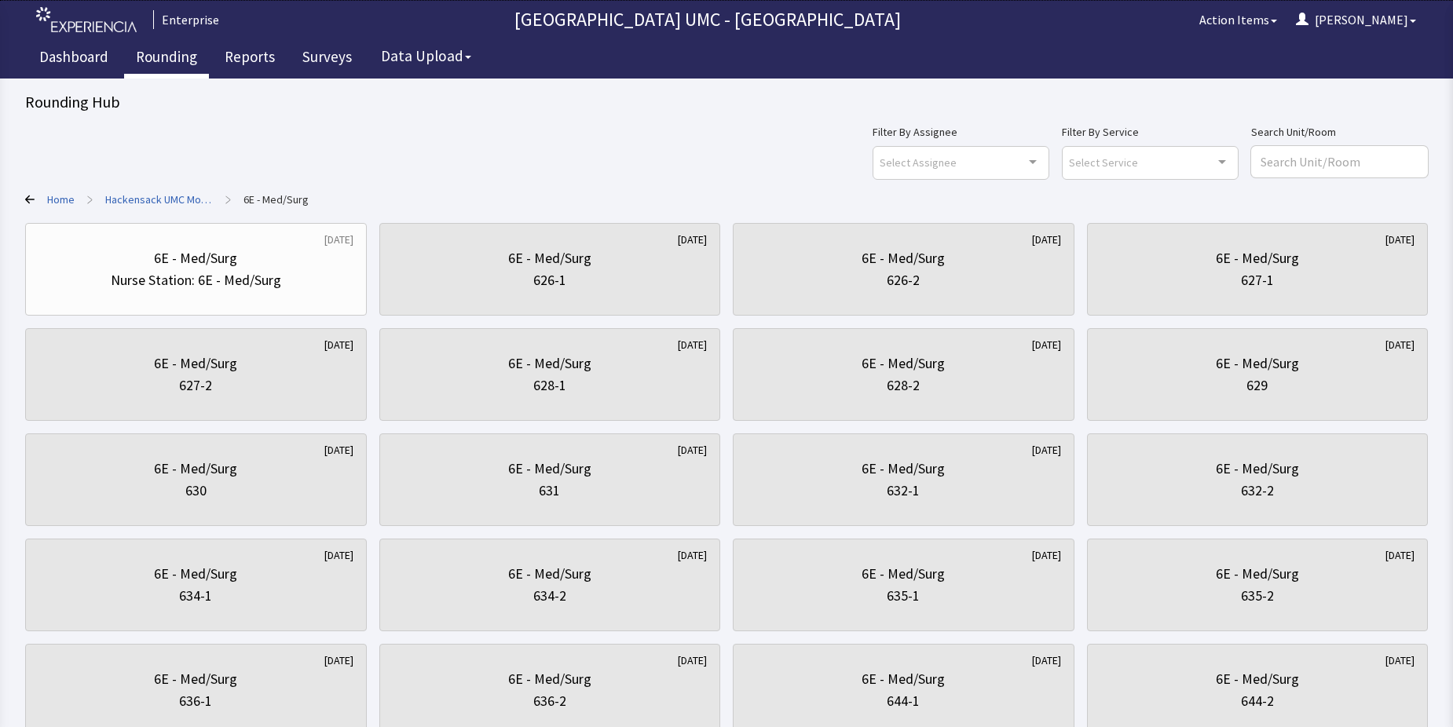
click at [165, 65] on link "Rounding" at bounding box center [166, 58] width 85 height 39
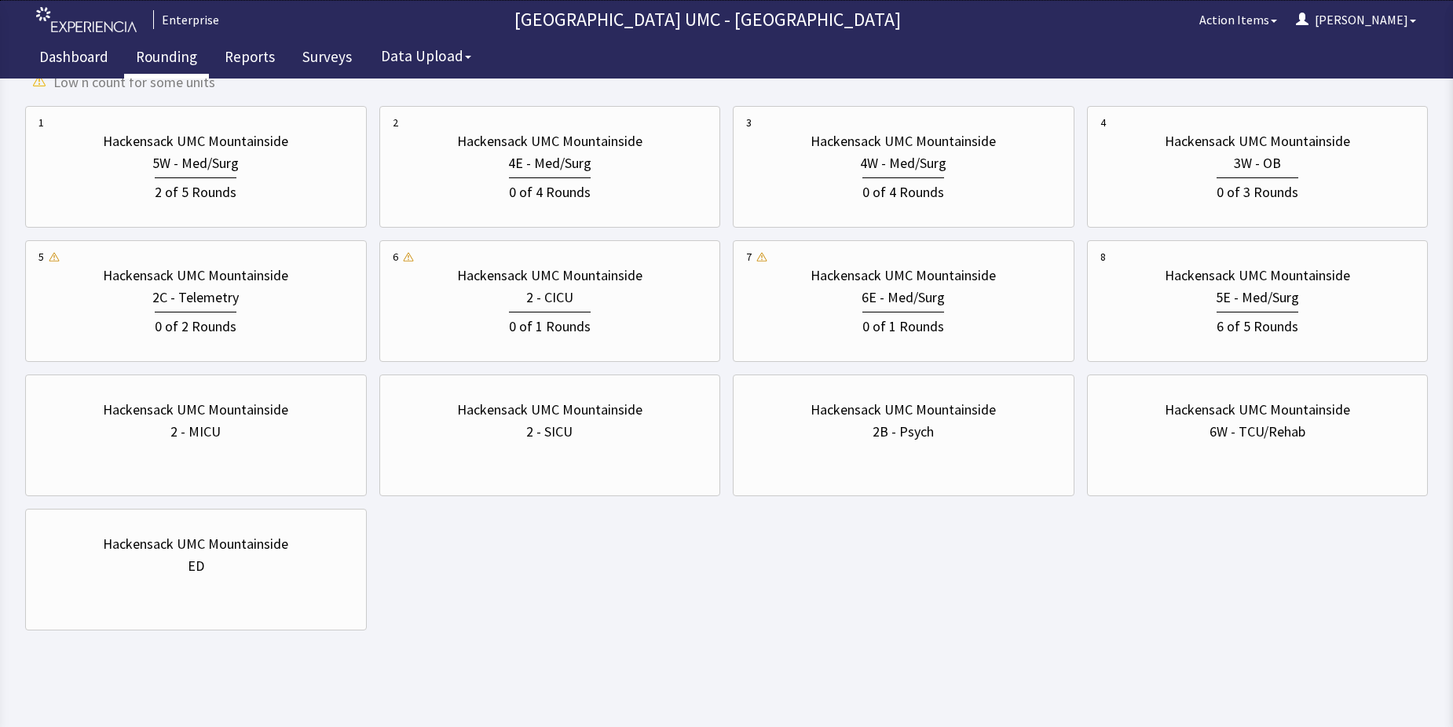
scroll to position [272, 0]
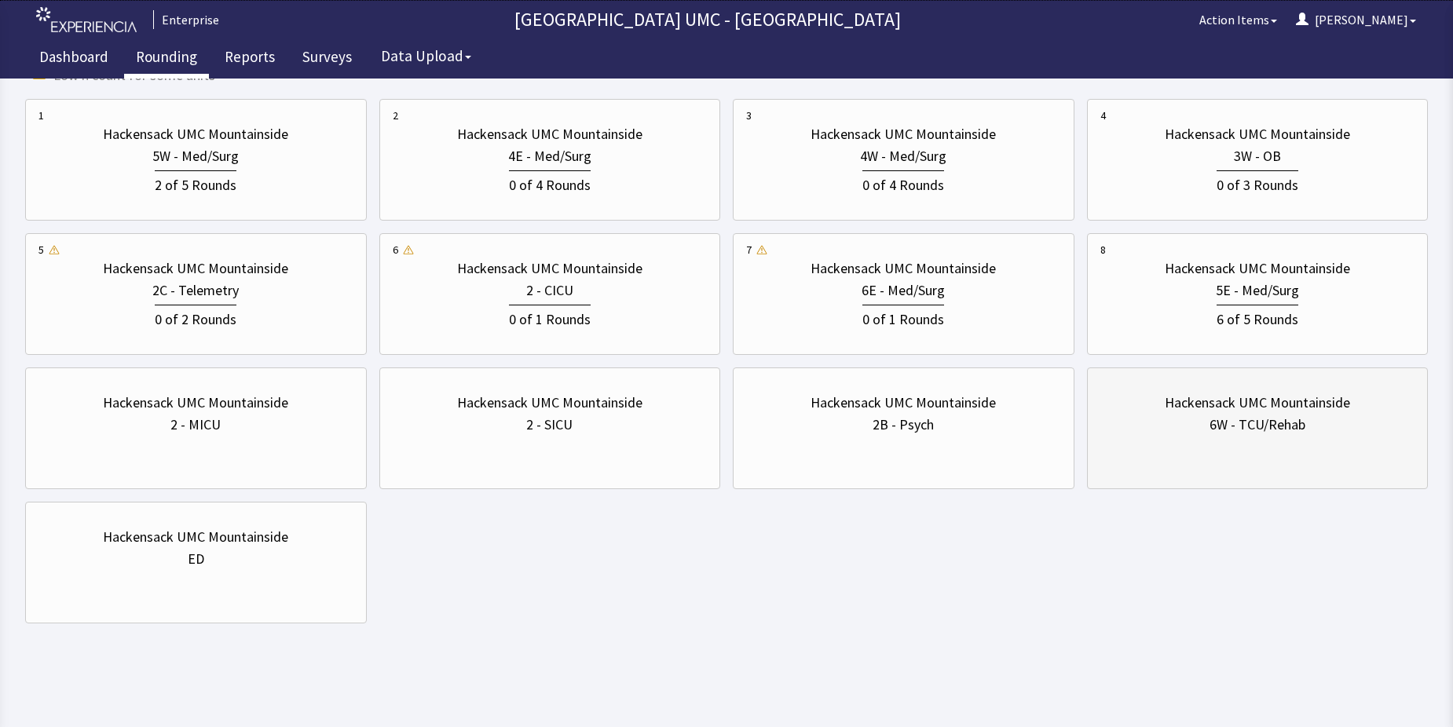
click at [1229, 431] on div "6W - TCU/Rehab" at bounding box center [1258, 425] width 96 height 22
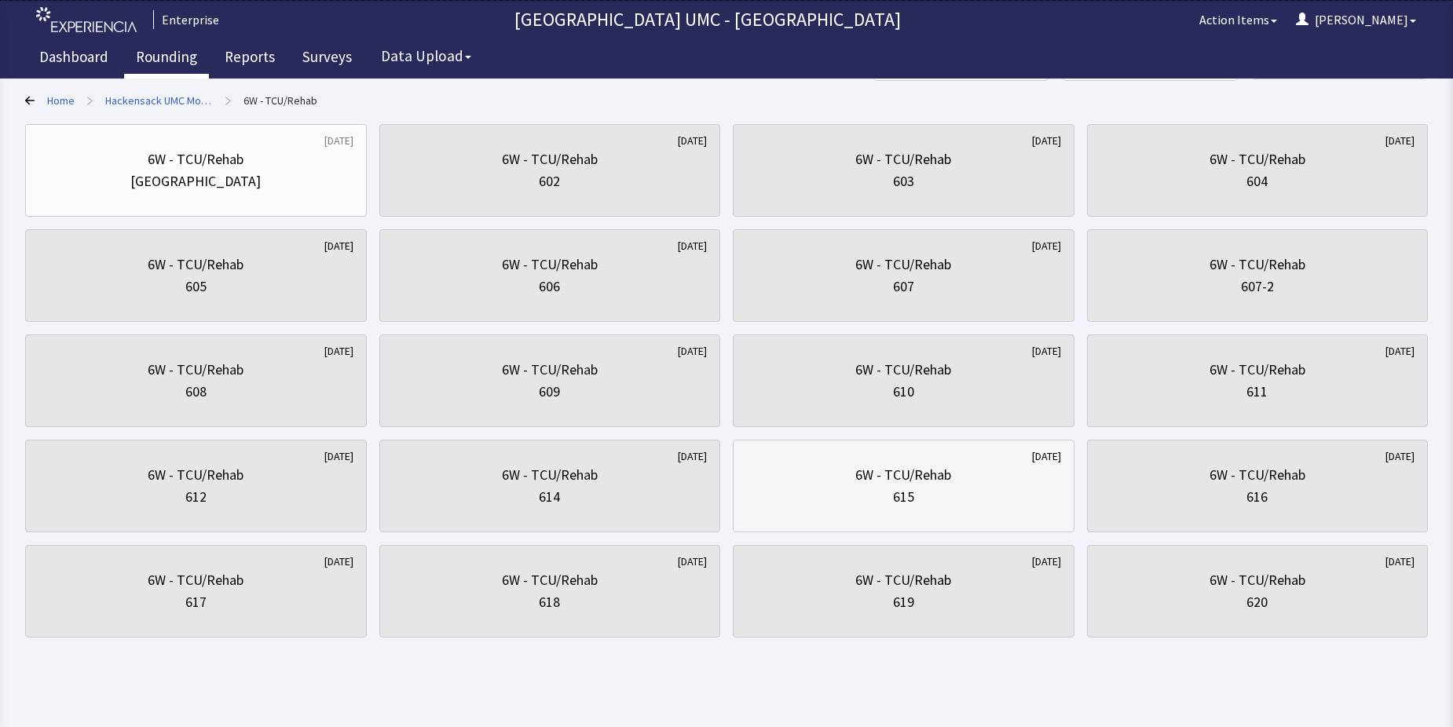
scroll to position [113, 0]
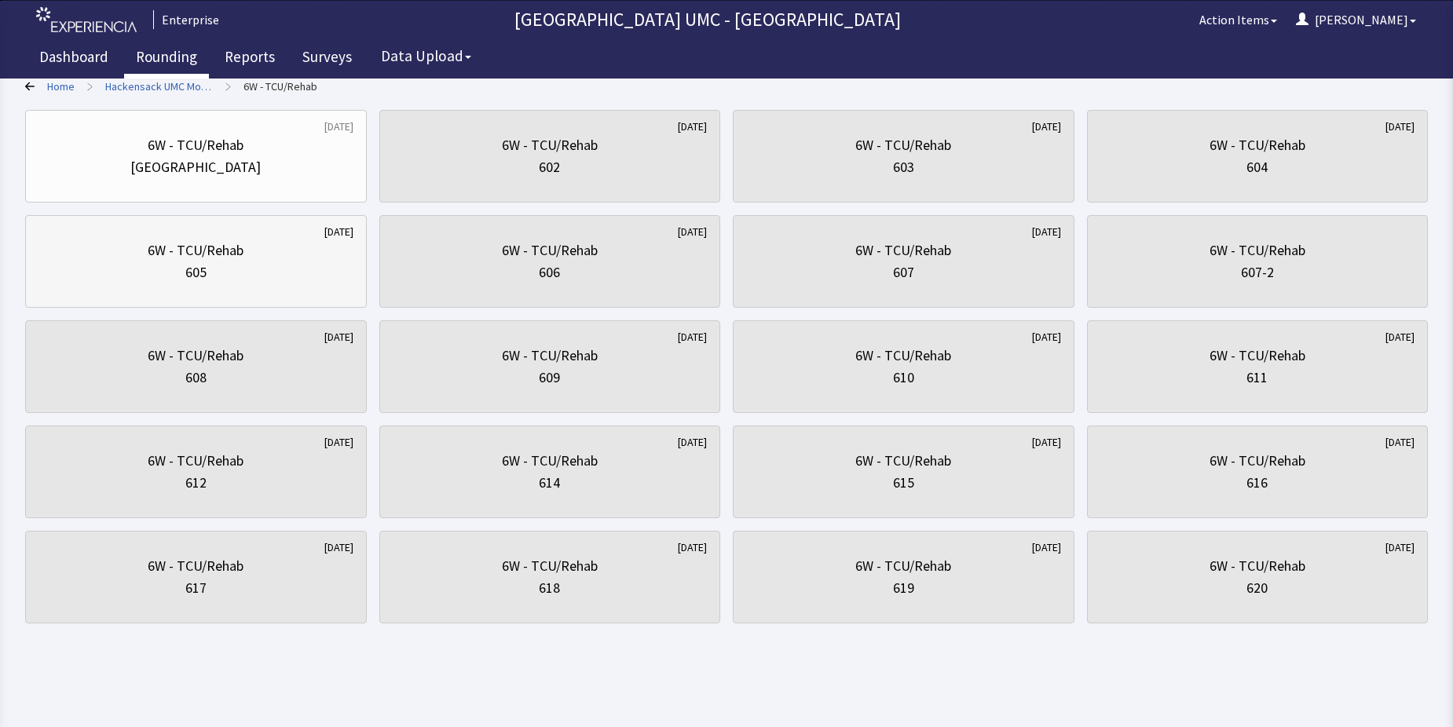
click at [231, 277] on div "605" at bounding box center [195, 273] width 315 height 22
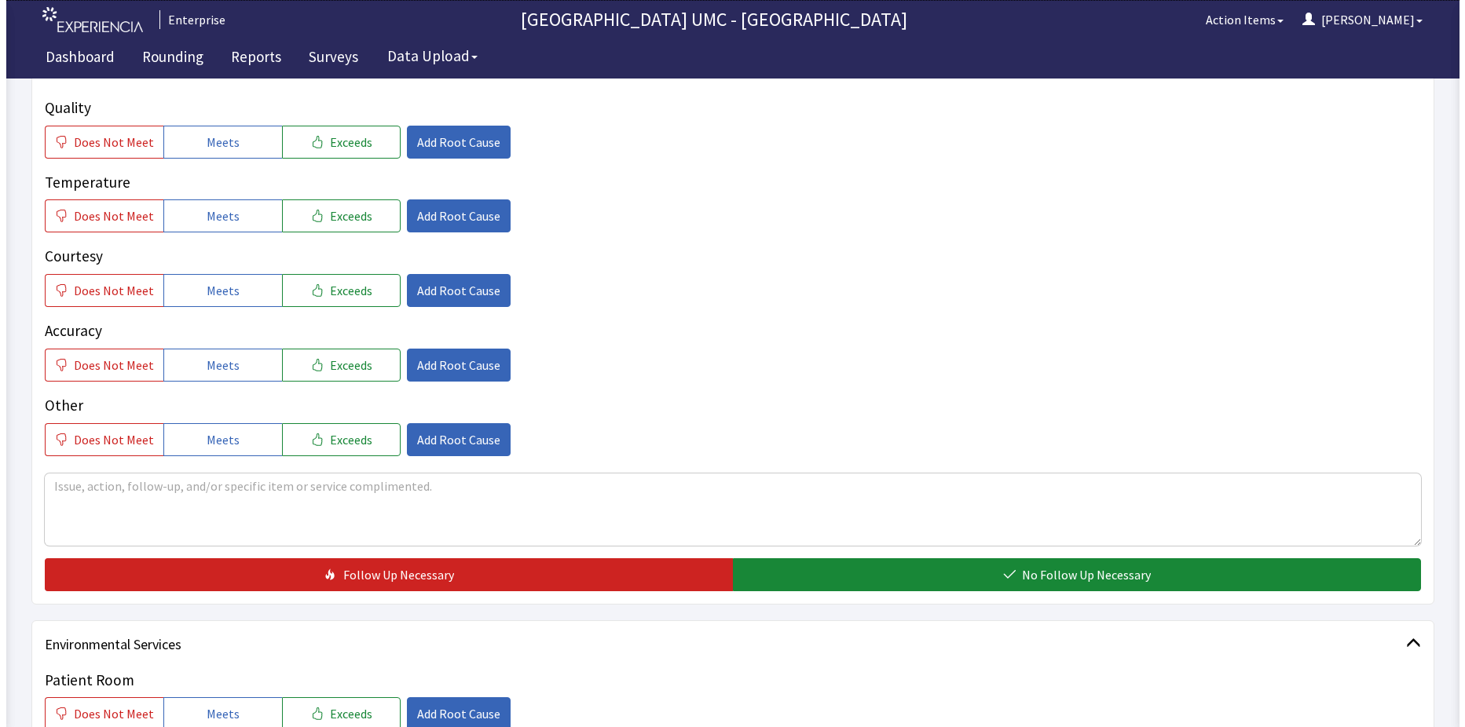
scroll to position [236, 0]
